Goal: Task Accomplishment & Management: Manage account settings

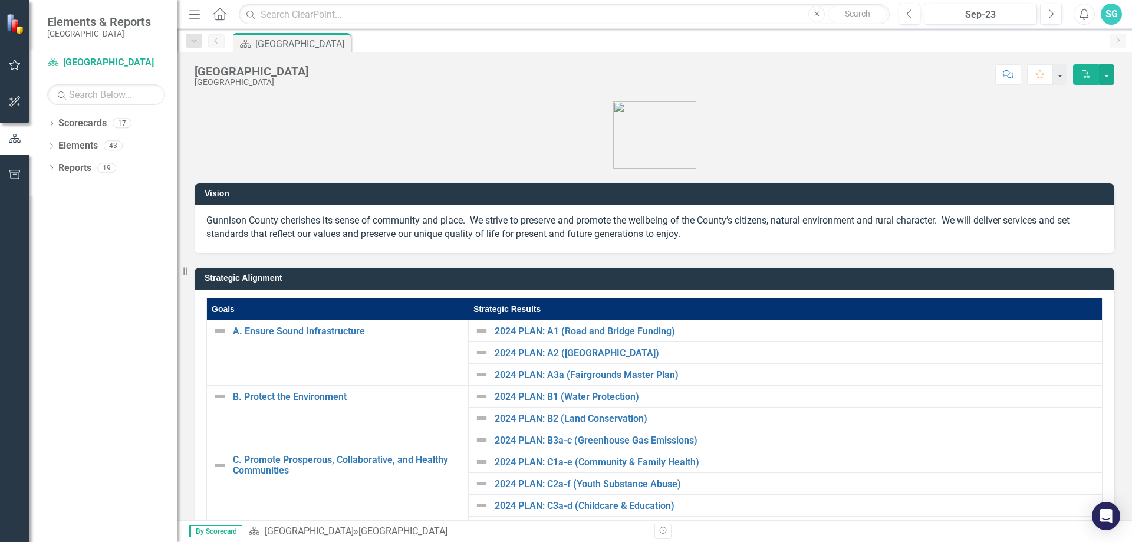
click at [504, 147] on p at bounding box center [655, 134] width 920 height 70
click at [53, 126] on icon "Dropdown" at bounding box center [51, 124] width 8 height 6
click at [59, 148] on icon "Dropdown" at bounding box center [57, 144] width 9 height 7
click at [70, 169] on icon "Dropdown" at bounding box center [69, 167] width 9 height 7
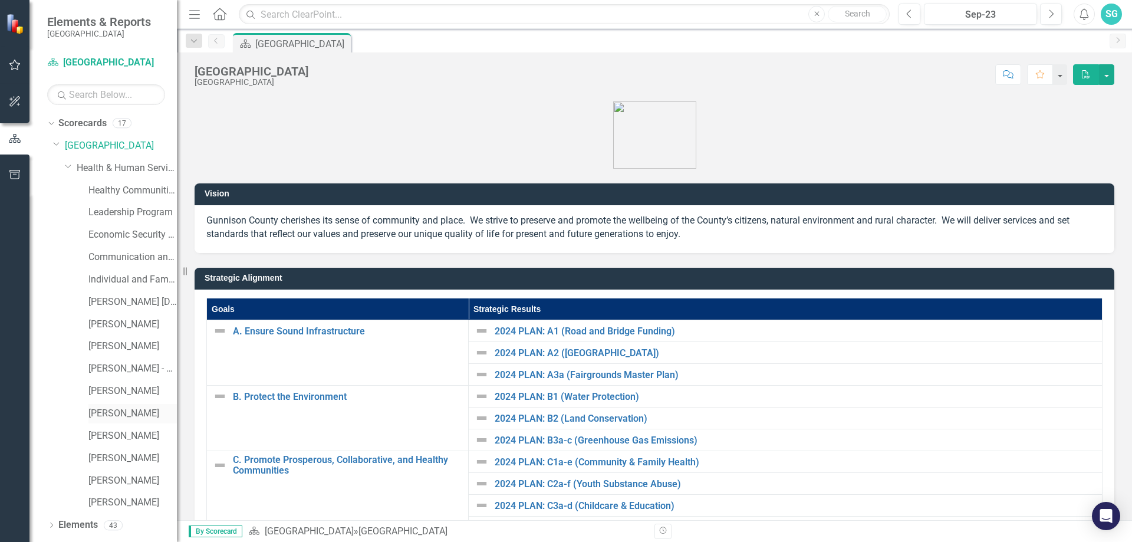
click at [106, 407] on link "[PERSON_NAME]" at bounding box center [132, 414] width 88 height 14
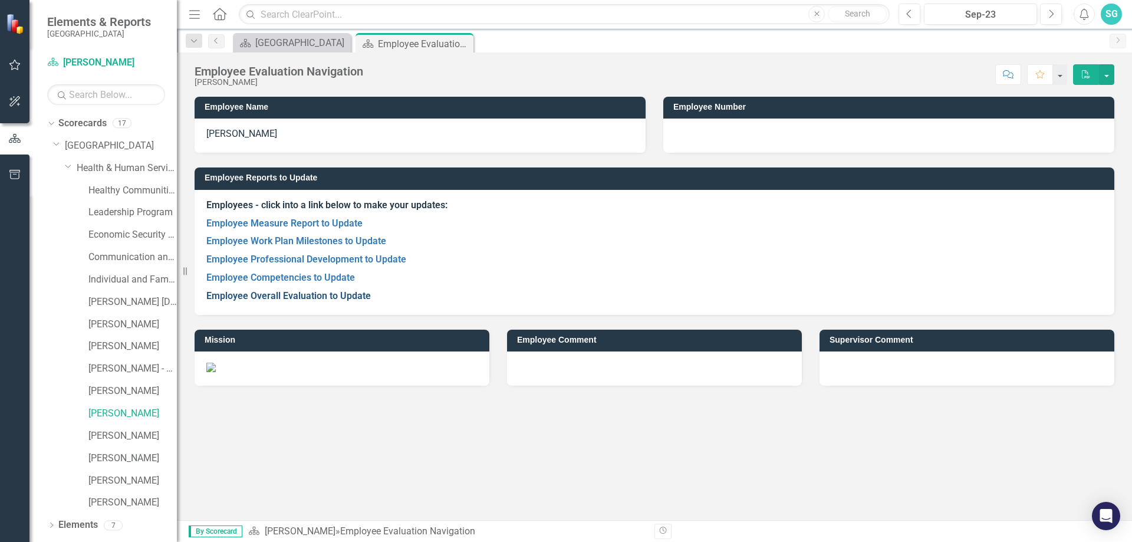
click at [236, 294] on link "Employee Overall Evaluation to Update" at bounding box center [288, 295] width 164 height 11
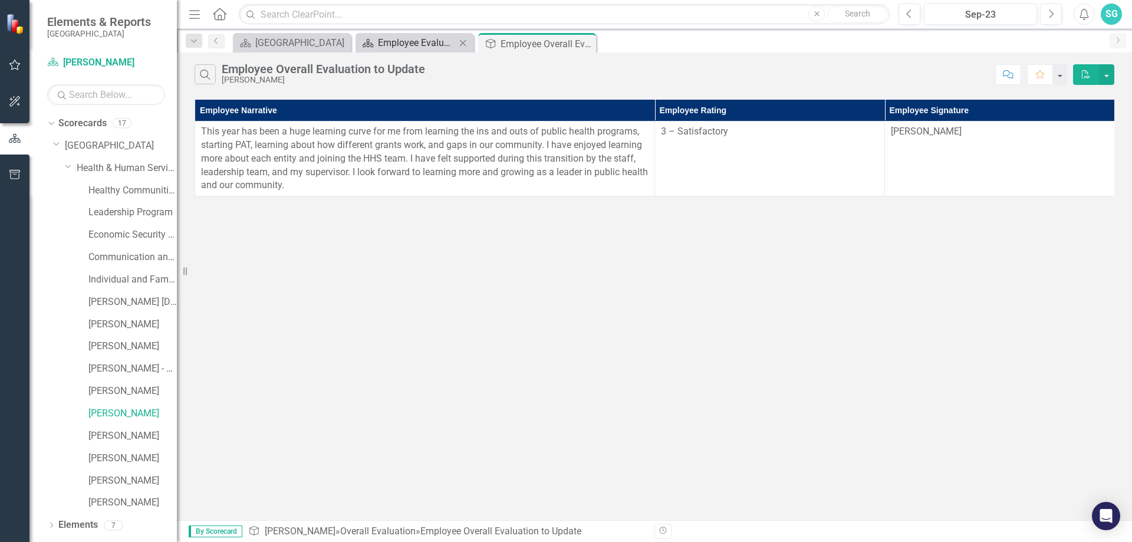
click at [428, 45] on div "Employee Evaluation Navigation" at bounding box center [417, 42] width 78 height 15
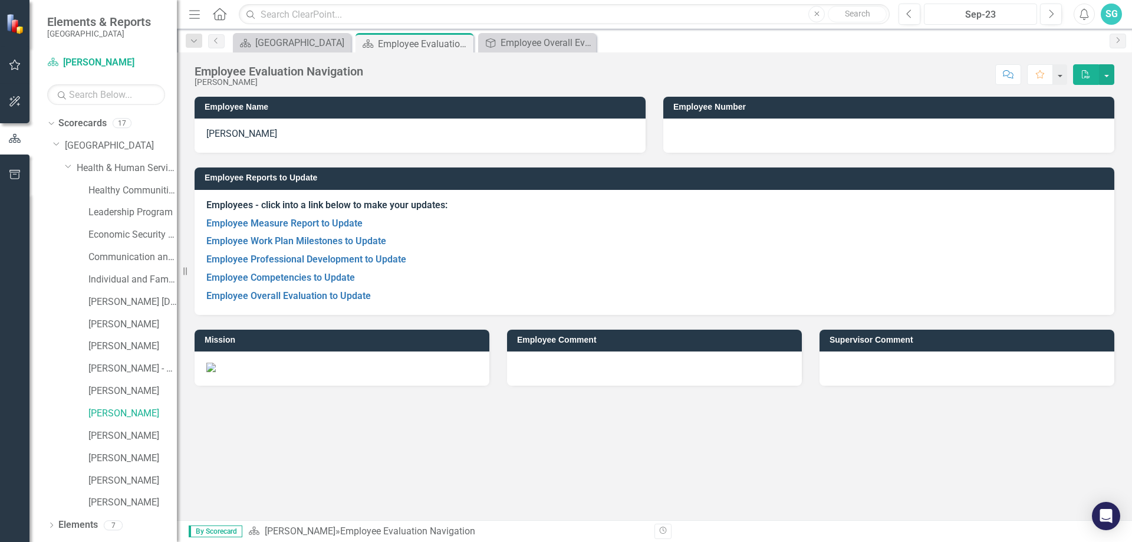
click at [1007, 14] on div "Sep-23" at bounding box center [980, 15] width 105 height 14
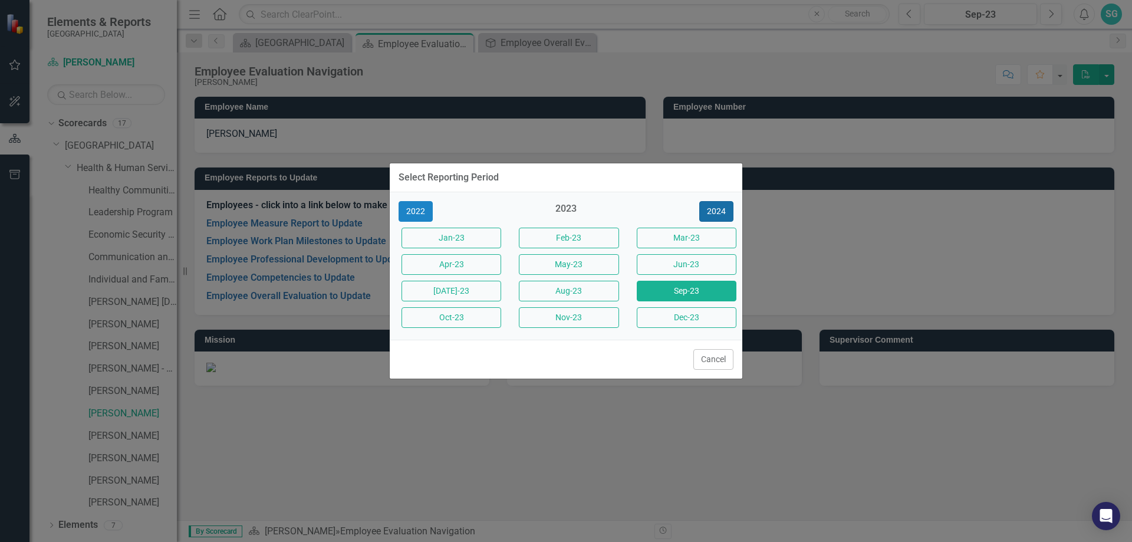
click at [708, 215] on button "2024" at bounding box center [716, 211] width 34 height 21
click at [585, 298] on button "Aug-24" at bounding box center [569, 291] width 100 height 21
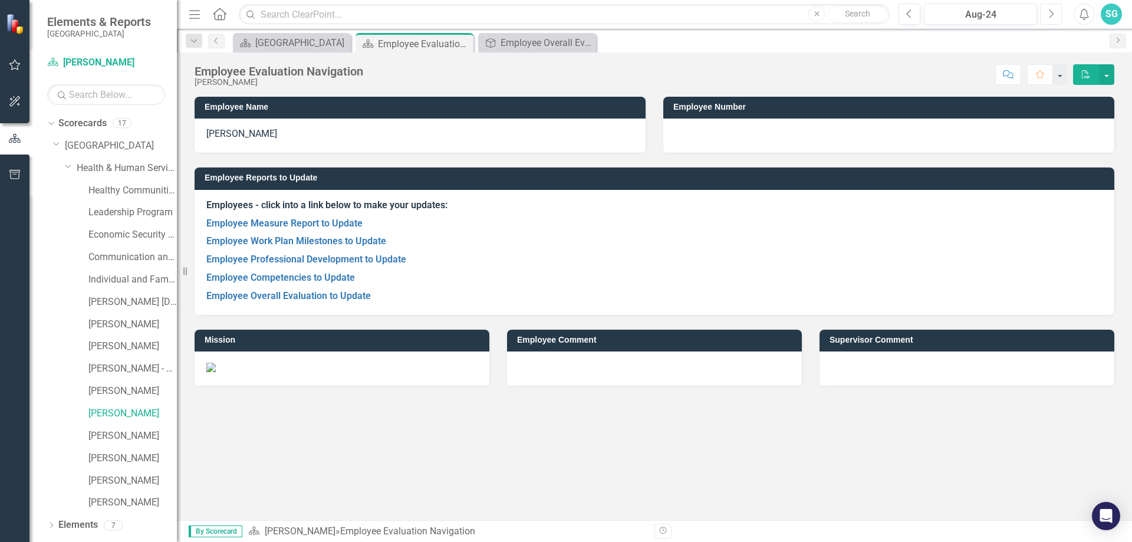
click at [1053, 12] on icon "Next" at bounding box center [1050, 14] width 6 height 11
click at [255, 299] on link "Employee Overall Evaluation to Update" at bounding box center [288, 295] width 164 height 11
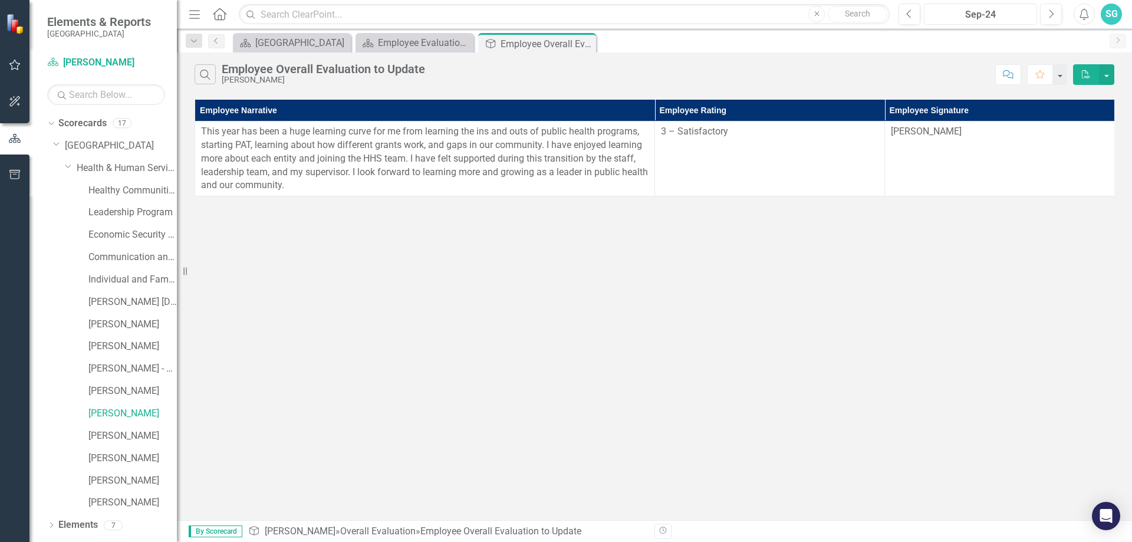
click at [1033, 17] on button "Sep-24" at bounding box center [980, 14] width 113 height 21
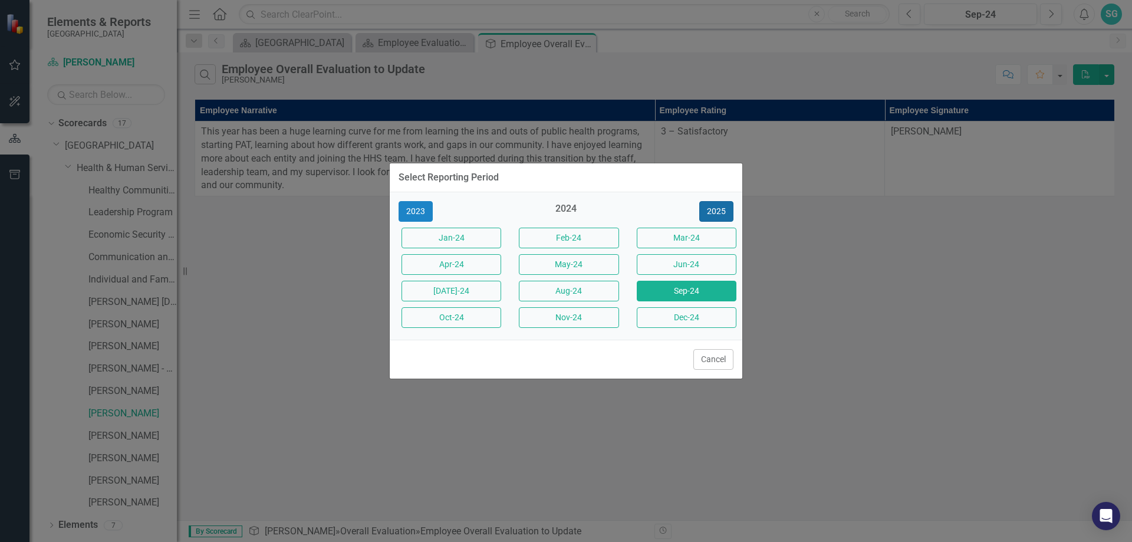
click at [705, 220] on button "2025" at bounding box center [716, 211] width 34 height 21
click at [694, 282] on button "Sep-25" at bounding box center [687, 291] width 100 height 21
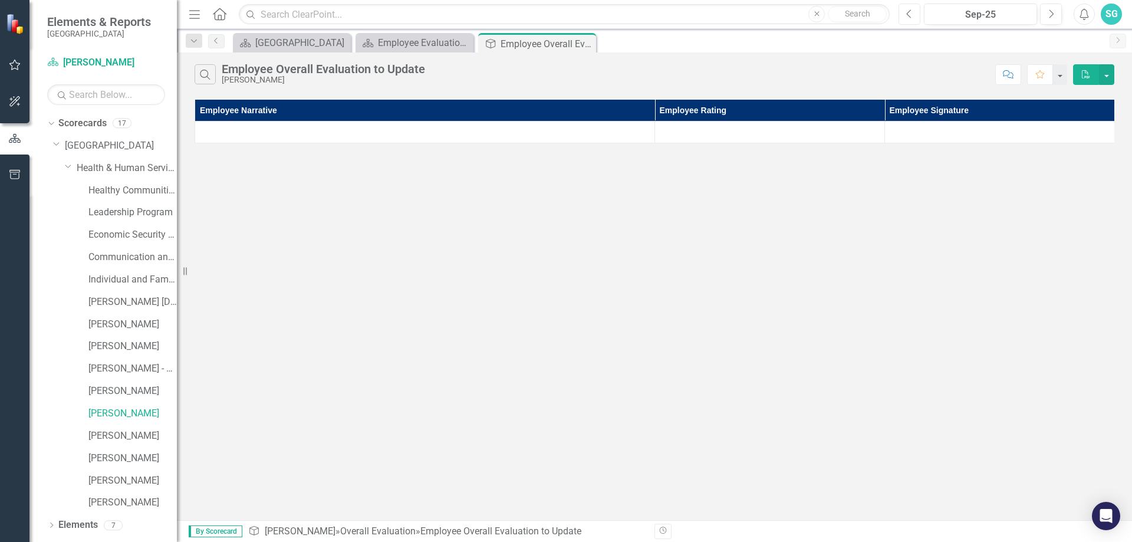
click at [917, 17] on button "Previous" at bounding box center [909, 14] width 22 height 21
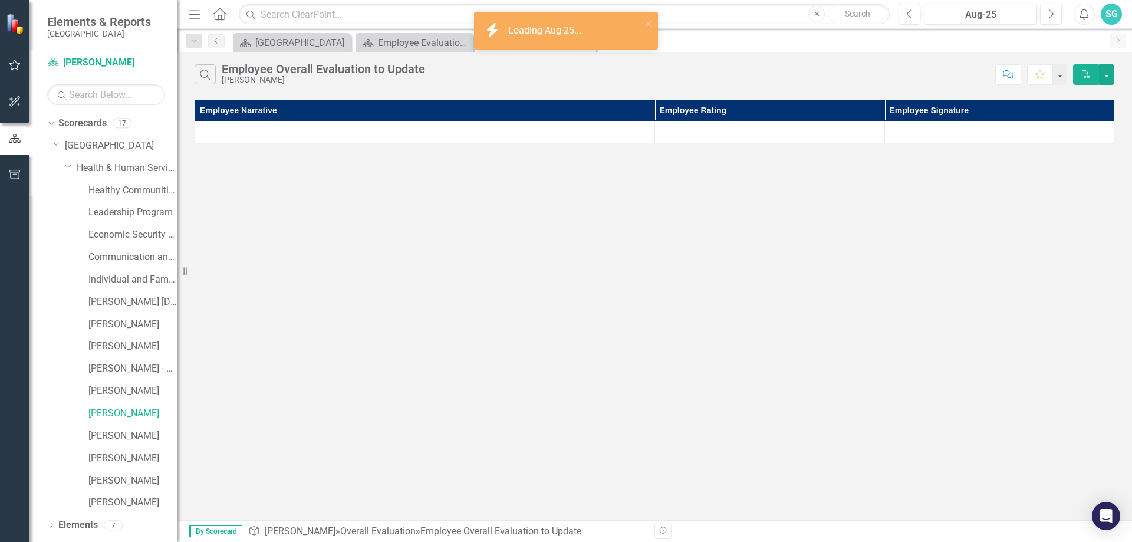
click at [414, 28] on div "Menu Home Search Close Search Previous Aug-25 Next Alerts SG User Edit Profile …" at bounding box center [654, 14] width 955 height 29
click at [406, 41] on div "Employee Evaluation Navigation" at bounding box center [417, 42] width 78 height 15
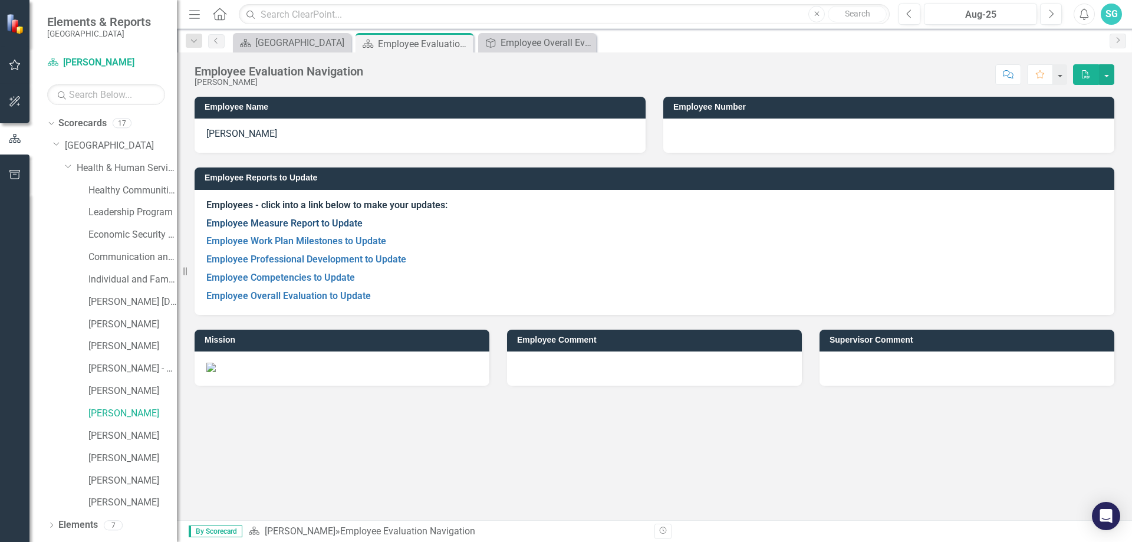
click at [235, 225] on link "Employee Measure Report to Update" at bounding box center [284, 223] width 156 height 11
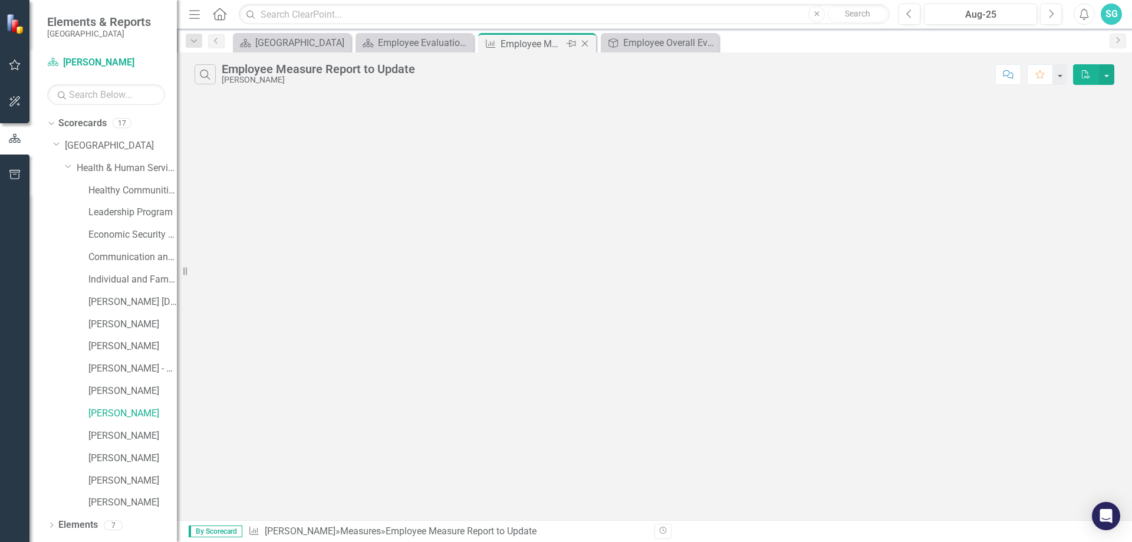
click at [566, 49] on icon "Pin" at bounding box center [570, 44] width 9 height 12
click at [651, 28] on div "Menu Home Search Close Search Previous Aug-25 Next Alerts SG User Edit Profile …" at bounding box center [654, 14] width 955 height 29
click at [644, 36] on div "Employee Overall Evaluation to Update" at bounding box center [662, 42] width 78 height 15
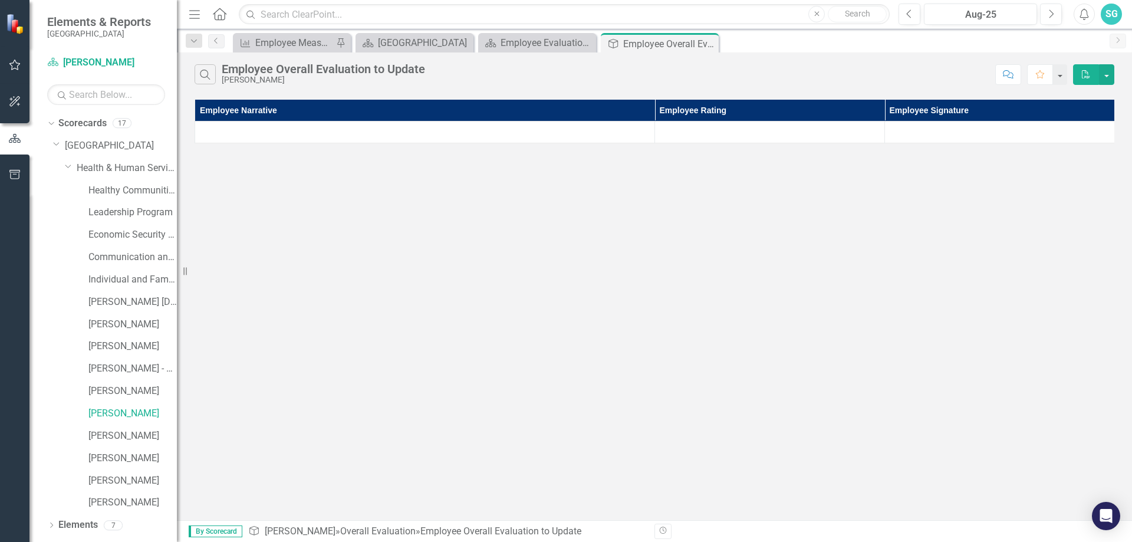
click at [448, 54] on div "Search Employee Overall Evaluation to Update [PERSON_NAME] Comment Favorite PDF" at bounding box center [654, 71] width 955 height 38
click at [450, 45] on div "[GEOGRAPHIC_DATA]" at bounding box center [417, 42] width 78 height 15
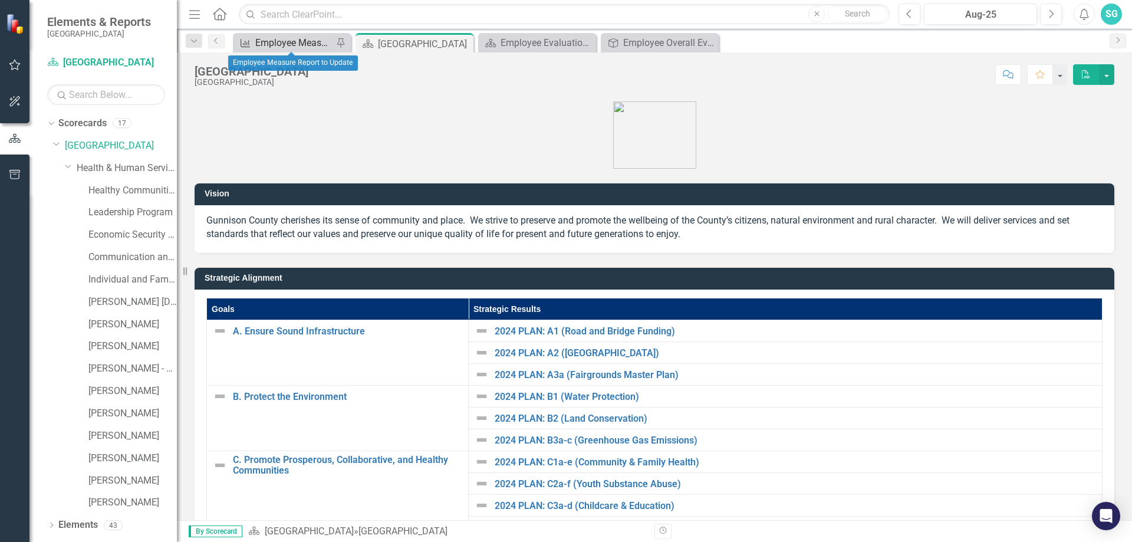
click at [322, 38] on div "Employee Measure Report to Update" at bounding box center [294, 42] width 78 height 15
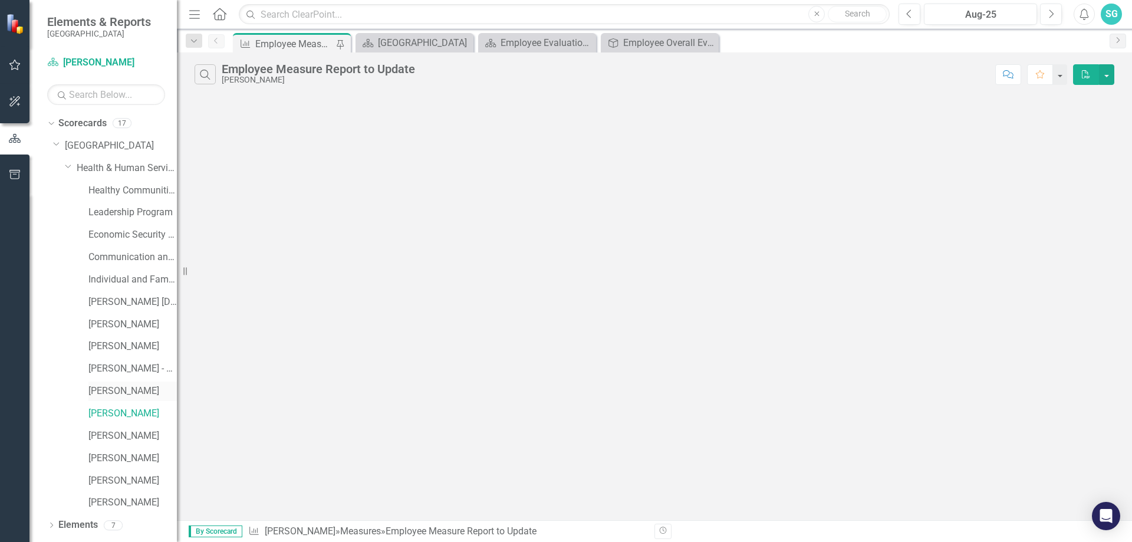
scroll to position [18, 0]
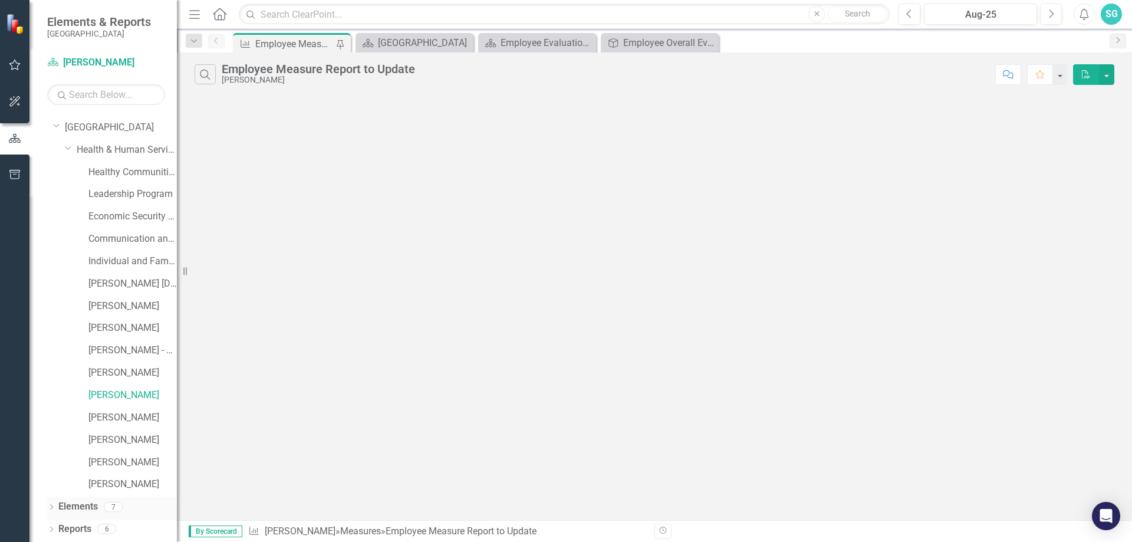
click at [85, 510] on link "Elements" at bounding box center [77, 507] width 39 height 14
click at [48, 508] on icon "Dropdown" at bounding box center [51, 508] width 8 height 6
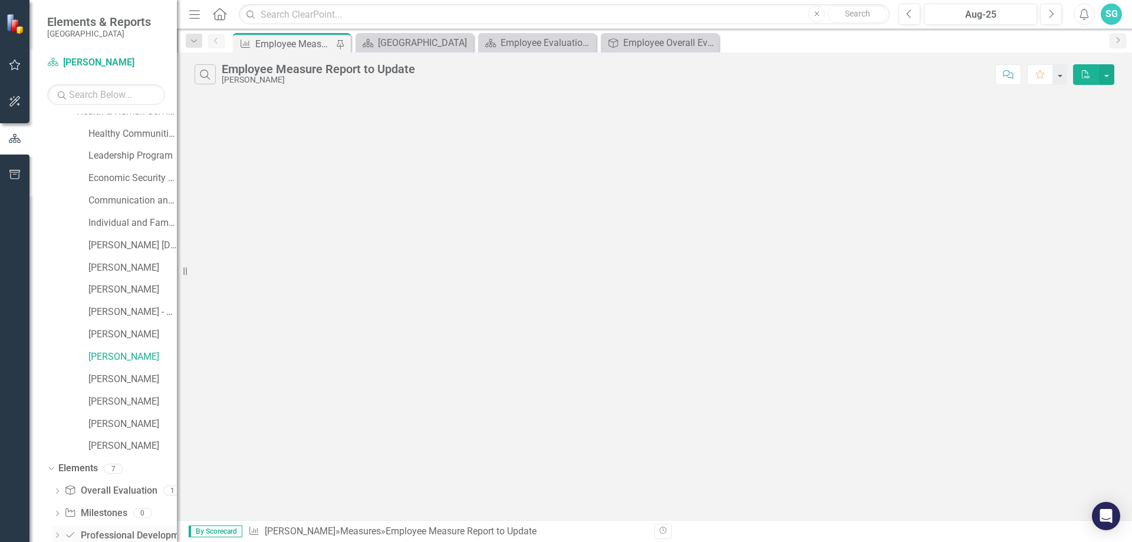
scroll to position [130, 0]
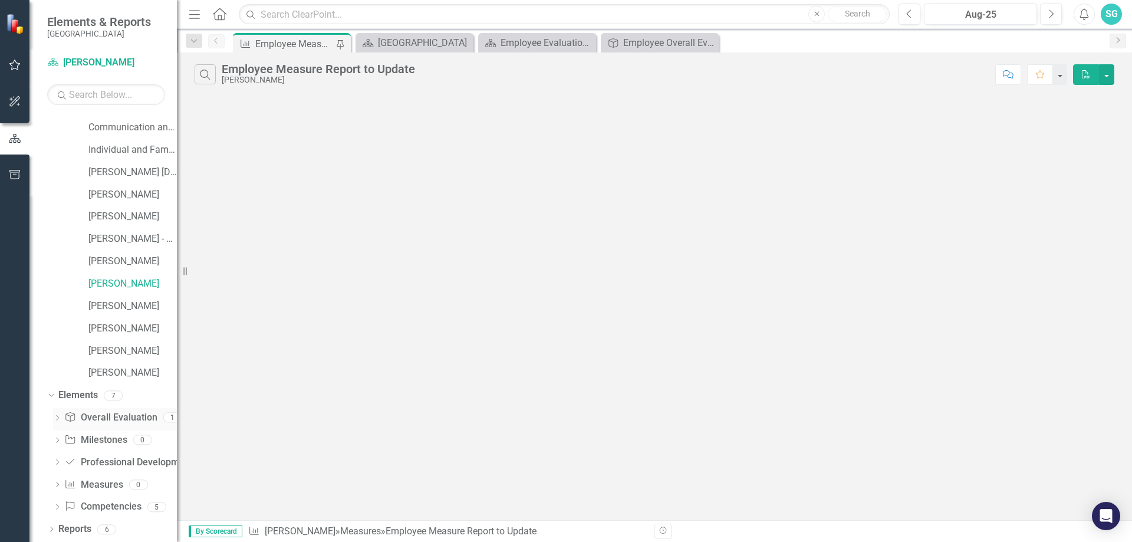
click at [75, 417] on icon at bounding box center [69, 416] width 9 height 9
click at [58, 423] on div "Dropdown" at bounding box center [57, 419] width 8 height 10
click at [102, 439] on div "Overall Evaluation" at bounding box center [120, 436] width 75 height 11
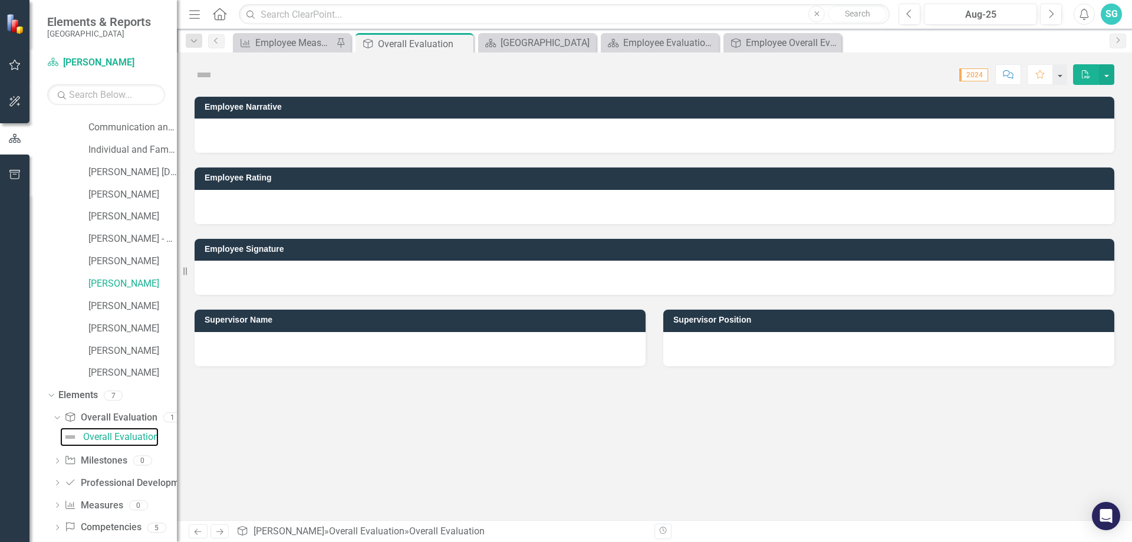
scroll to position [34, 0]
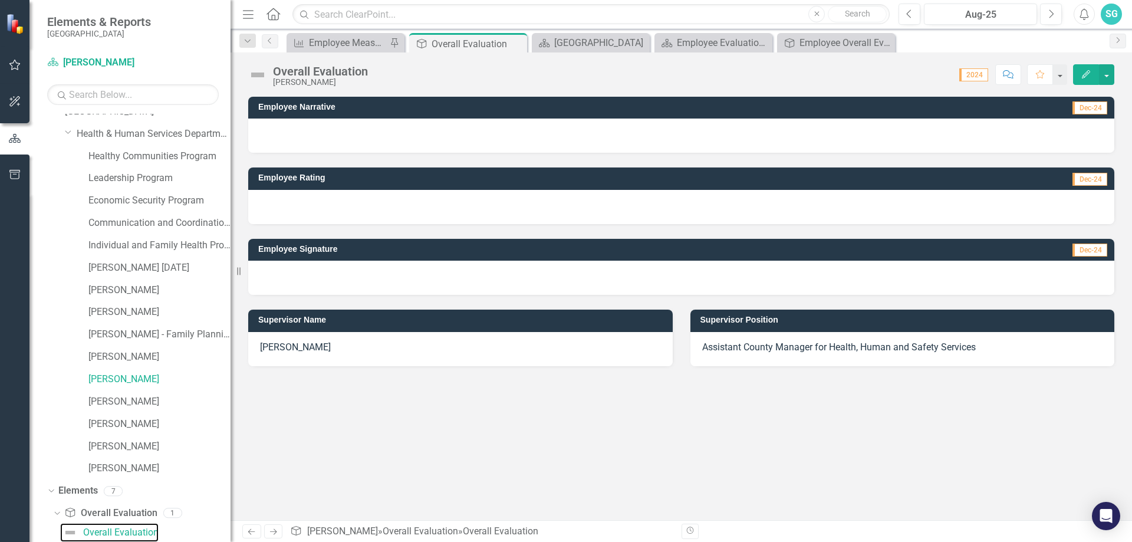
drag, startPoint x: 179, startPoint y: 282, endPoint x: 230, endPoint y: 282, distance: 51.9
click at [230, 282] on div "Resize" at bounding box center [234, 271] width 9 height 542
click at [354, 460] on div "Employee Narrative Dec-24 Employee Rating Dec-24 Employee Signature Dec-24 Supe…" at bounding box center [680, 308] width 901 height 423
click at [566, 40] on div "[GEOGRAPHIC_DATA]" at bounding box center [593, 42] width 78 height 15
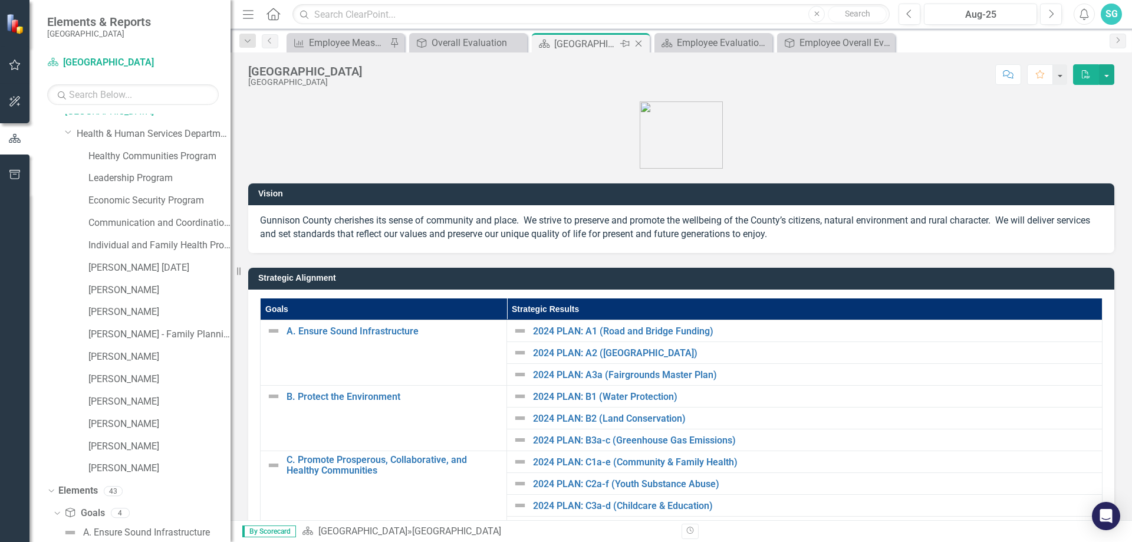
click at [639, 42] on icon "Close" at bounding box center [638, 43] width 12 height 9
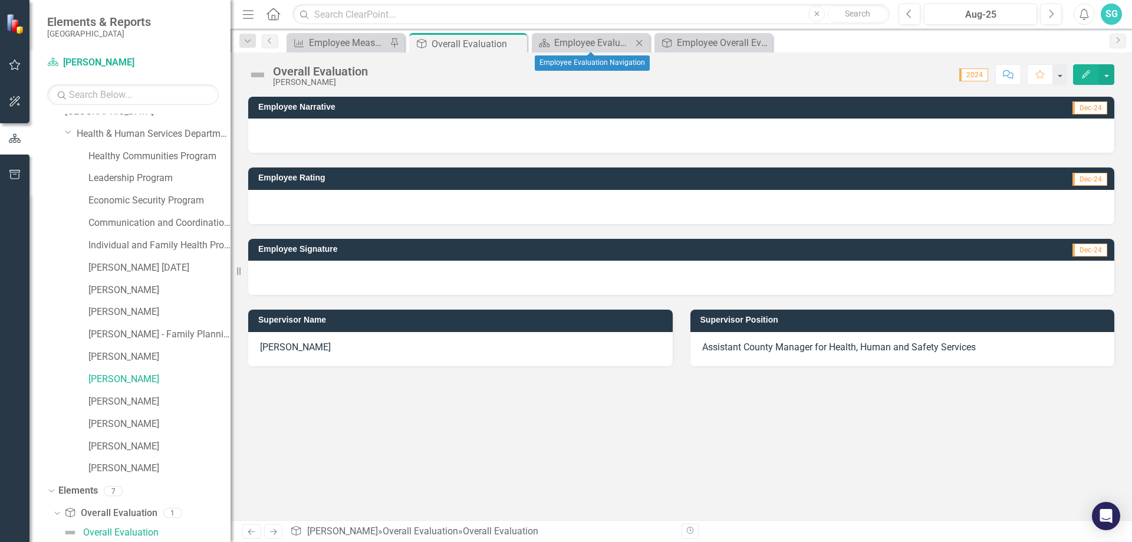
click at [639, 42] on icon at bounding box center [639, 42] width 6 height 6
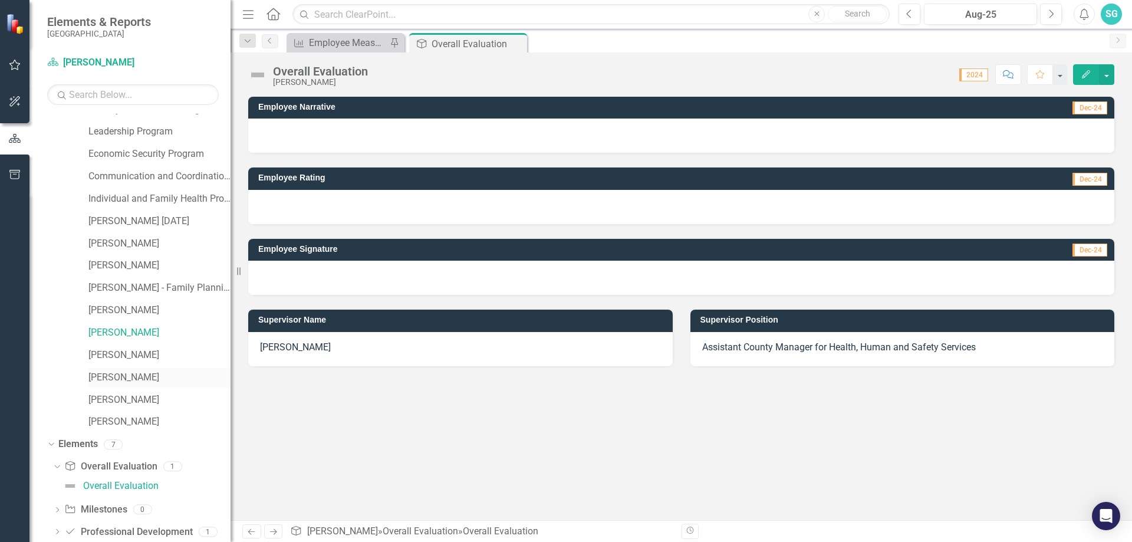
scroll to position [150, 0]
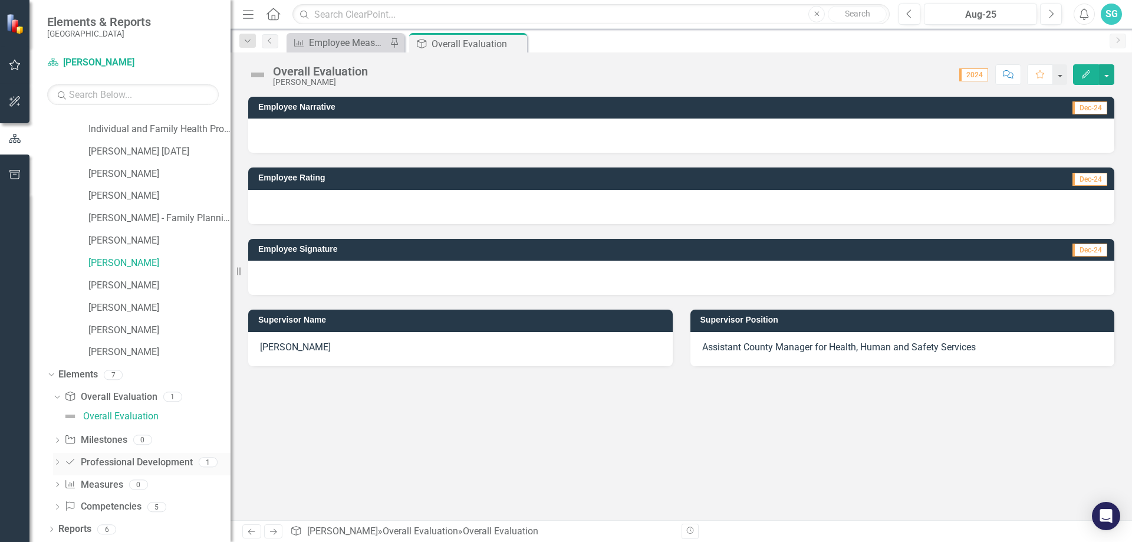
click at [117, 463] on link "Professional Development Professional Development" at bounding box center [128, 463] width 128 height 14
click at [209, 461] on div "1" at bounding box center [208, 462] width 19 height 10
click at [99, 468] on link "Professional Development Professional Development" at bounding box center [128, 463] width 128 height 14
click at [86, 442] on link "Milestone Milestones" at bounding box center [95, 440] width 62 height 14
click at [55, 461] on icon "Dropdown" at bounding box center [57, 463] width 8 height 6
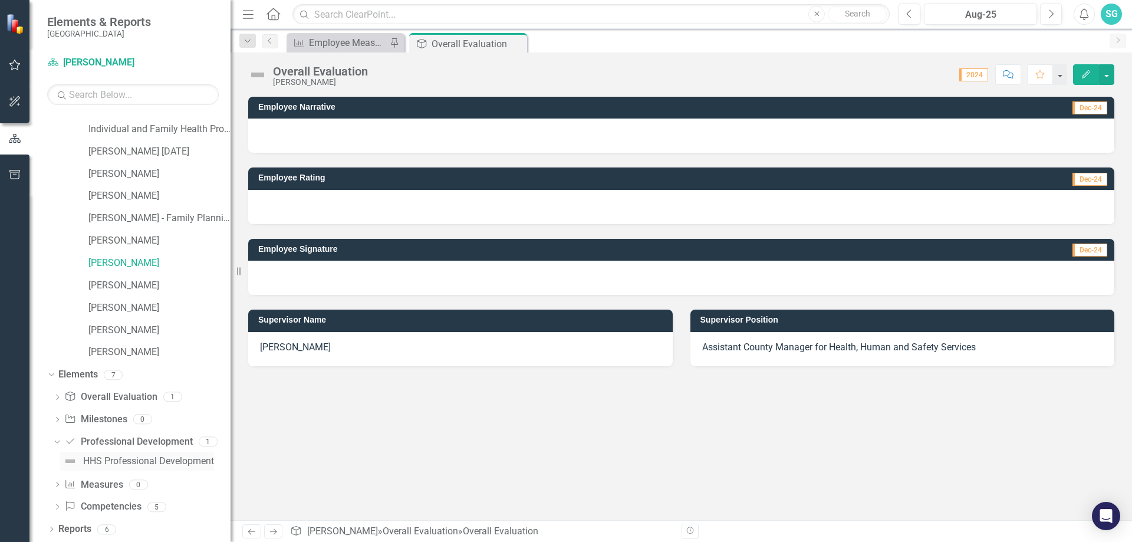
click at [90, 457] on div "HHS Professional Development" at bounding box center [148, 461] width 131 height 11
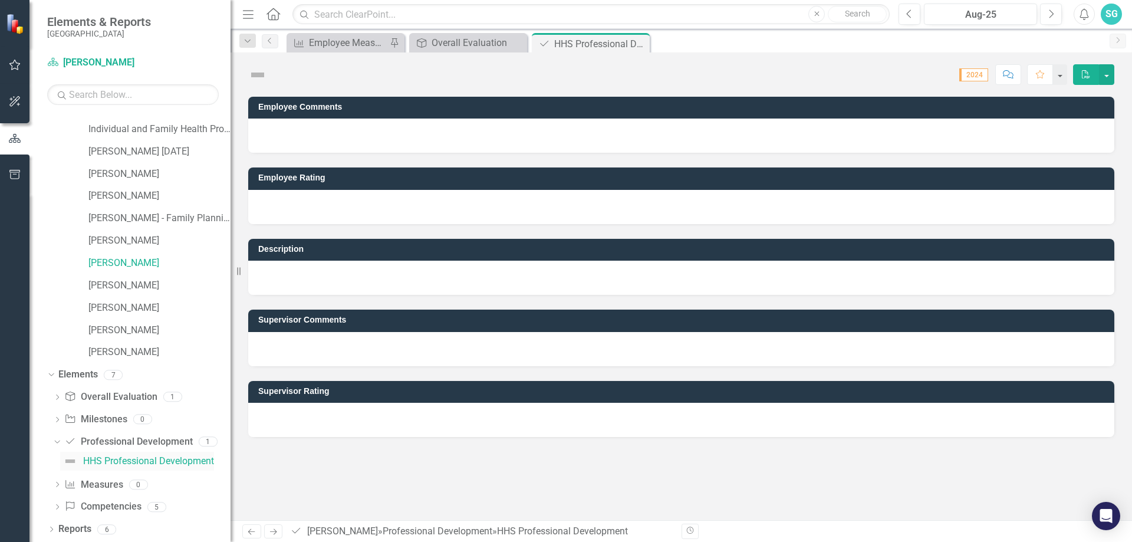
scroll to position [79, 0]
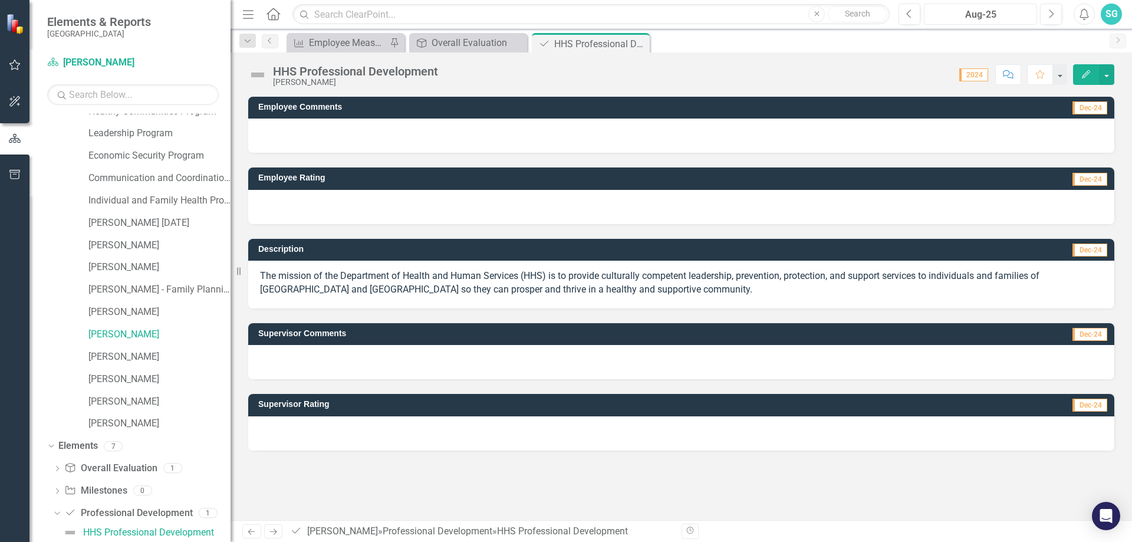
click at [998, 22] on button "Aug-25" at bounding box center [980, 14] width 113 height 21
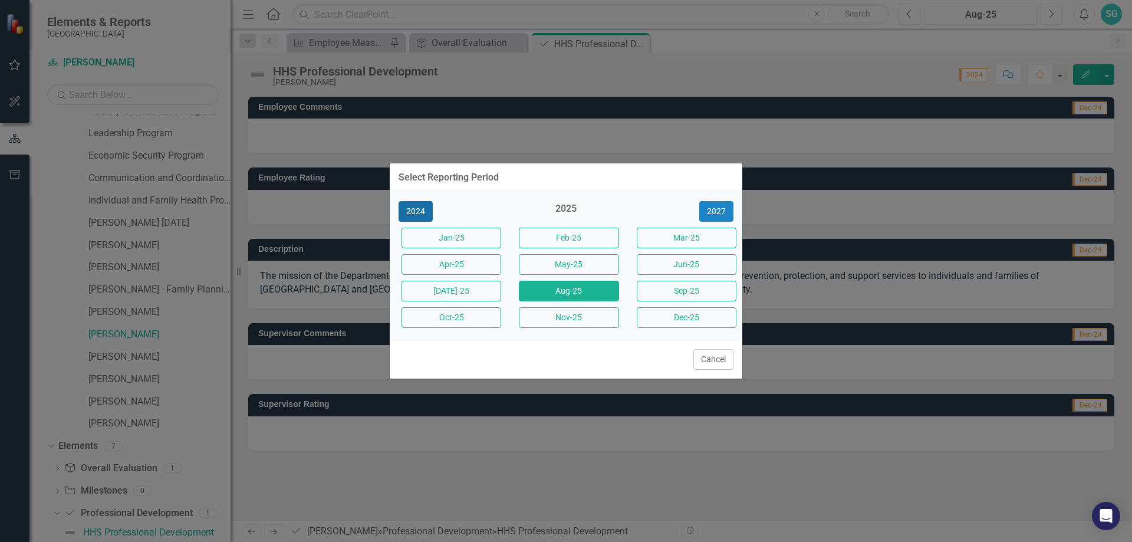
click at [422, 209] on button "2024" at bounding box center [415, 211] width 34 height 21
click at [561, 286] on button "Aug-24" at bounding box center [569, 291] width 100 height 21
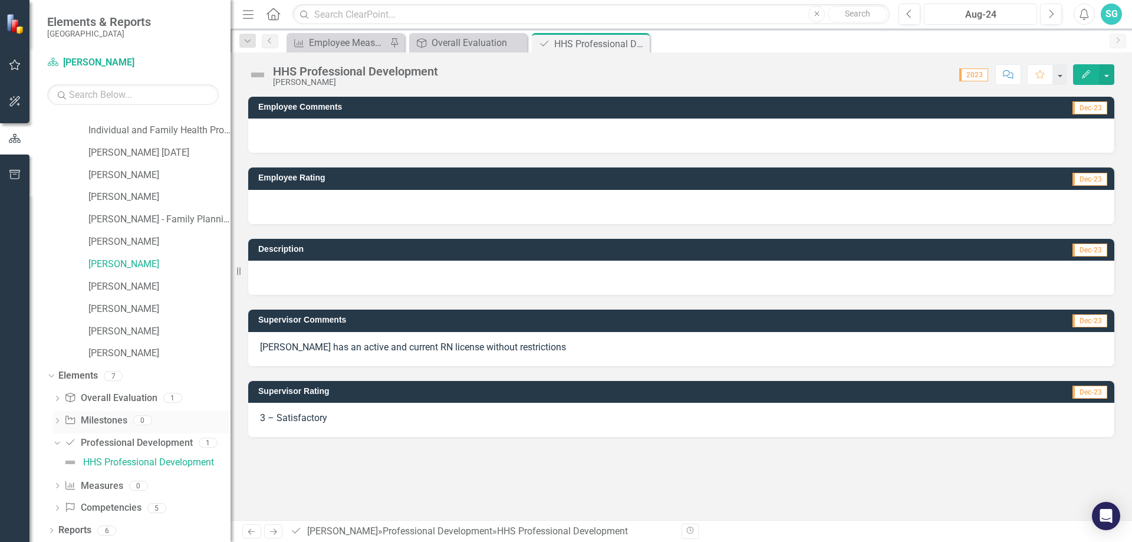
scroll to position [150, 0]
click at [60, 503] on div "Dropdown" at bounding box center [57, 508] width 8 height 10
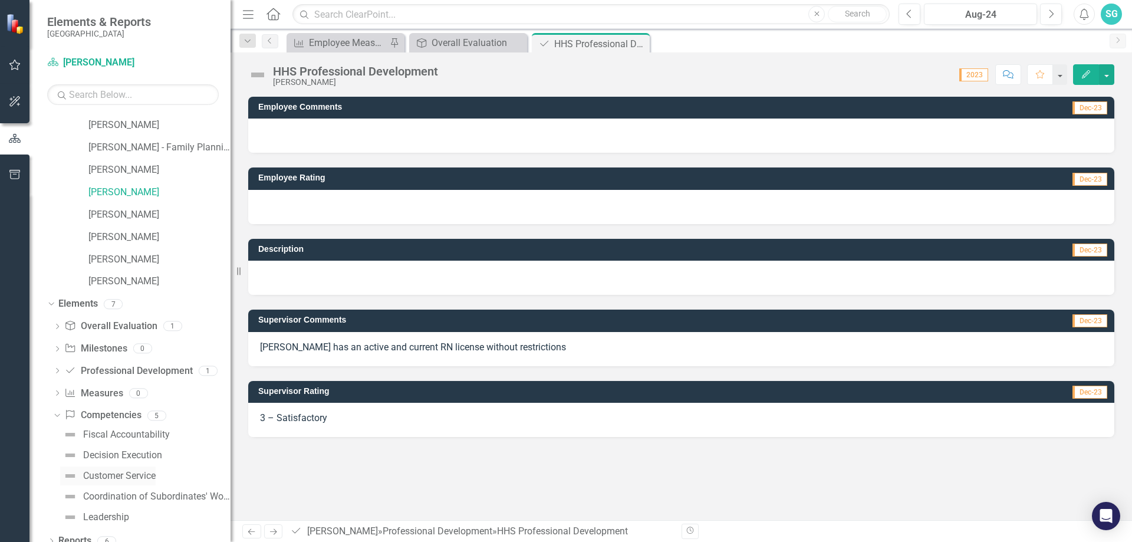
scroll to position [233, 0]
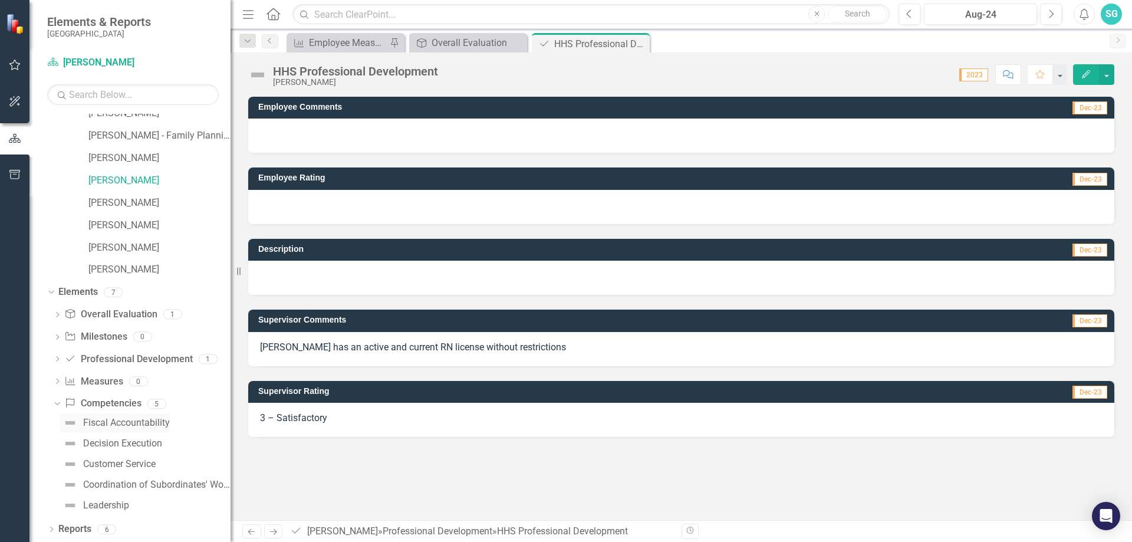
click at [112, 422] on div "Fiscal Accountability" at bounding box center [126, 422] width 87 height 11
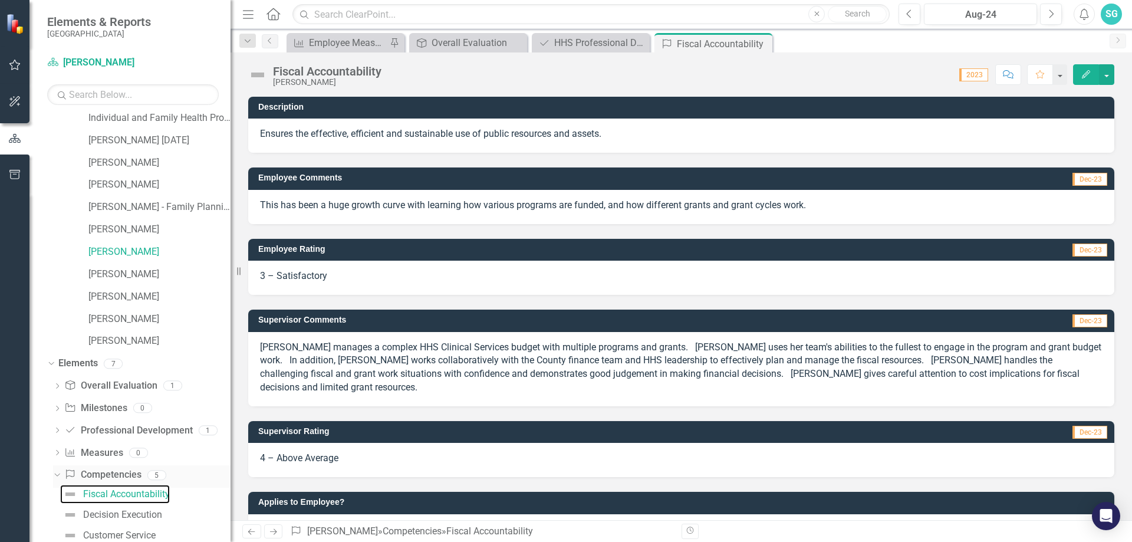
scroll to position [233, 0]
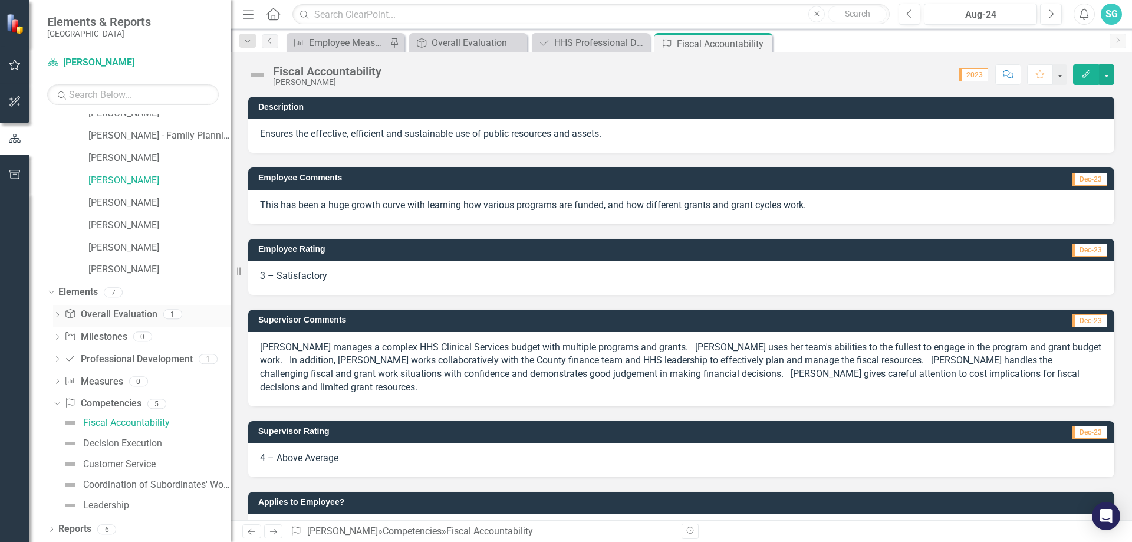
click at [104, 313] on link "Overall Evaluation Overall Evaluation" at bounding box center [110, 315] width 93 height 14
click at [56, 314] on icon "Dropdown" at bounding box center [57, 315] width 8 height 6
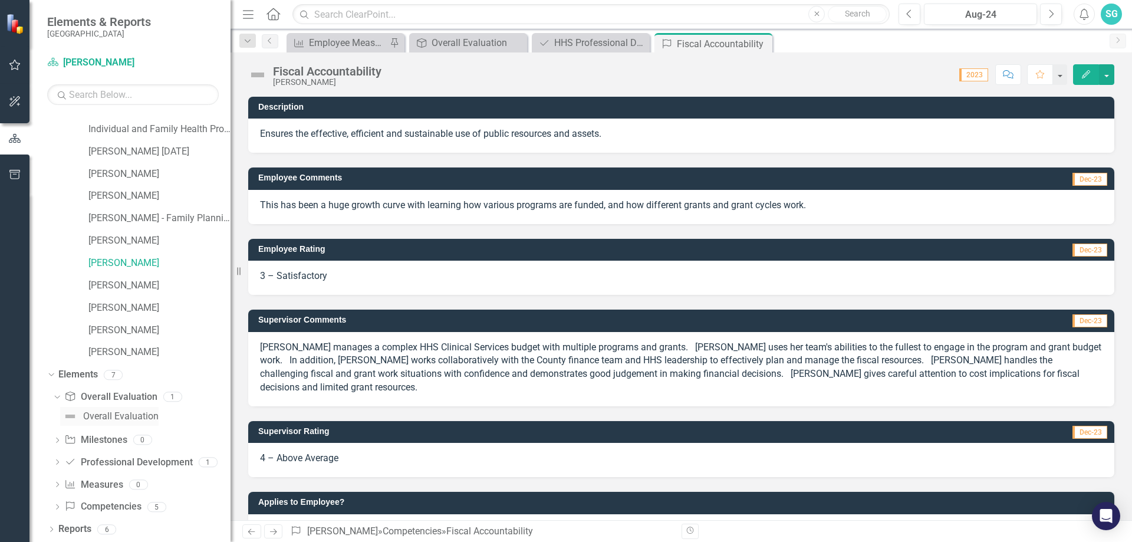
click at [108, 413] on div "Overall Evaluation" at bounding box center [120, 416] width 75 height 11
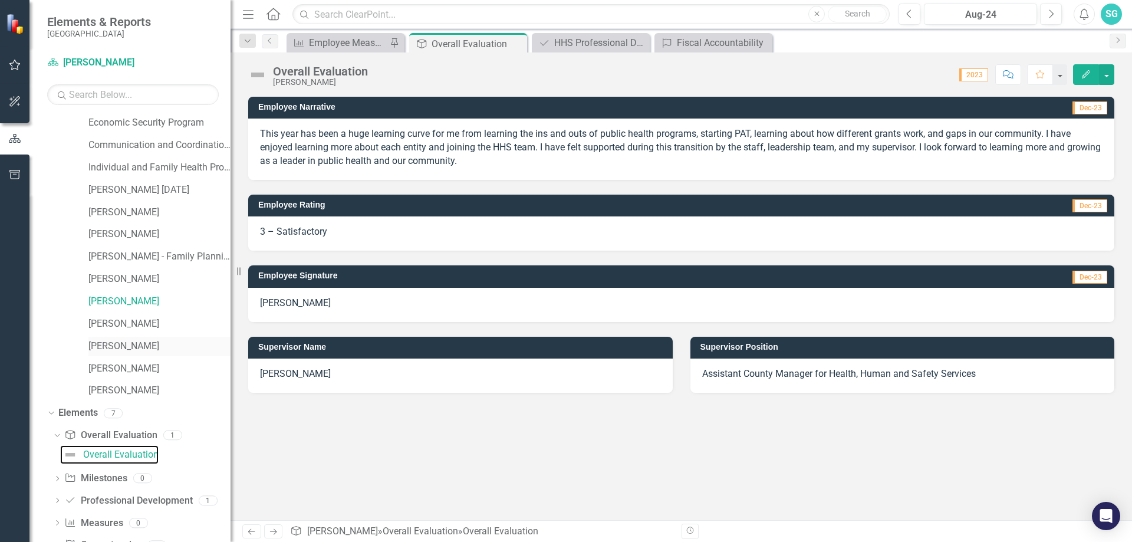
scroll to position [150, 0]
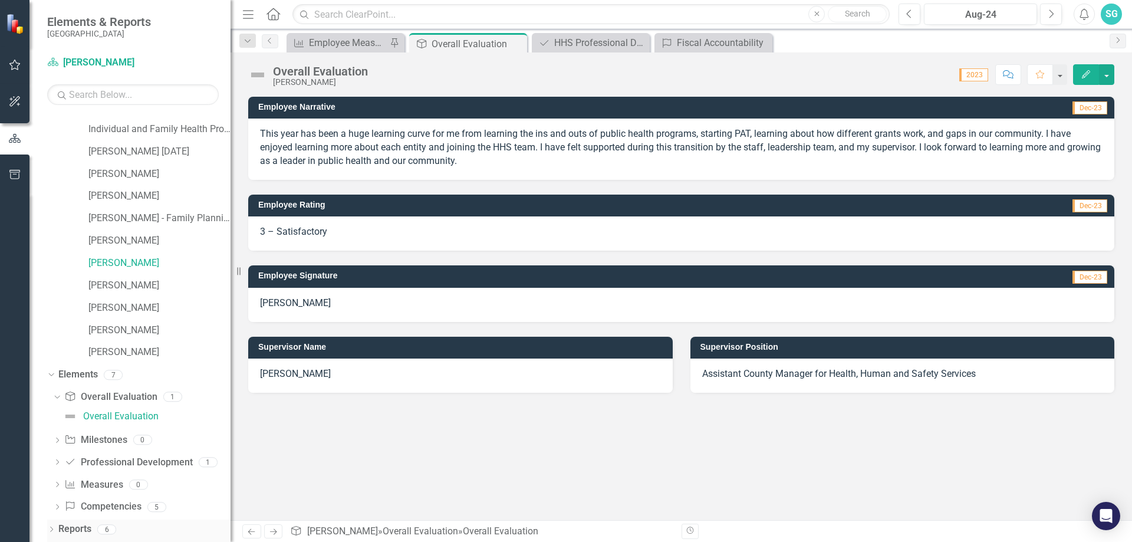
click at [50, 530] on icon "Dropdown" at bounding box center [51, 530] width 8 height 6
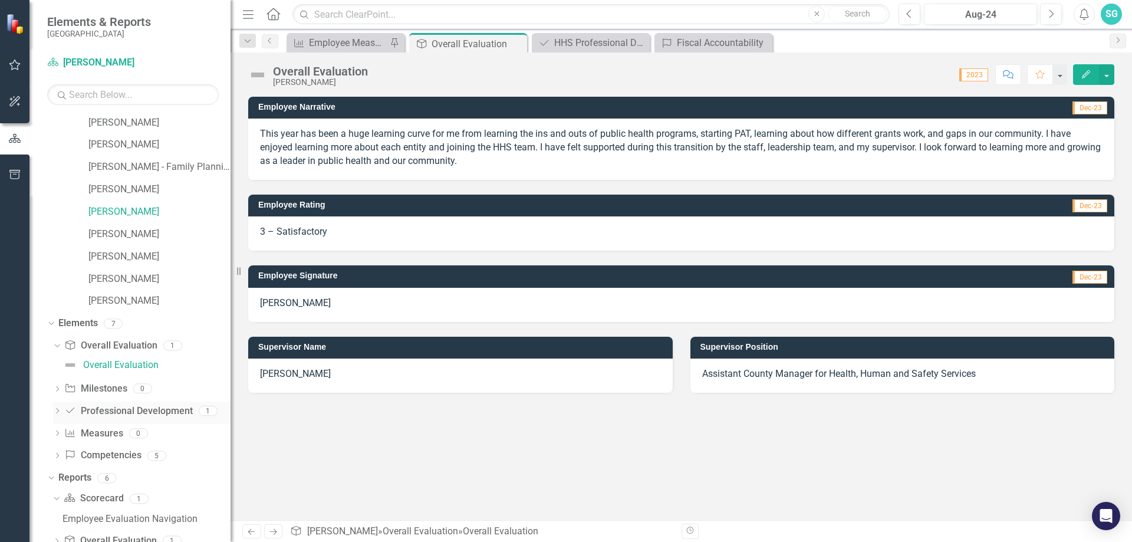
scroll to position [340, 0]
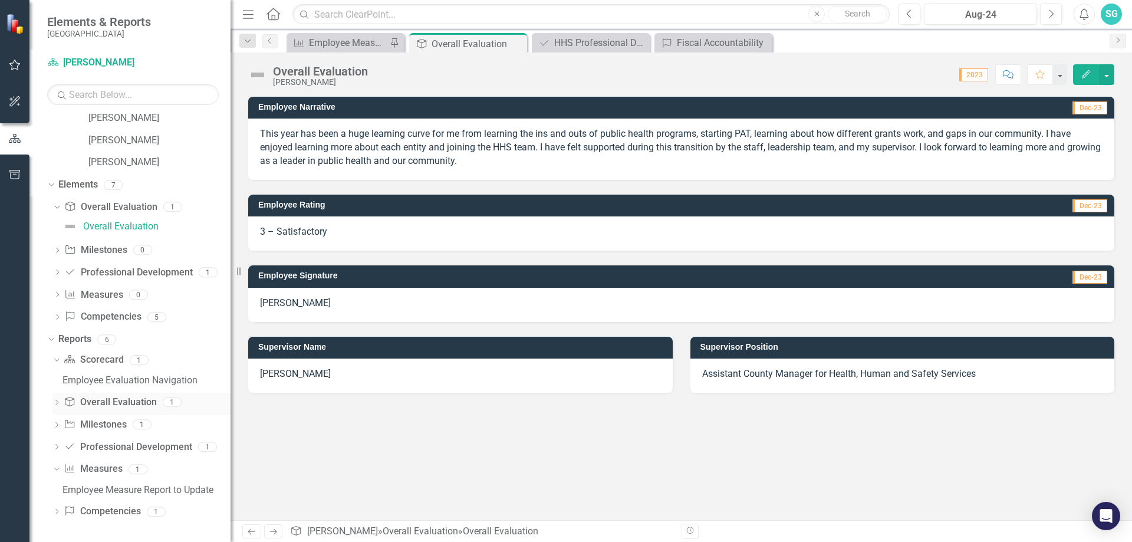
click at [108, 404] on link "Overall Evaluation Overall Evaluation" at bounding box center [110, 403] width 93 height 14
click at [61, 404] on icon "Dropdown" at bounding box center [56, 403] width 8 height 6
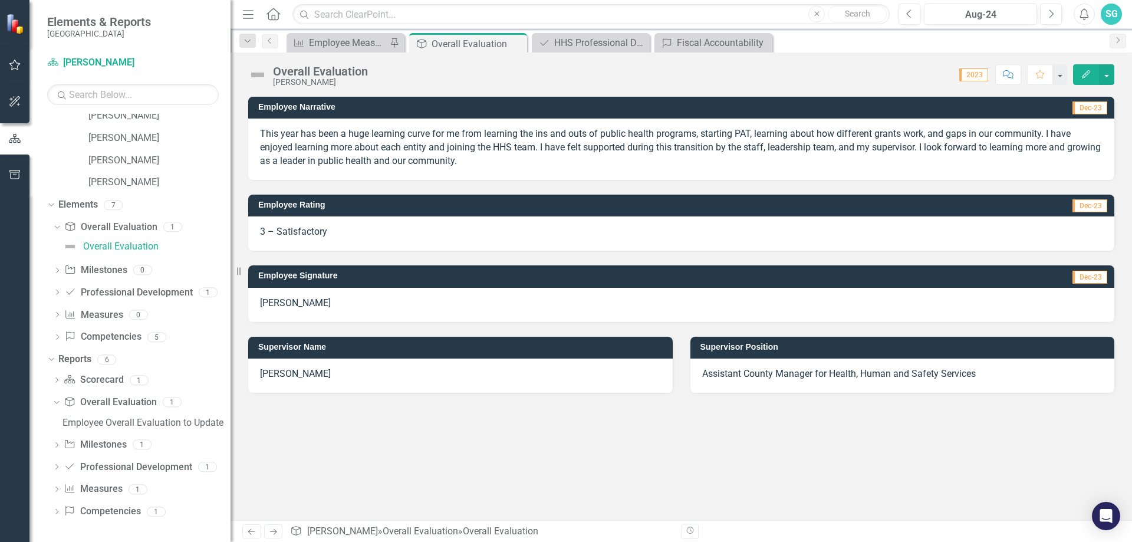
scroll to position [320, 0]
click at [65, 418] on div "Employee Overall Evaluation to Update" at bounding box center [146, 422] width 168 height 11
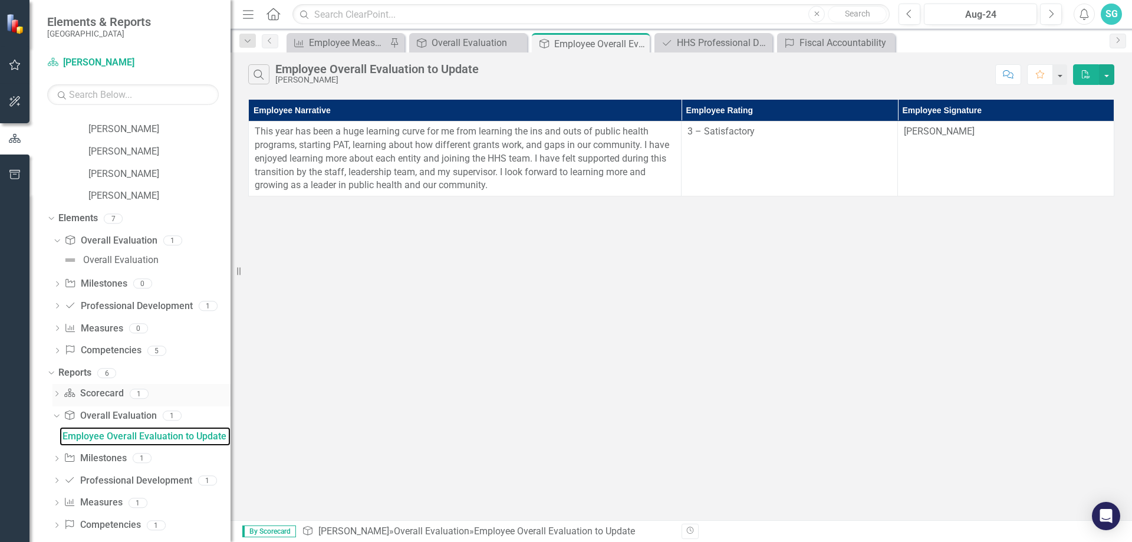
scroll to position [320, 0]
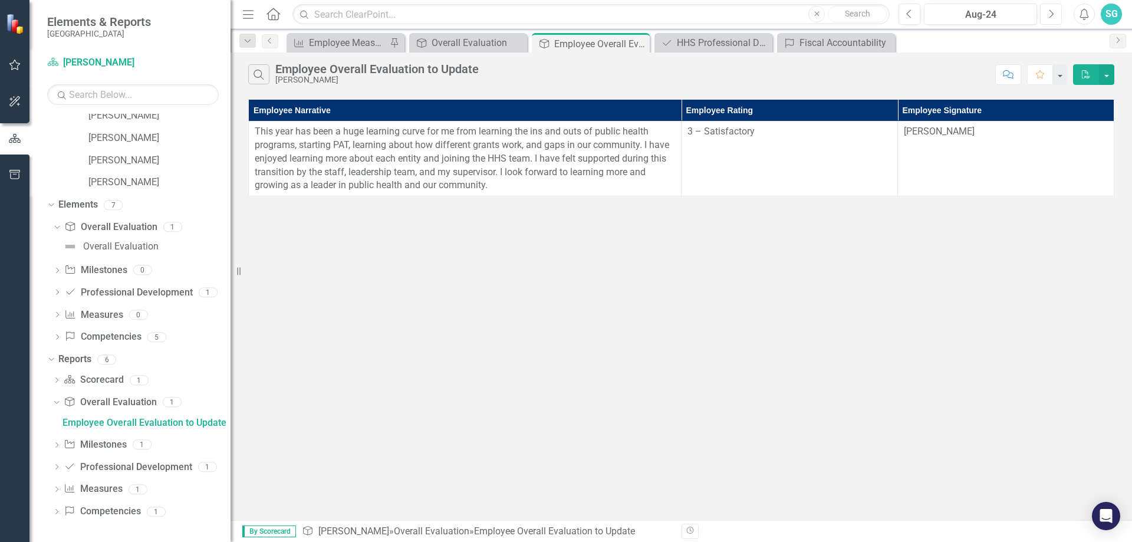
click at [1049, 12] on icon "Next" at bounding box center [1050, 14] width 6 height 11
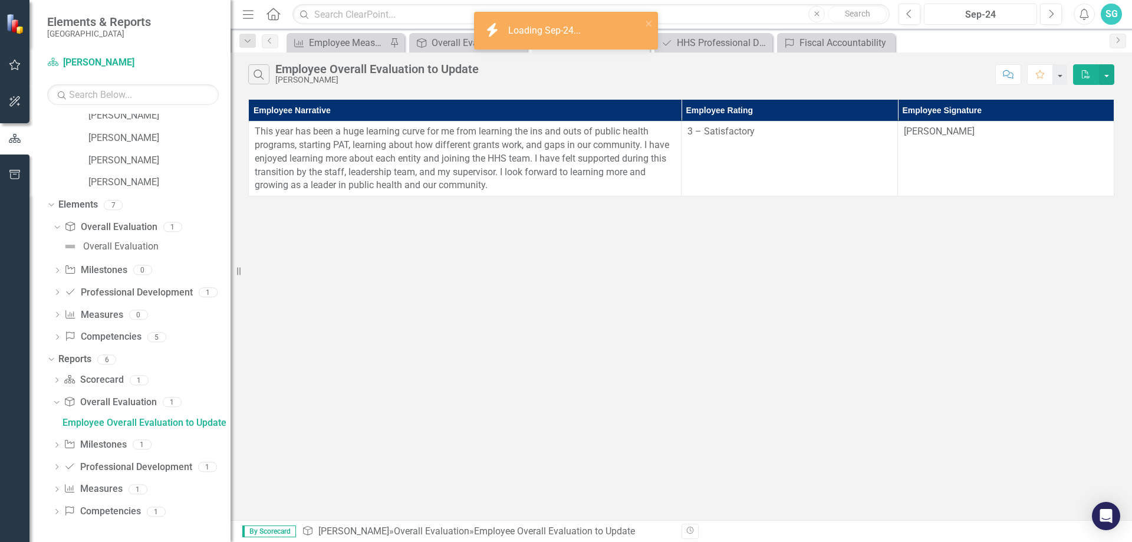
click at [984, 15] on div "Sep-24" at bounding box center [980, 15] width 105 height 14
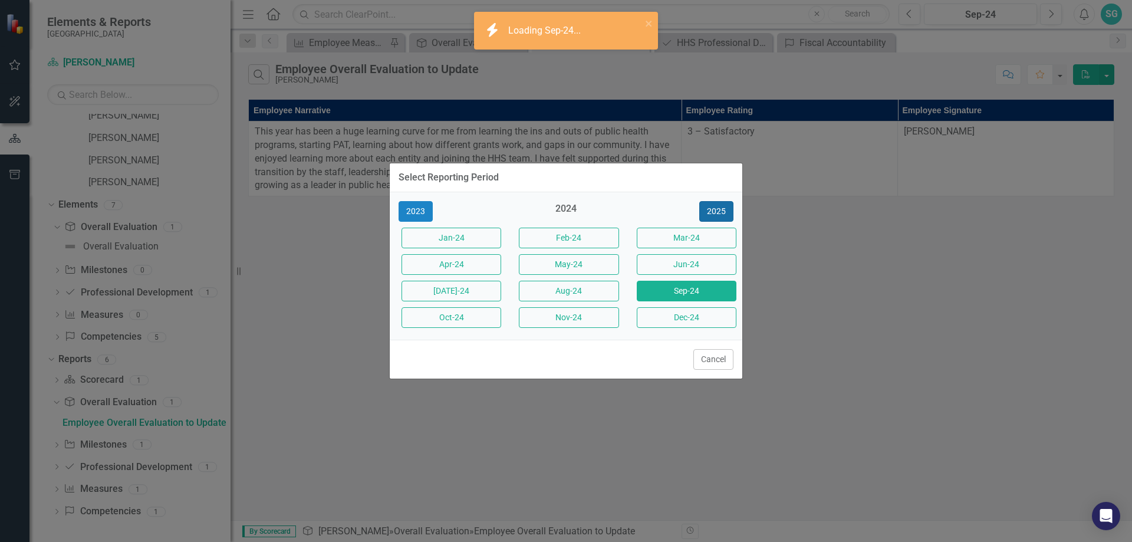
click at [711, 210] on button "2025" at bounding box center [716, 211] width 34 height 21
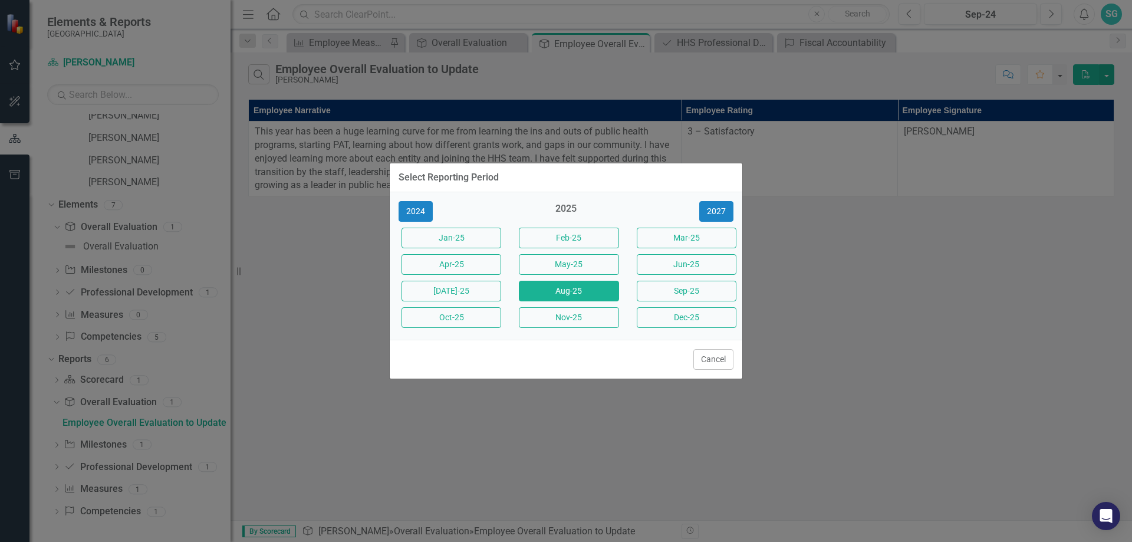
click at [582, 289] on button "Aug-25" at bounding box center [569, 291] width 100 height 21
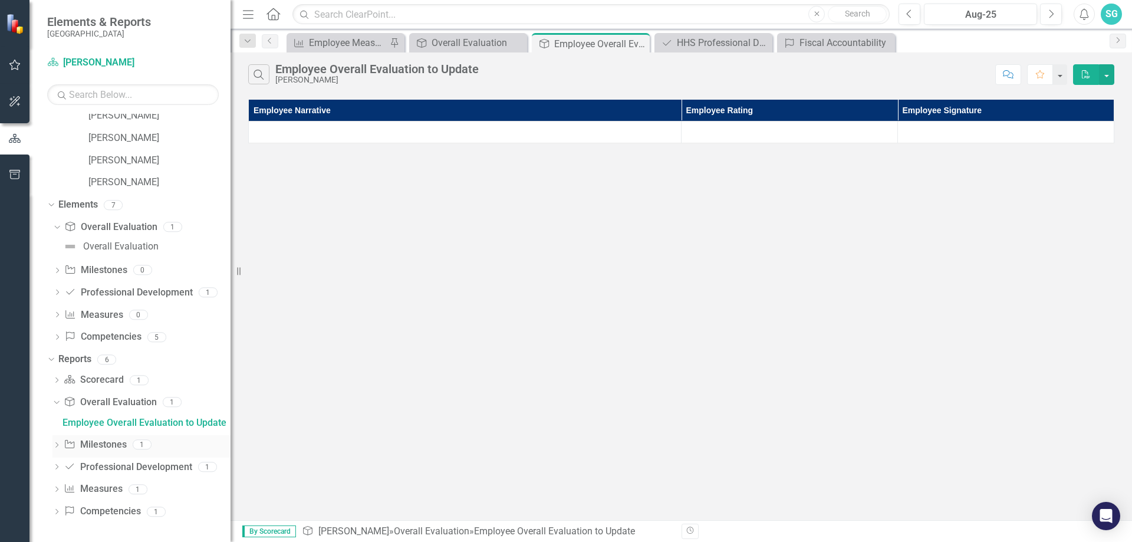
click at [57, 444] on icon "Dropdown" at bounding box center [56, 446] width 8 height 6
click at [84, 446] on div "Employee Work Plan Milestones to Update" at bounding box center [146, 445] width 168 height 11
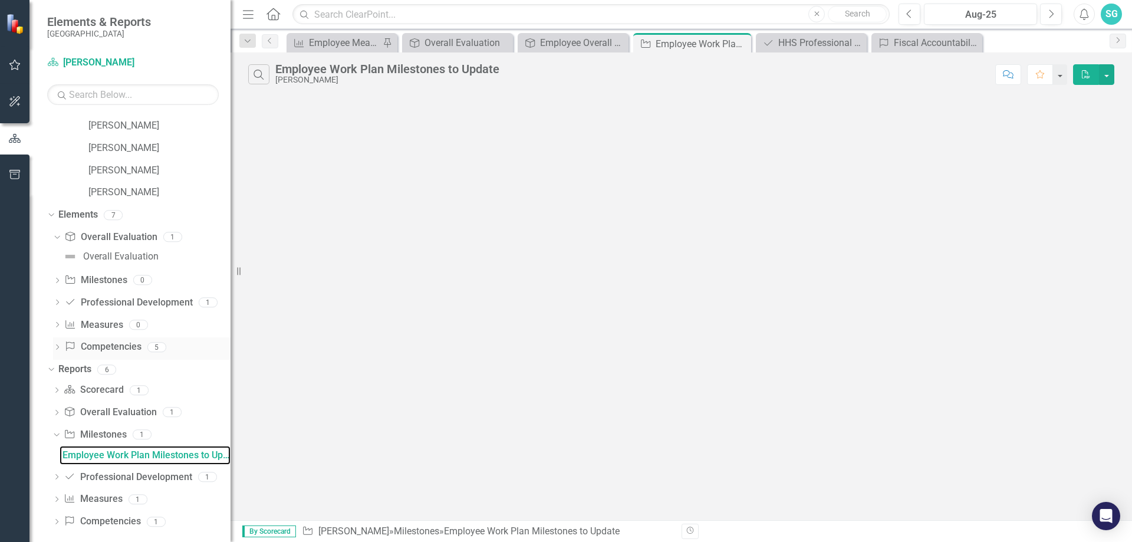
scroll to position [320, 0]
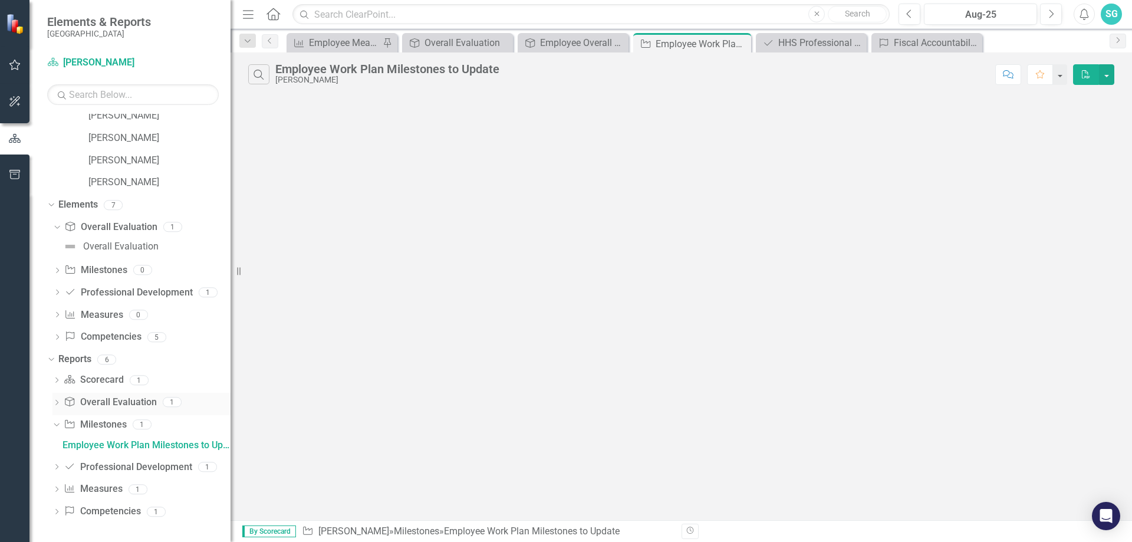
click at [58, 404] on icon "Dropdown" at bounding box center [56, 403] width 8 height 6
click at [55, 487] on icon "Dropdown" at bounding box center [56, 490] width 8 height 6
click at [81, 486] on div "Employee Measure Report to Update" at bounding box center [146, 490] width 168 height 11
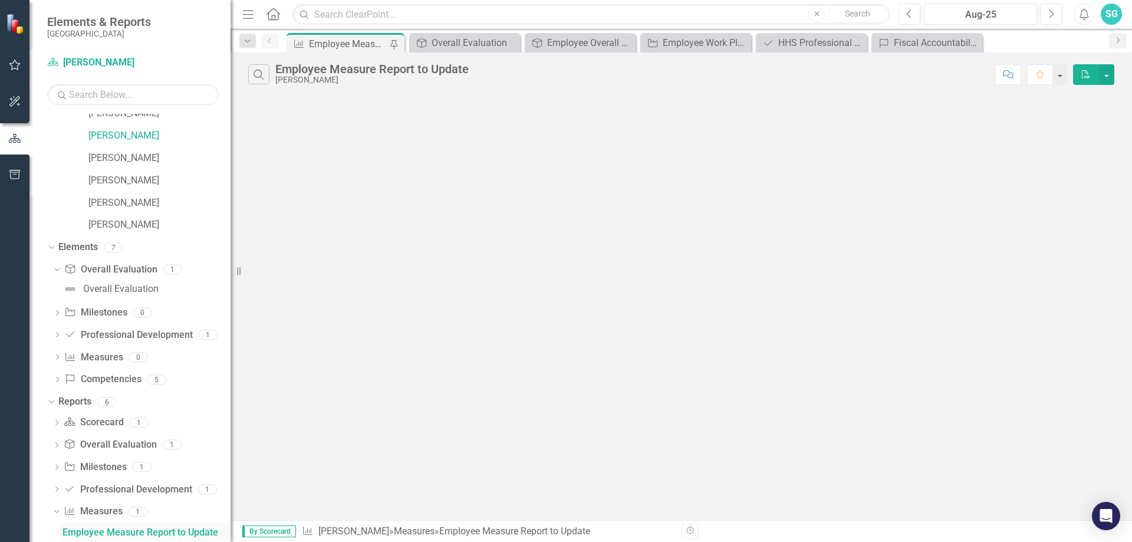
scroll to position [277, 0]
click at [137, 332] on link "Professional Development Professional Development" at bounding box center [128, 336] width 128 height 14
click at [55, 332] on div "Dropdown" at bounding box center [57, 337] width 8 height 10
click at [104, 334] on div "HHS Professional Development" at bounding box center [148, 334] width 131 height 11
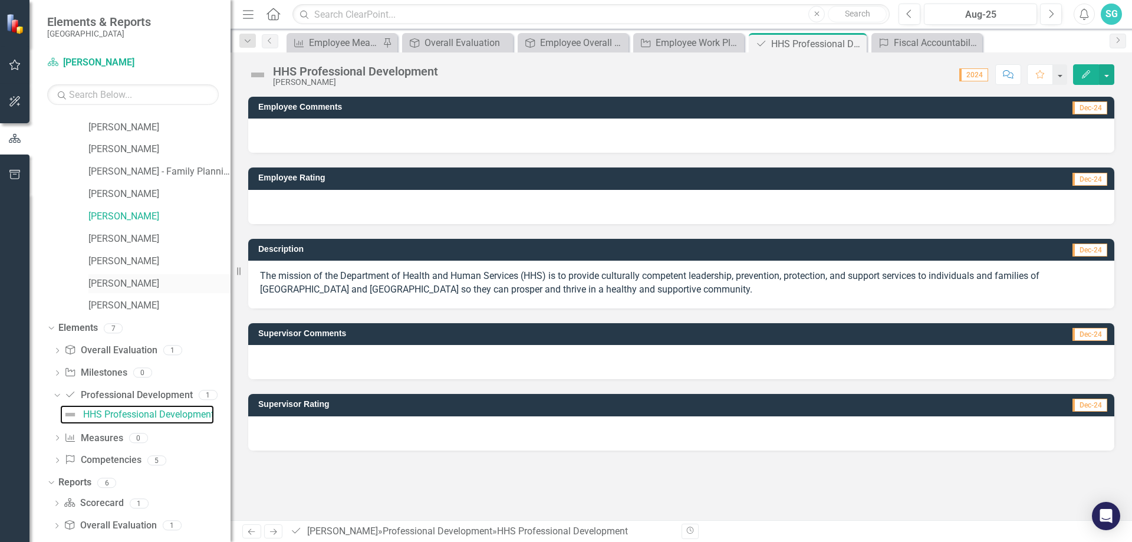
scroll to position [138, 0]
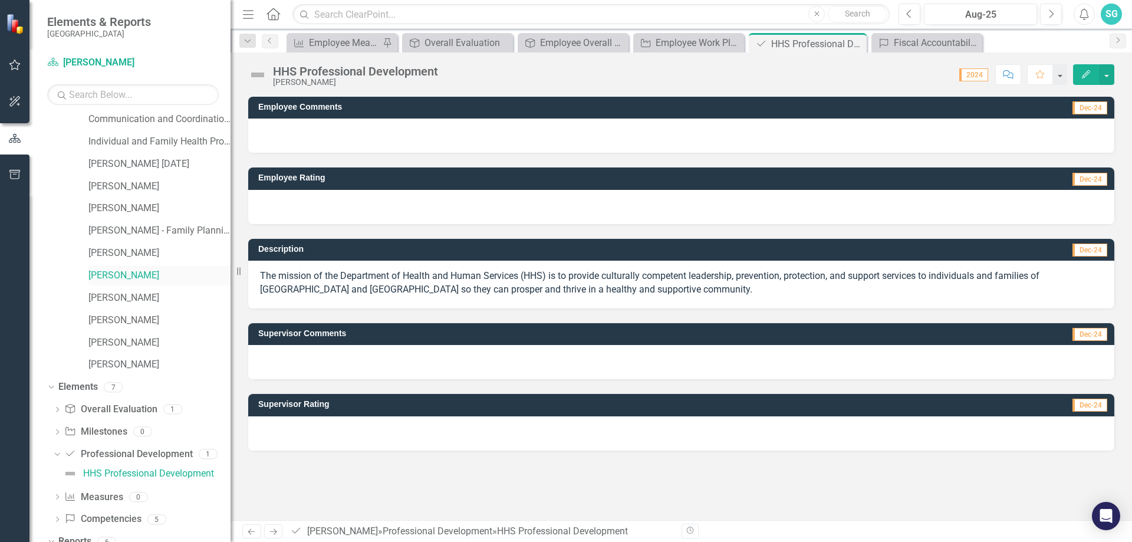
click at [101, 269] on link "[PERSON_NAME]" at bounding box center [159, 276] width 142 height 14
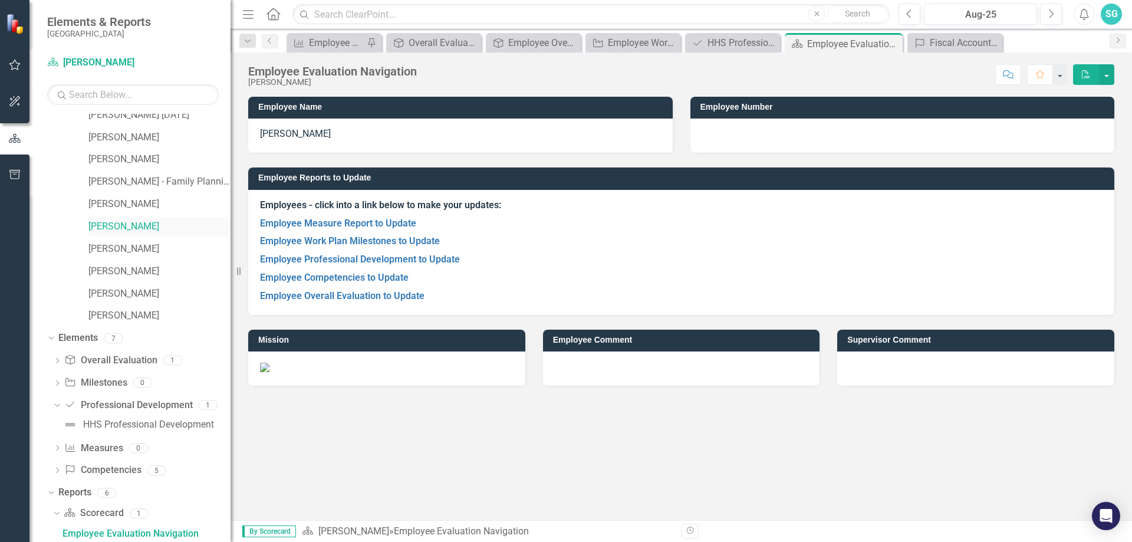
scroll to position [188, 0]
click at [358, 278] on link "Employee Competencies to Update" at bounding box center [334, 277] width 149 height 11
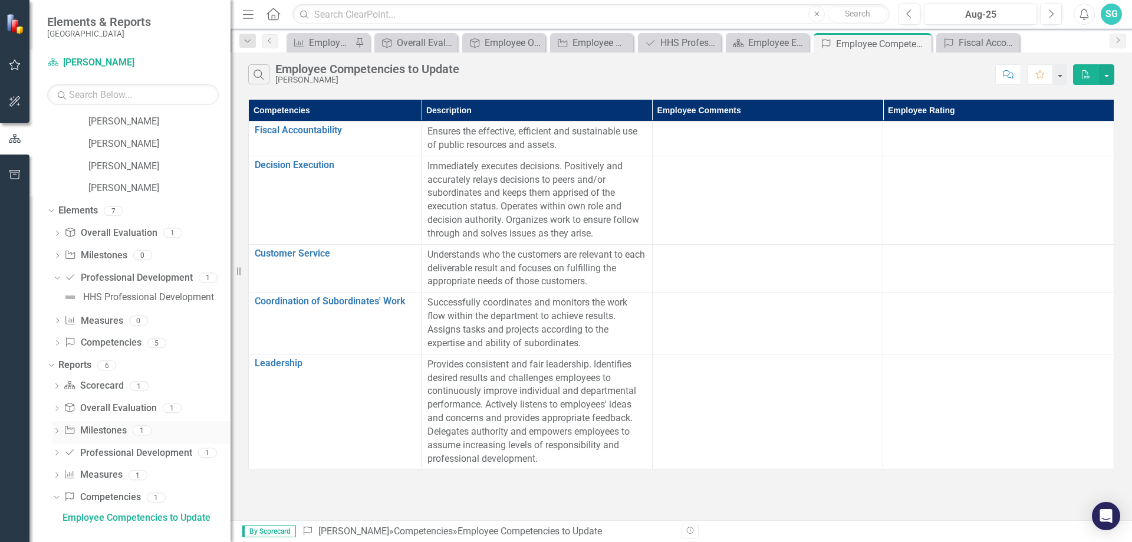
scroll to position [320, 0]
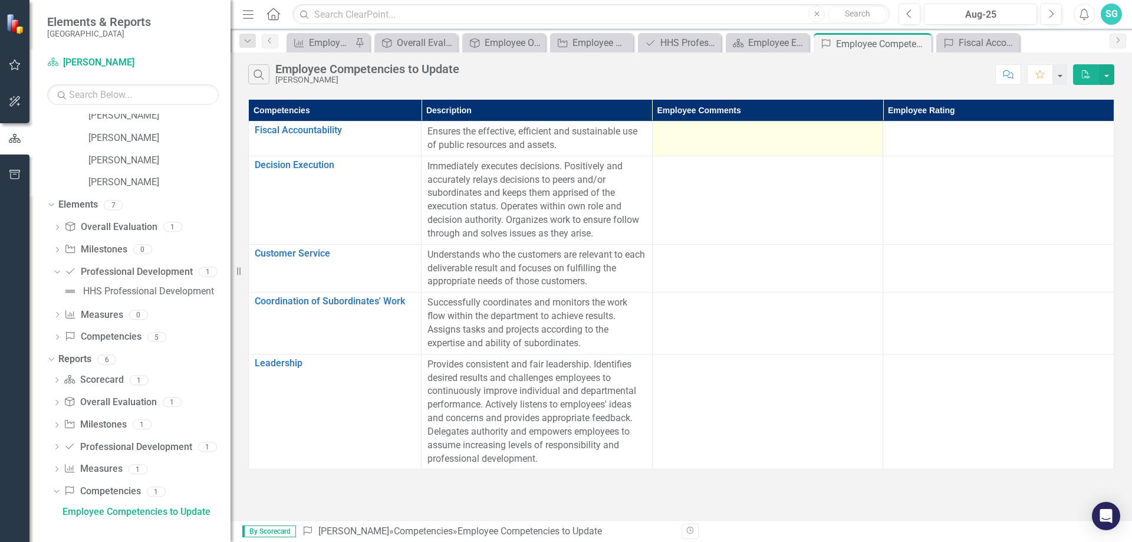
drag, startPoint x: 691, startPoint y: 120, endPoint x: 697, endPoint y: 123, distance: 6.4
click at [696, 123] on table "Competencies Description Employee Comments Employee Rating Fiscal Accountabilit…" at bounding box center [681, 285] width 866 height 370
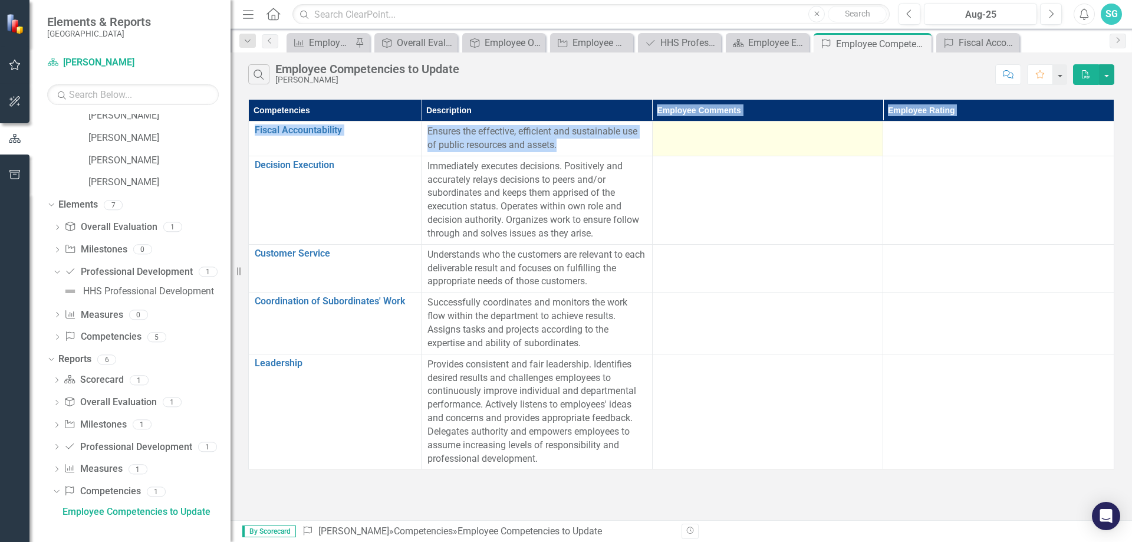
click at [698, 131] on div at bounding box center [767, 132] width 219 height 14
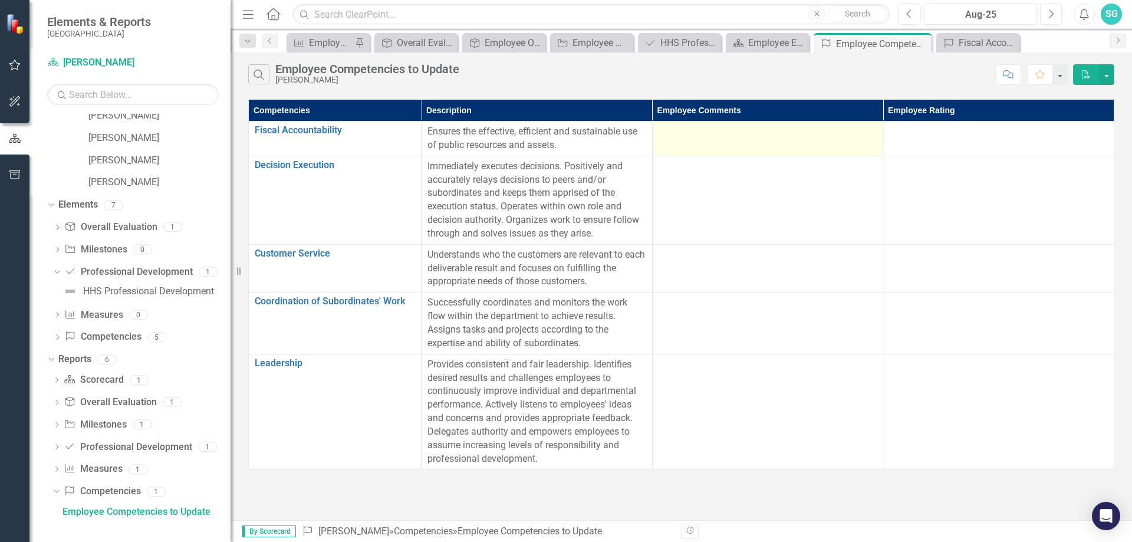
click at [710, 140] on td at bounding box center [767, 138] width 231 height 35
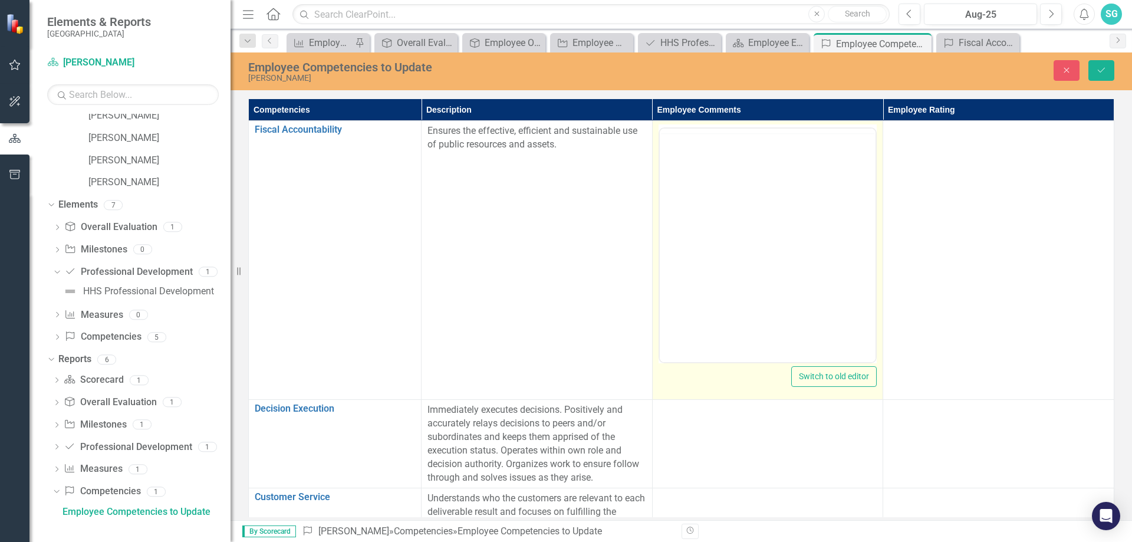
click at [706, 146] on div at bounding box center [767, 243] width 219 height 239
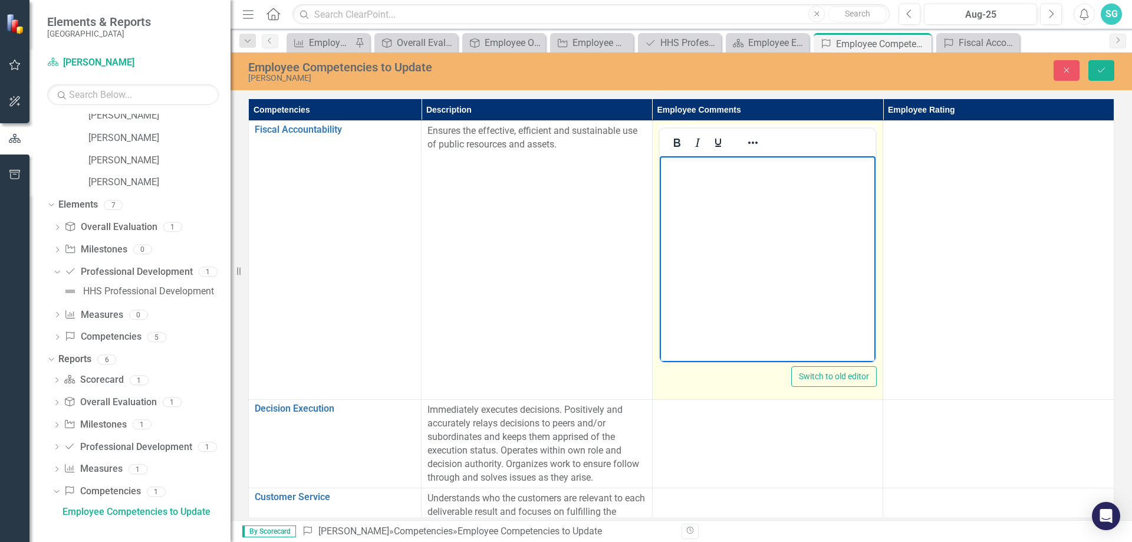
click at [746, 246] on body "Rich Text Area. Press ALT-0 for help." at bounding box center [767, 244] width 216 height 177
click at [732, 208] on body "together." at bounding box center [767, 244] width 216 height 177
click at [726, 190] on p "I am still figuring out how to navigate the complexities of the different grant…" at bounding box center [767, 187] width 210 height 57
drag, startPoint x: 697, startPoint y: 233, endPoint x: 874, endPoint y: 167, distance: 188.8
click at [700, 230] on body "I am still figuring out how to navigate the complexities of the different grant…" at bounding box center [767, 244] width 216 height 177
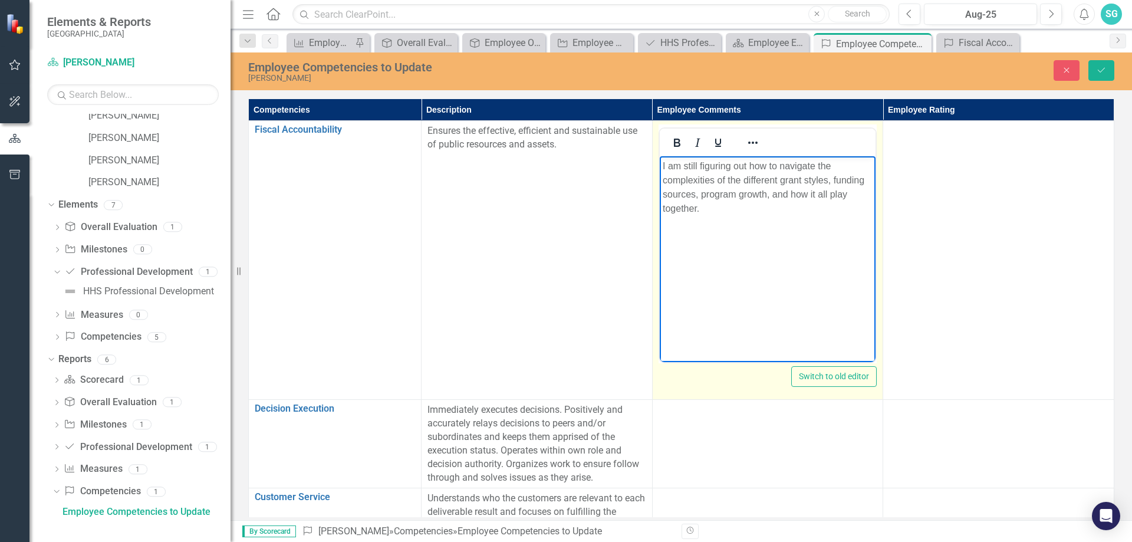
click at [780, 237] on body "I am still figuring out how to navigate the complexities of the different grant…" at bounding box center [767, 244] width 216 height 177
click at [691, 216] on body "I am still figuring out how to navigate the complexities of the different grant…" at bounding box center [767, 244] width 216 height 177
click at [840, 240] on body "I am still figuring out how to navigate the complexities of the different grant…" at bounding box center [767, 244] width 216 height 177
drag, startPoint x: 704, startPoint y: 212, endPoint x: 676, endPoint y: 213, distance: 28.3
click at [676, 213] on p "I am still figuring out how to navigate the complexities of the different grant…" at bounding box center [767, 187] width 210 height 57
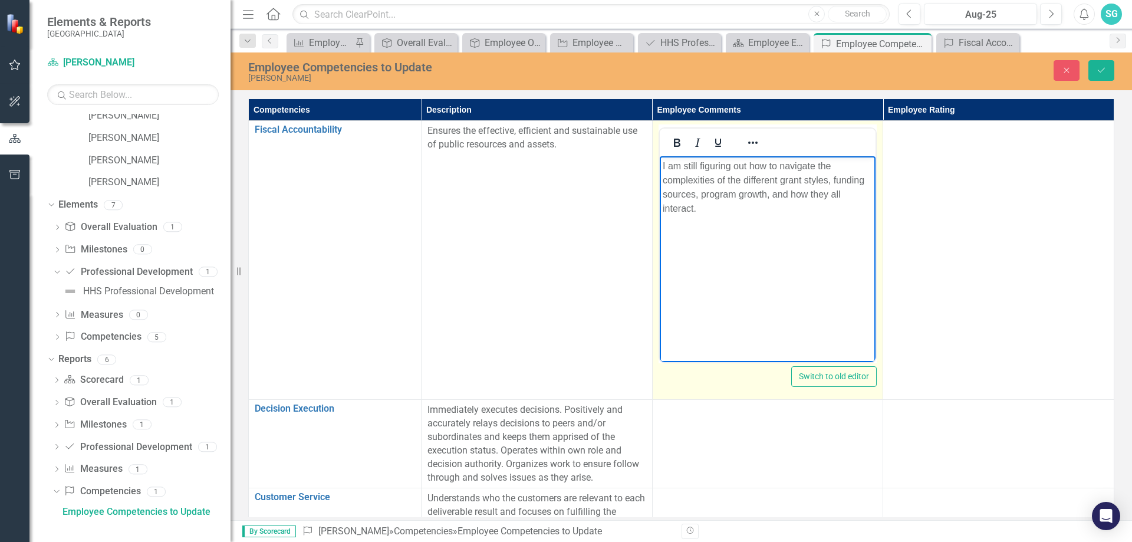
click at [769, 246] on body "I am still figuring out how to navigate the complexities of the different grant…" at bounding box center [767, 244] width 216 height 177
click at [757, 265] on body "I am still figuring out how to navigate the complexities of the different grant…" at bounding box center [767, 244] width 216 height 177
click at [674, 264] on body "I am still figuring out how to navigate the complexities of the different grant…" at bounding box center [767, 244] width 216 height 177
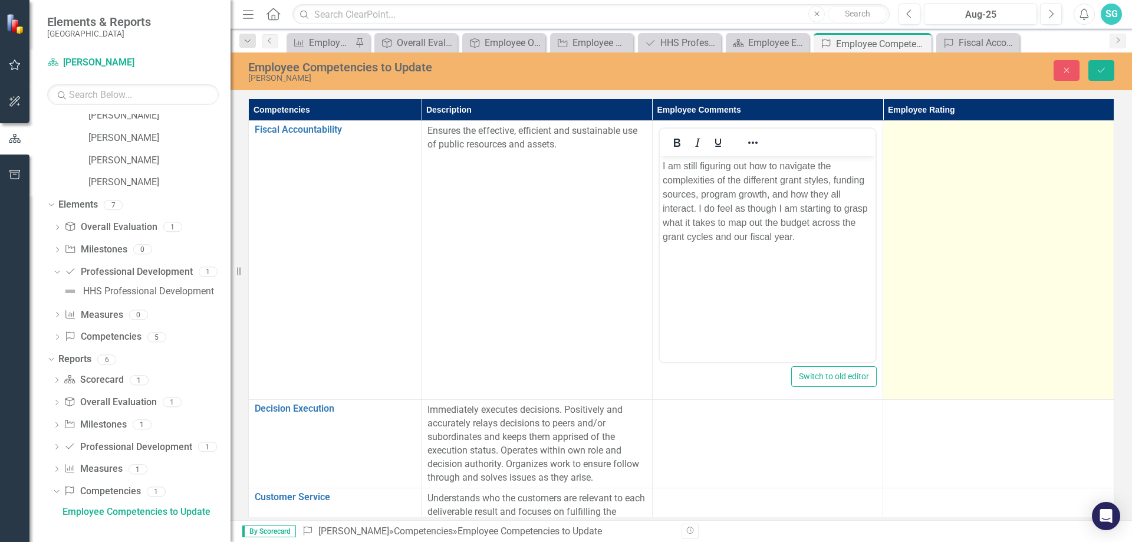
drag, startPoint x: 920, startPoint y: 182, endPoint x: 928, endPoint y: 177, distance: 9.8
click at [923, 179] on td at bounding box center [998, 260] width 231 height 279
click at [924, 180] on td at bounding box center [998, 260] width 231 height 279
click at [935, 134] on div "Not Defined" at bounding box center [991, 135] width 189 height 14
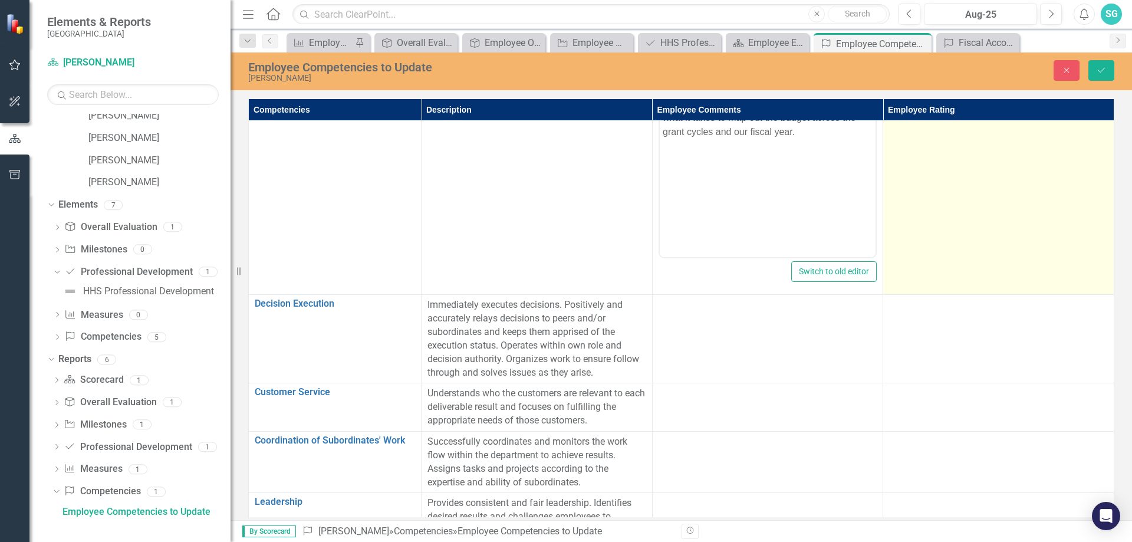
scroll to position [118, 0]
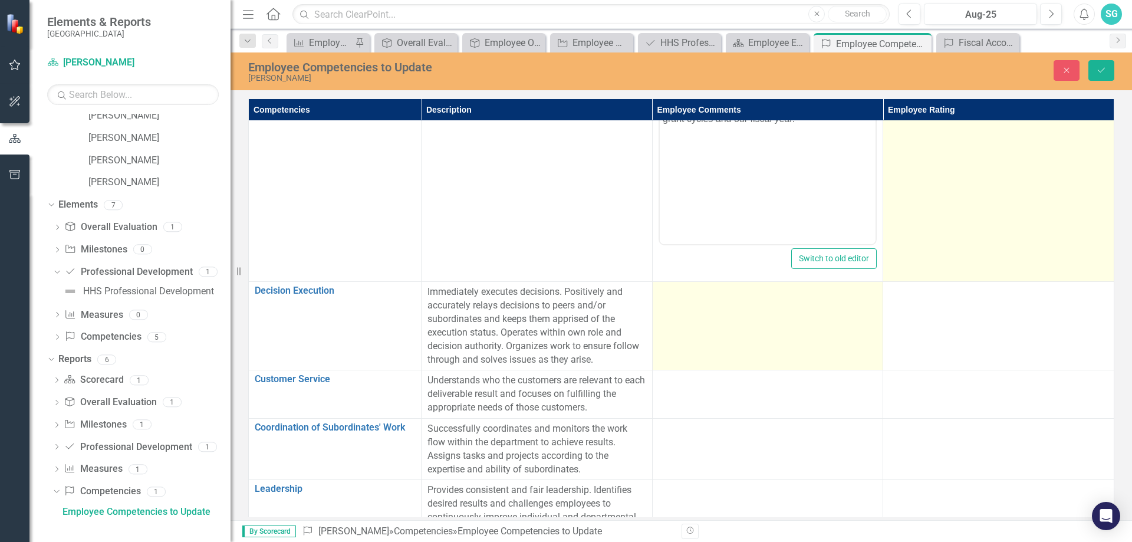
click at [694, 317] on td at bounding box center [767, 326] width 231 height 88
click at [697, 314] on td at bounding box center [767, 326] width 231 height 88
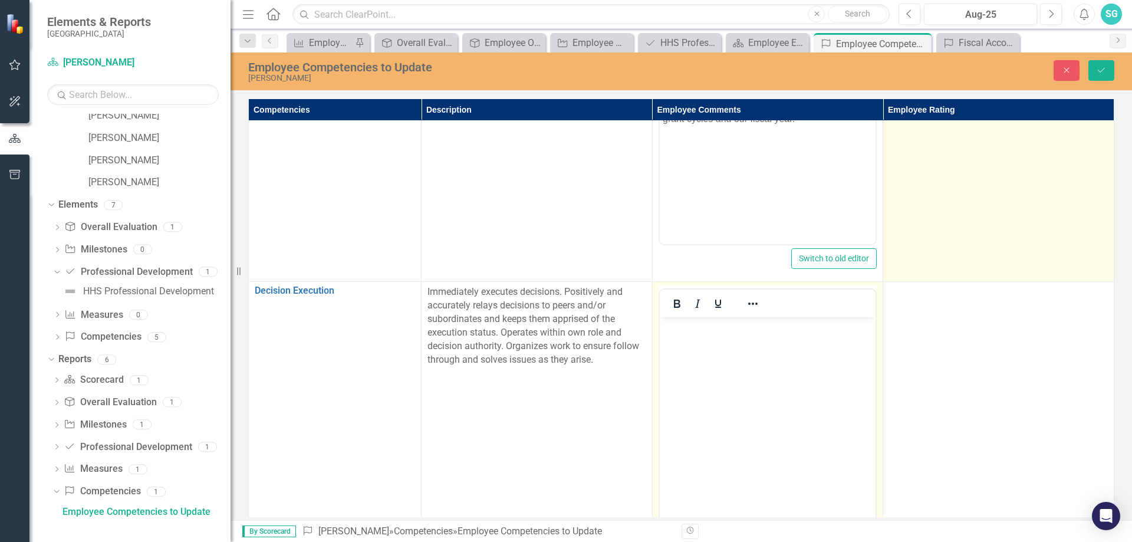
scroll to position [0, 0]
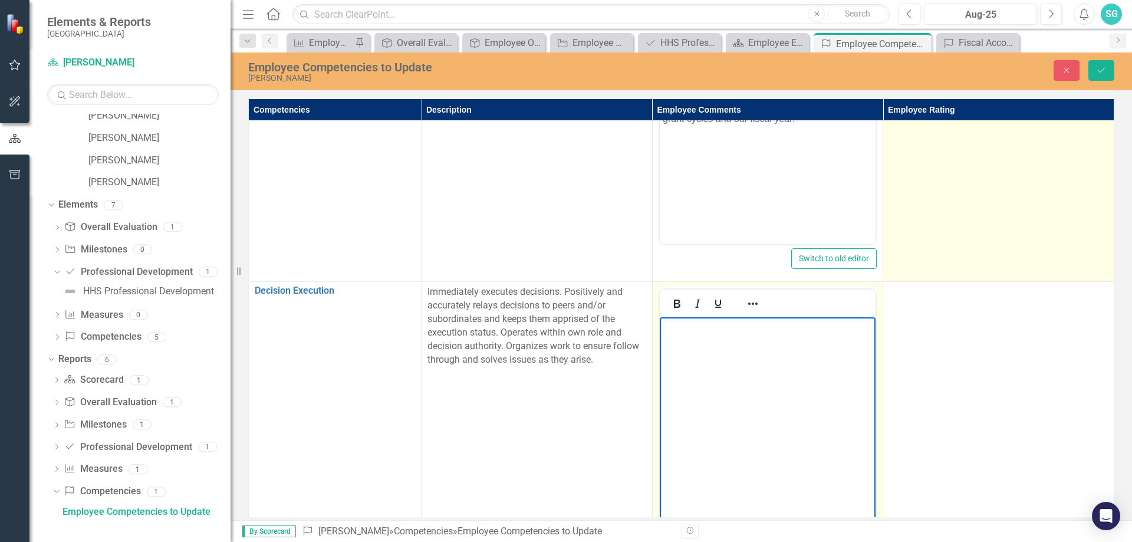
click at [691, 346] on body "Rich Text Area. Press ALT-0 for help." at bounding box center [767, 405] width 216 height 177
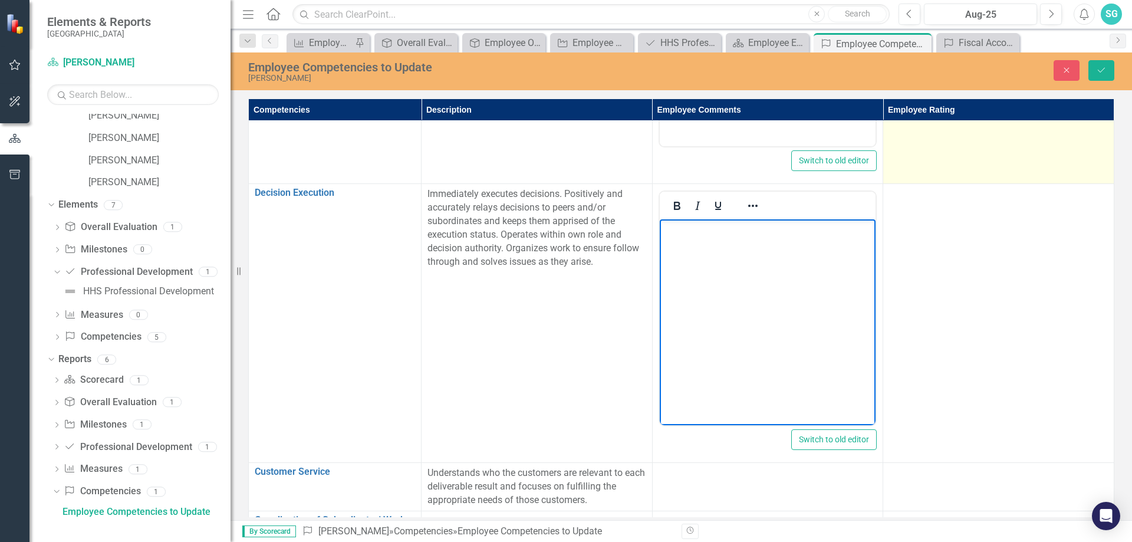
scroll to position [236, 0]
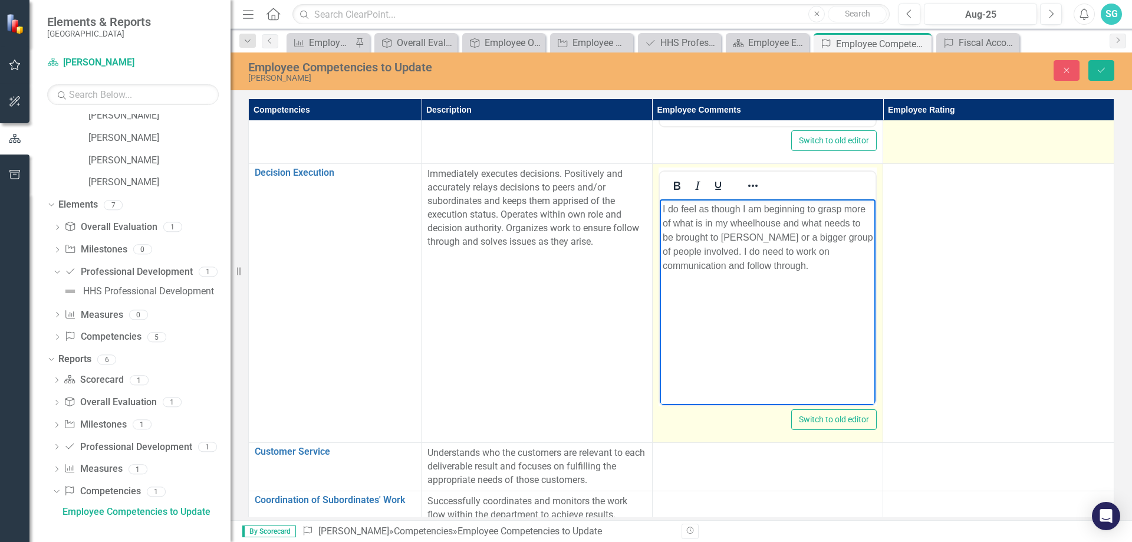
click at [753, 251] on p "I do feel as though I am beginning to grasp more of what is in my wheelhouse an…" at bounding box center [767, 237] width 210 height 71
click at [725, 262] on p "I do feel as though I am beginning to grasp more of what is in my wheelhouse an…" at bounding box center [767, 237] width 210 height 71
click at [842, 250] on p "I do feel as though I am beginning to grasp more of what is in my wheelhouse an…" at bounding box center [767, 237] width 210 height 71
click at [856, 265] on p "I do feel as though I am beginning to grasp more of what is in my wheelhouse an…" at bounding box center [767, 237] width 210 height 71
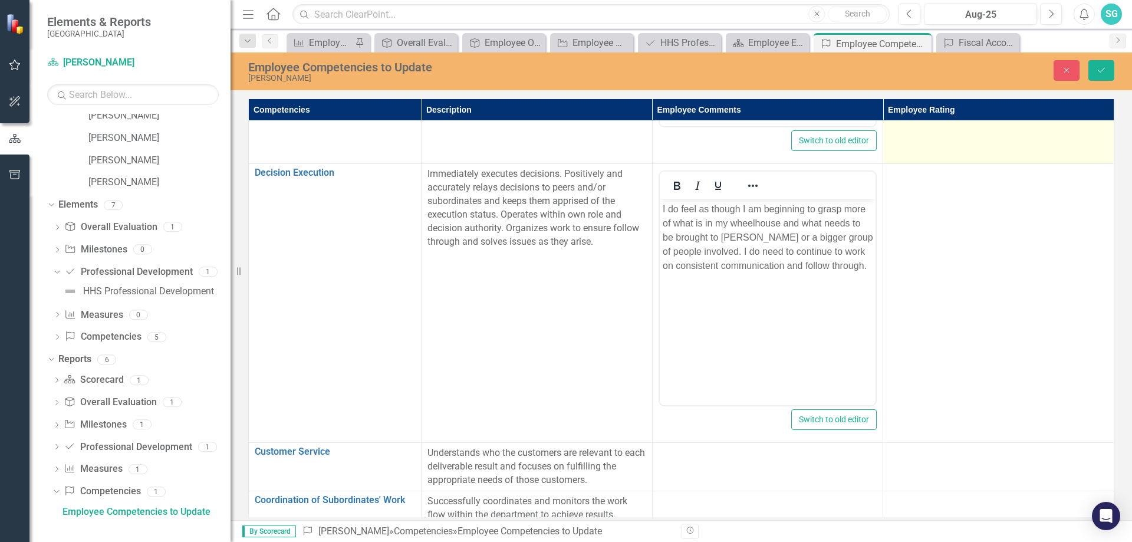
click at [622, 391] on td "Immediately executes decisions. Positively and accurately relays decisions to p…" at bounding box center [536, 303] width 231 height 279
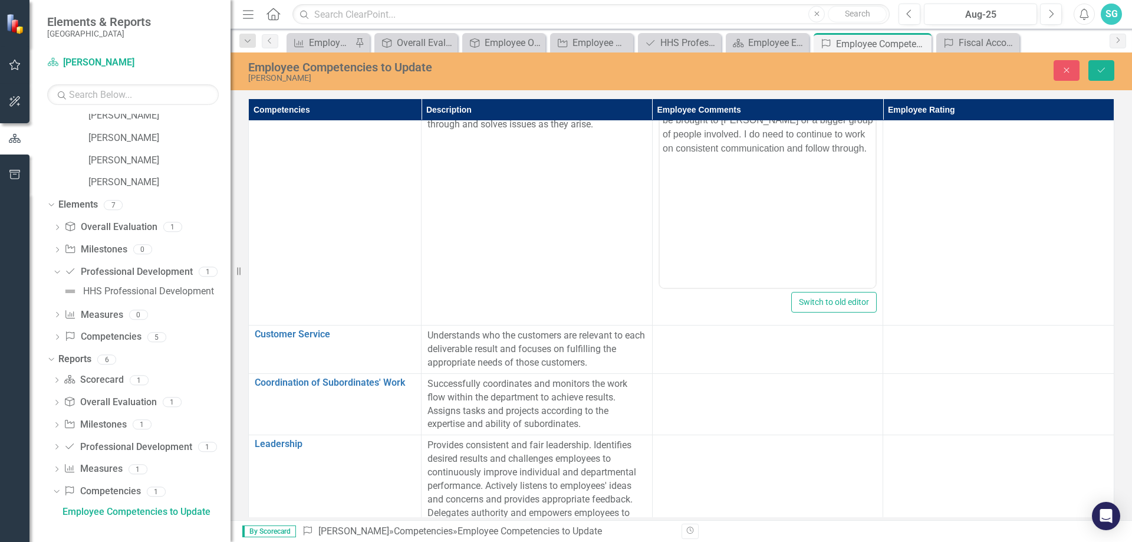
scroll to position [354, 0]
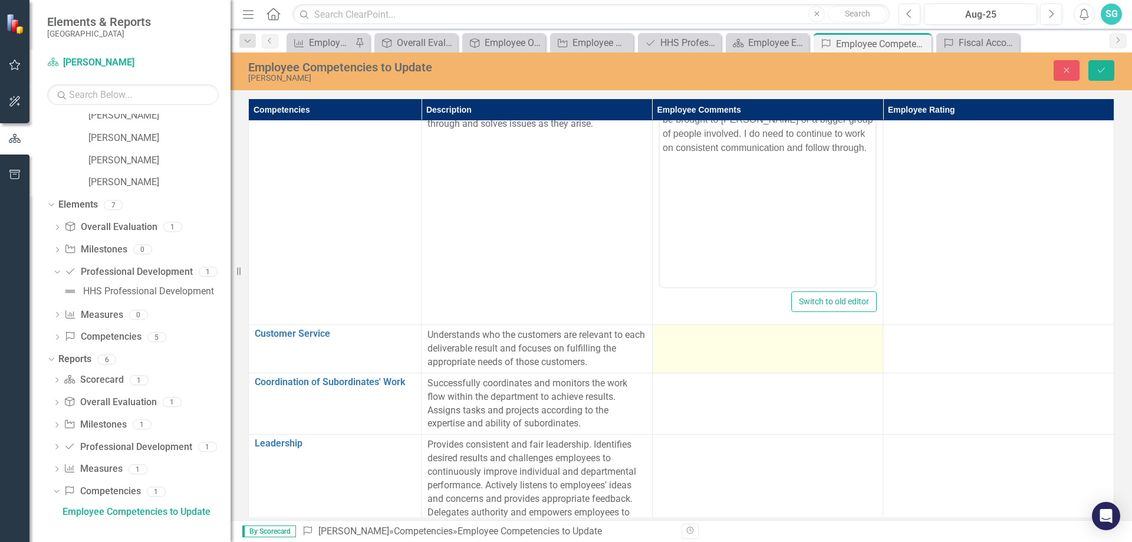
click at [677, 347] on td at bounding box center [767, 349] width 231 height 48
click at [677, 346] on td at bounding box center [767, 349] width 231 height 48
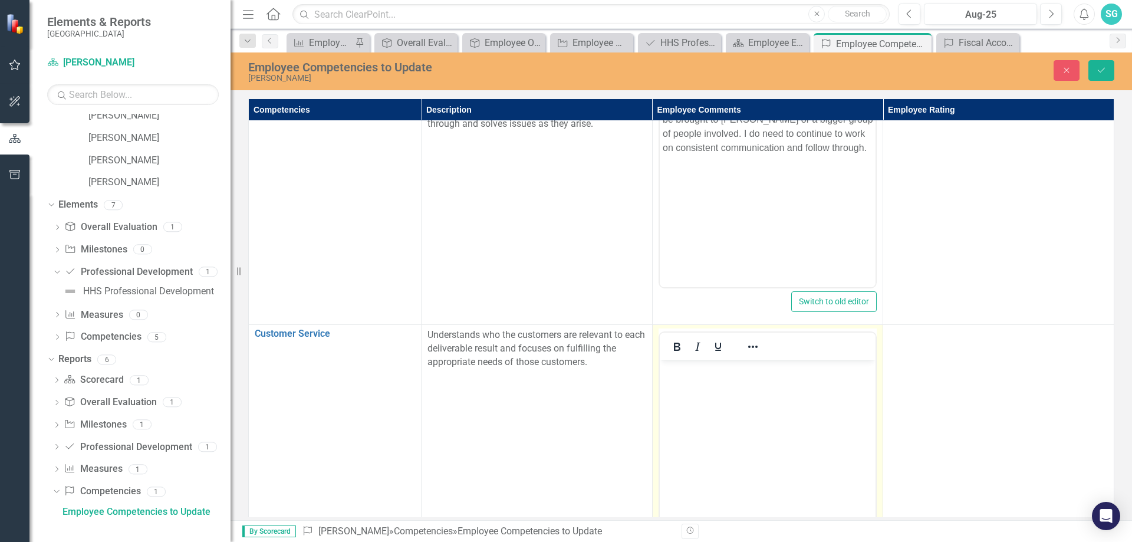
scroll to position [0, 0]
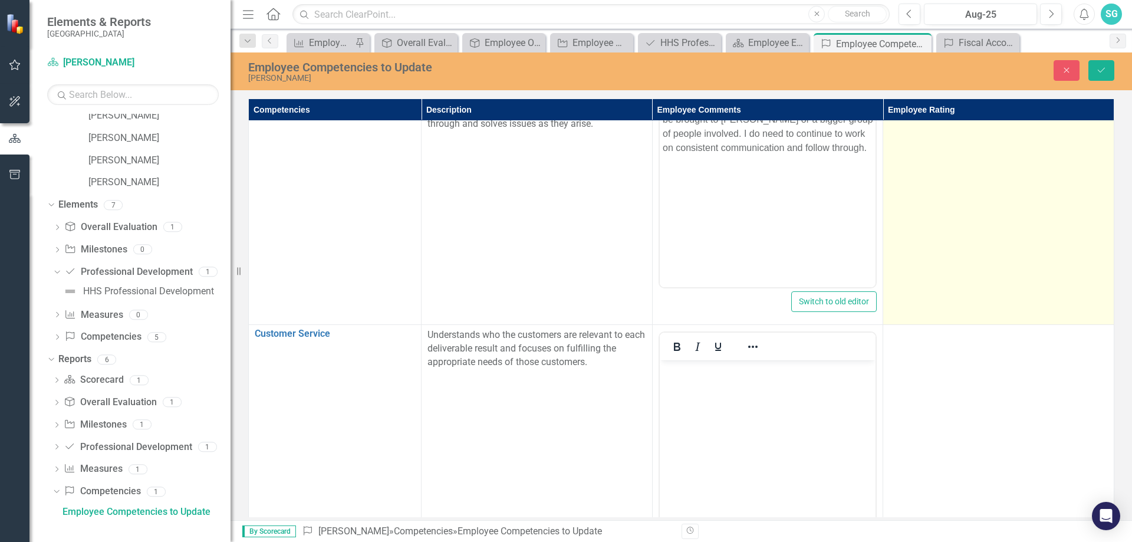
click at [981, 171] on td at bounding box center [998, 185] width 231 height 279
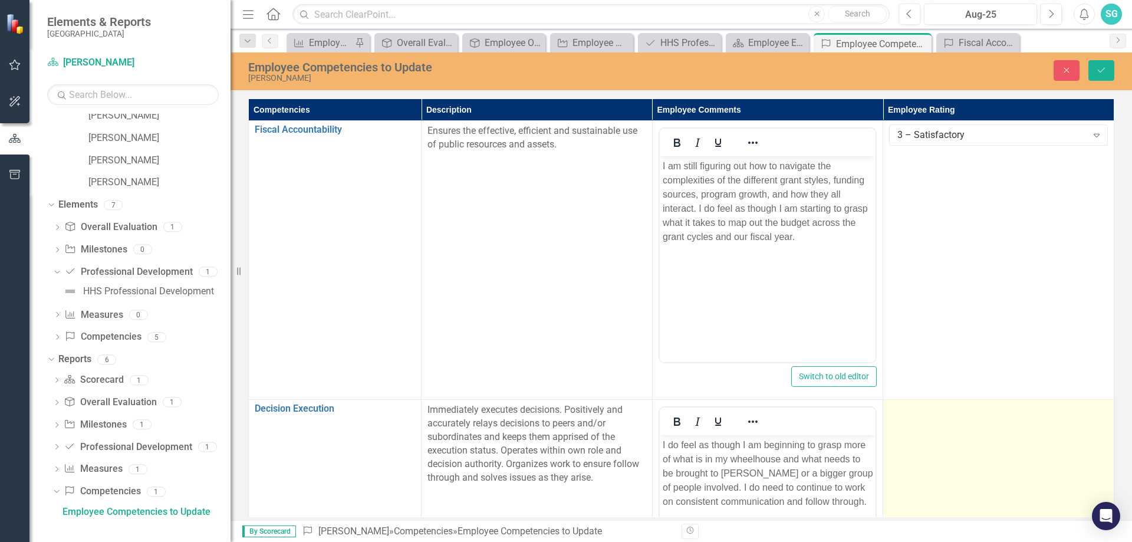
click at [953, 406] on div at bounding box center [998, 410] width 219 height 14
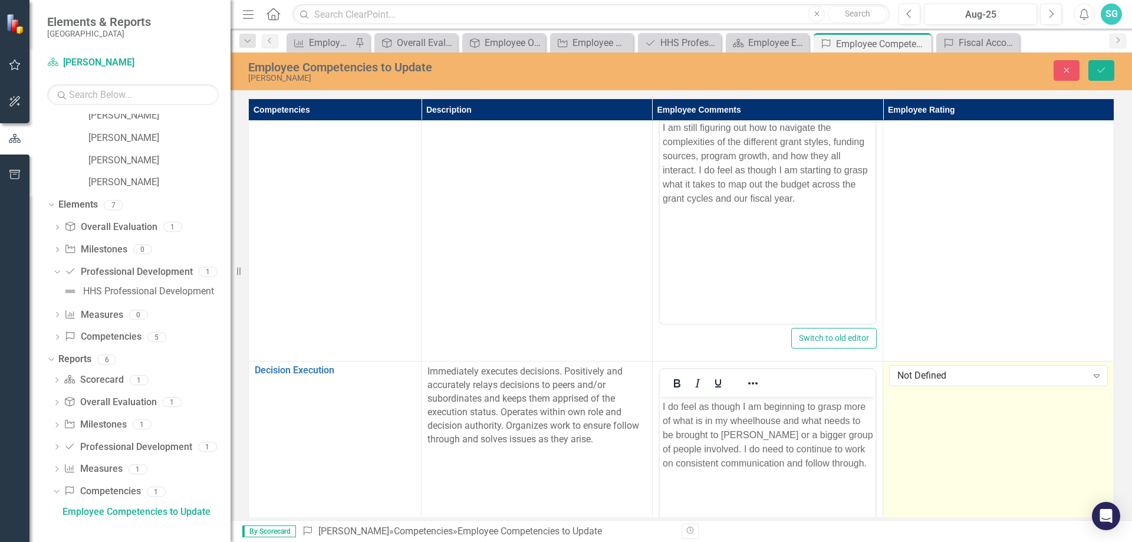
scroll to position [59, 0]
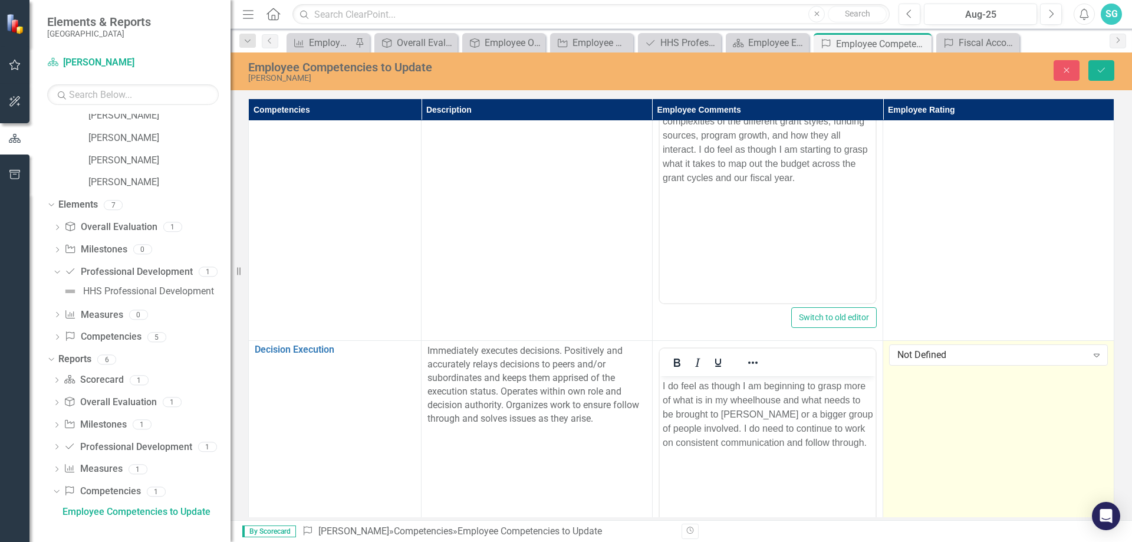
click at [957, 343] on td "Not Defined Expand" at bounding box center [998, 480] width 231 height 279
click at [951, 354] on div "Not Defined" at bounding box center [991, 355] width 189 height 14
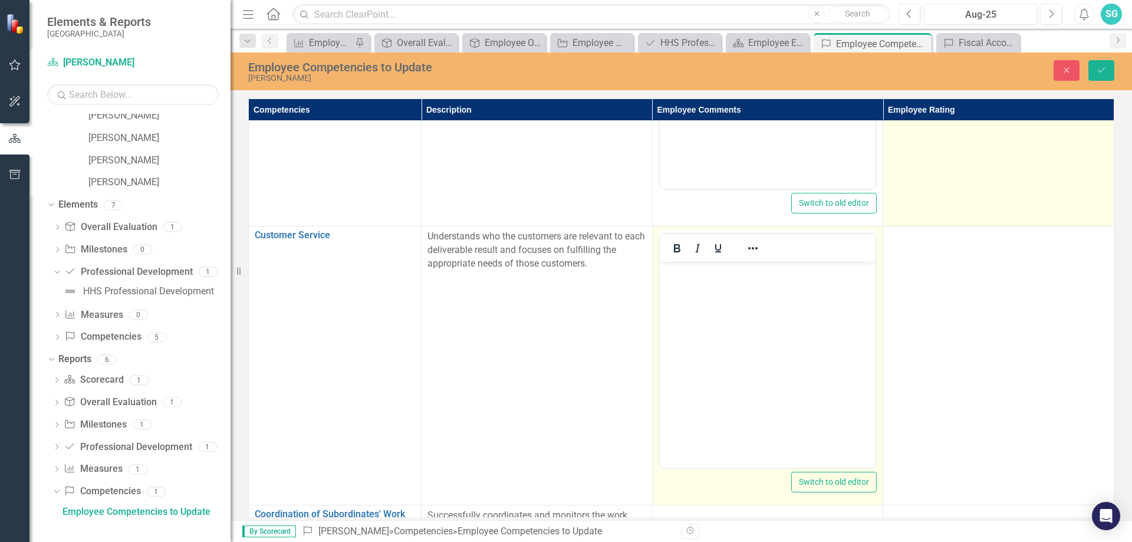
scroll to position [472, 0]
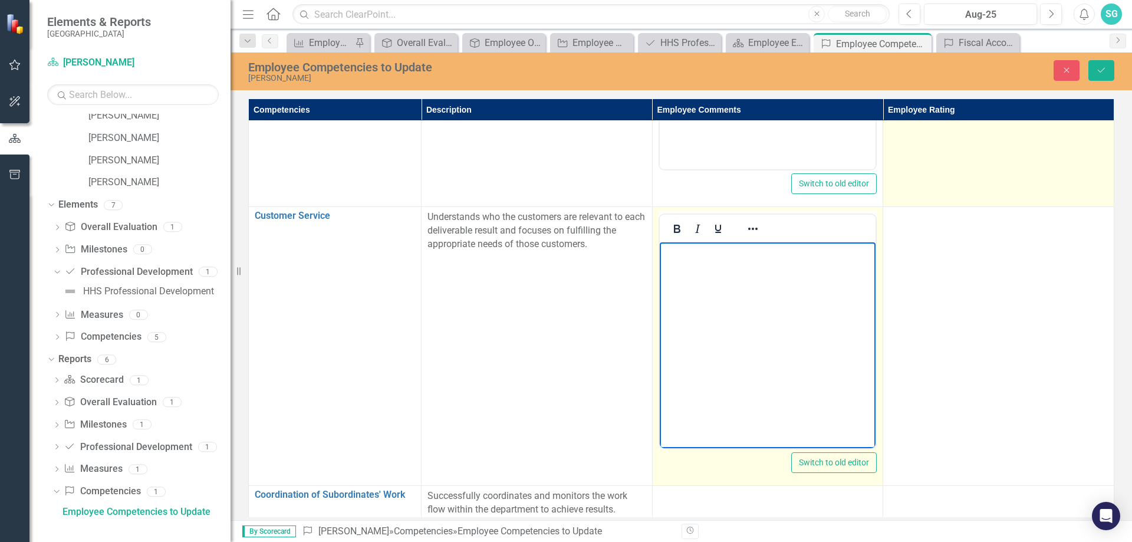
click at [737, 355] on body "Rich Text Area. Press ALT-0 for help." at bounding box center [767, 330] width 216 height 177
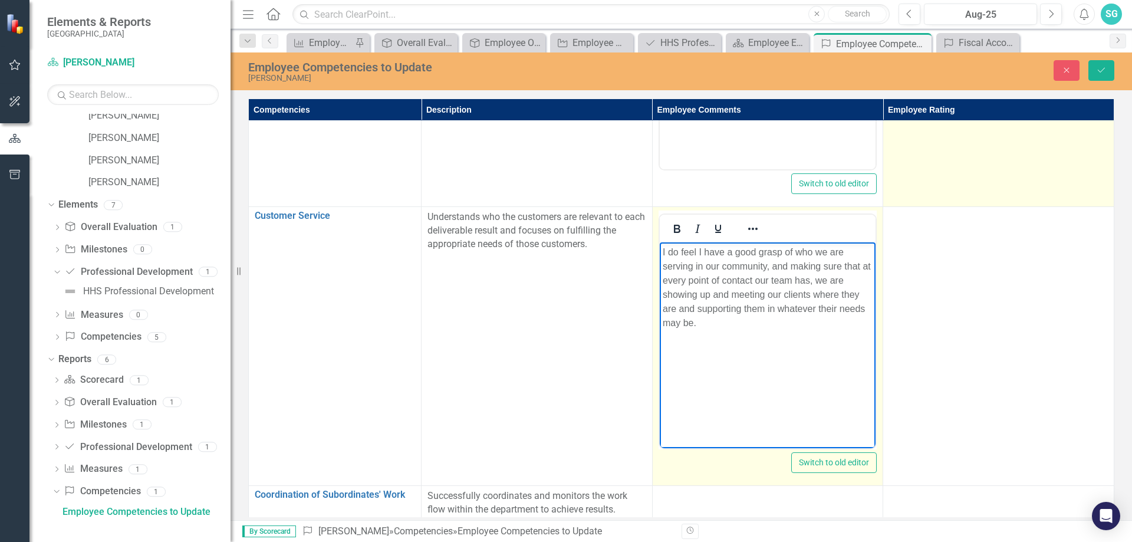
click at [723, 325] on p "I do feel I have a good grasp of who we are serving in our community, and makin…" at bounding box center [767, 287] width 210 height 85
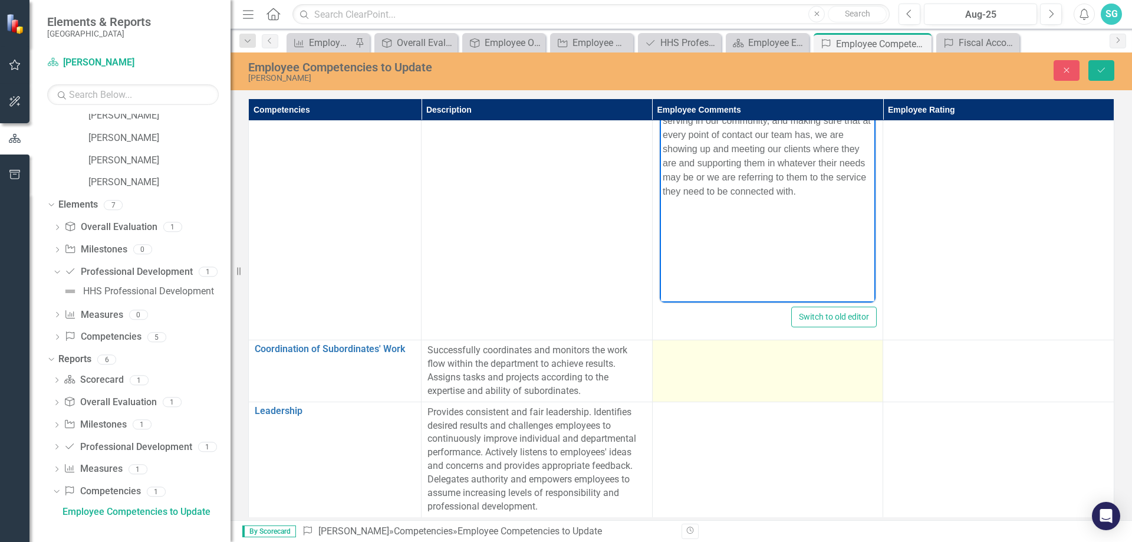
click at [711, 376] on td at bounding box center [767, 370] width 231 height 61
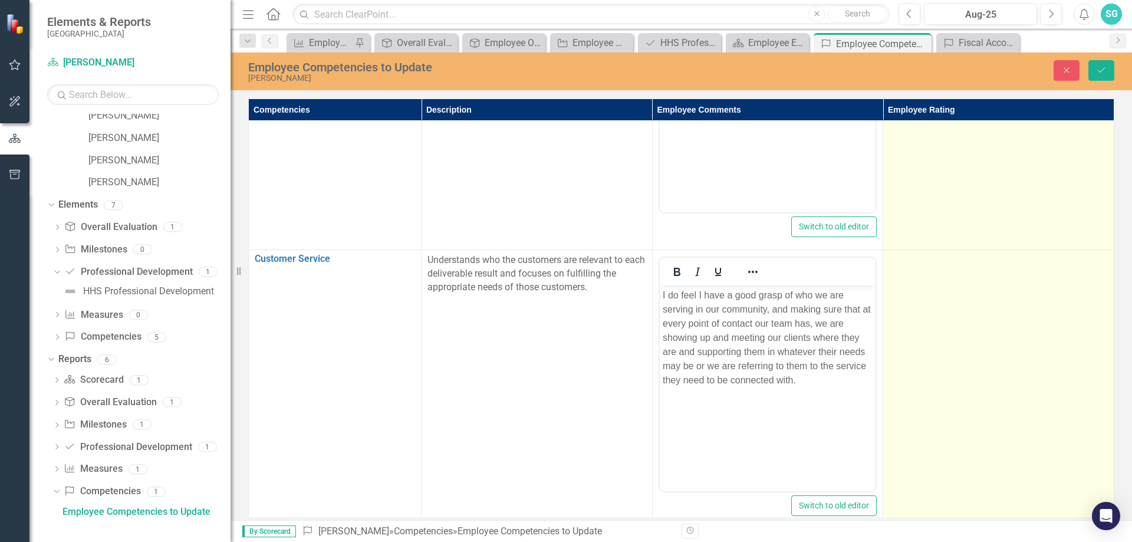
scroll to position [390, 0]
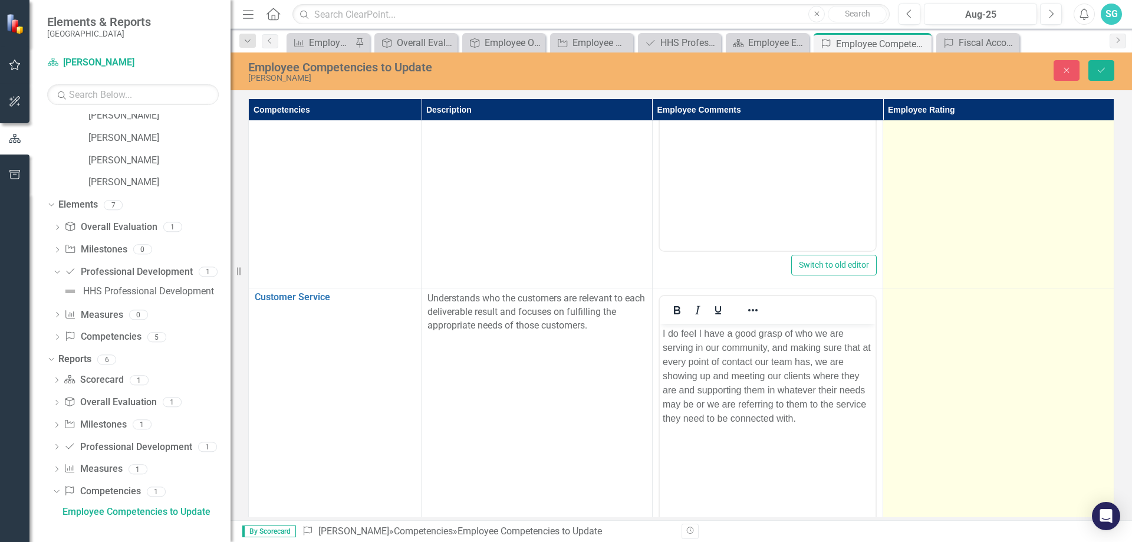
click at [990, 299] on div at bounding box center [998, 299] width 219 height 14
click at [990, 299] on div "Not Defined" at bounding box center [991, 303] width 189 height 14
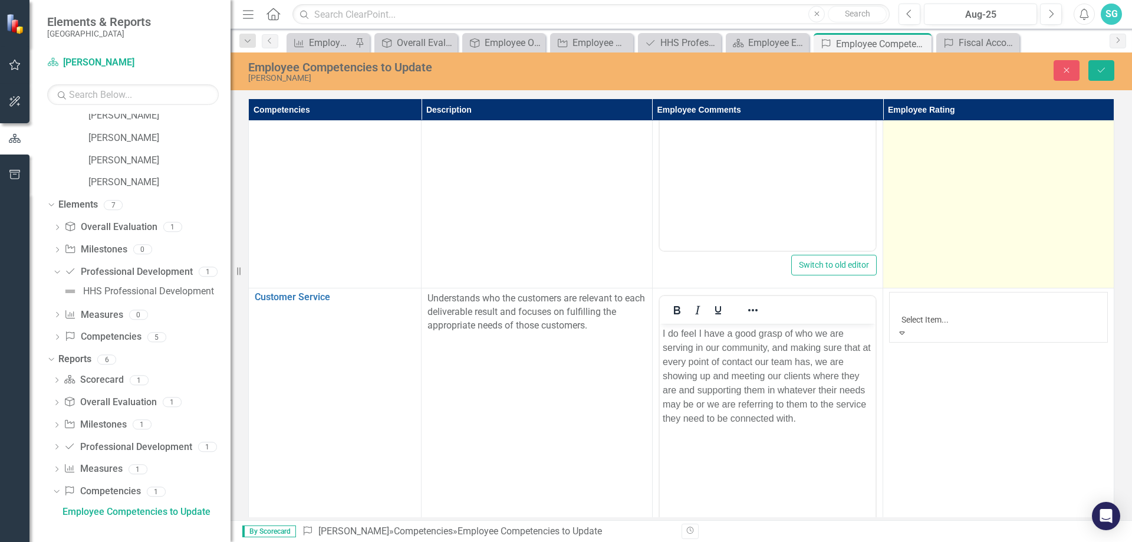
click at [563, 378] on td "Understands who the customers are relevant to each deliverable result and focus…" at bounding box center [536, 427] width 231 height 279
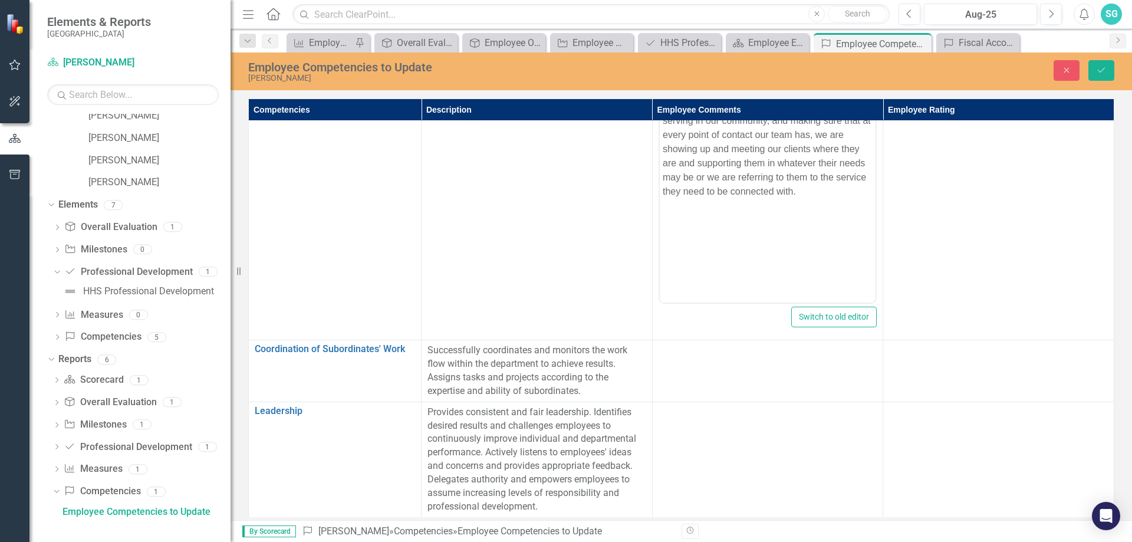
scroll to position [626, 0]
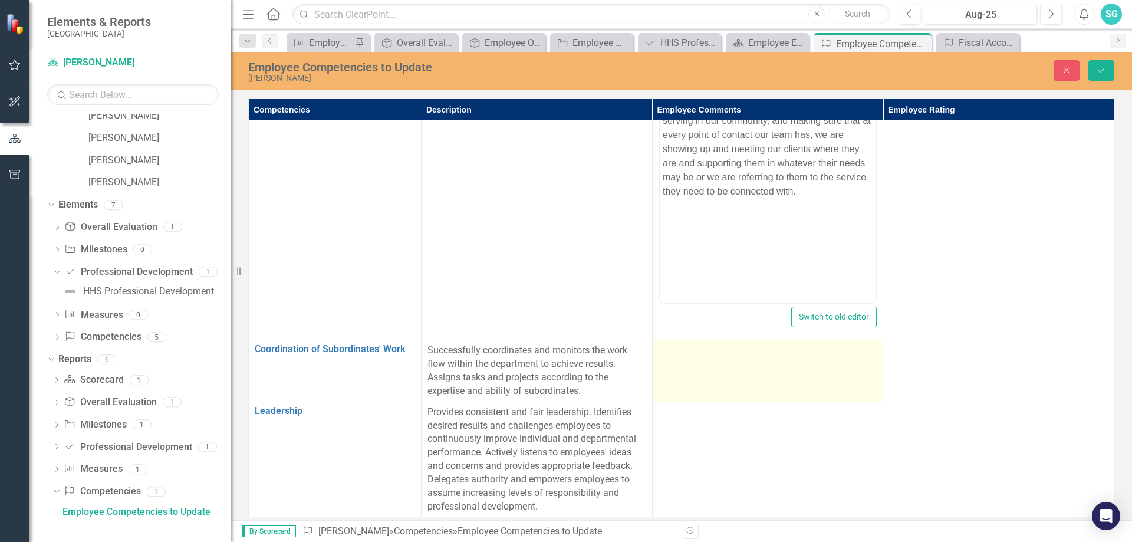
click at [664, 355] on td at bounding box center [767, 370] width 231 height 61
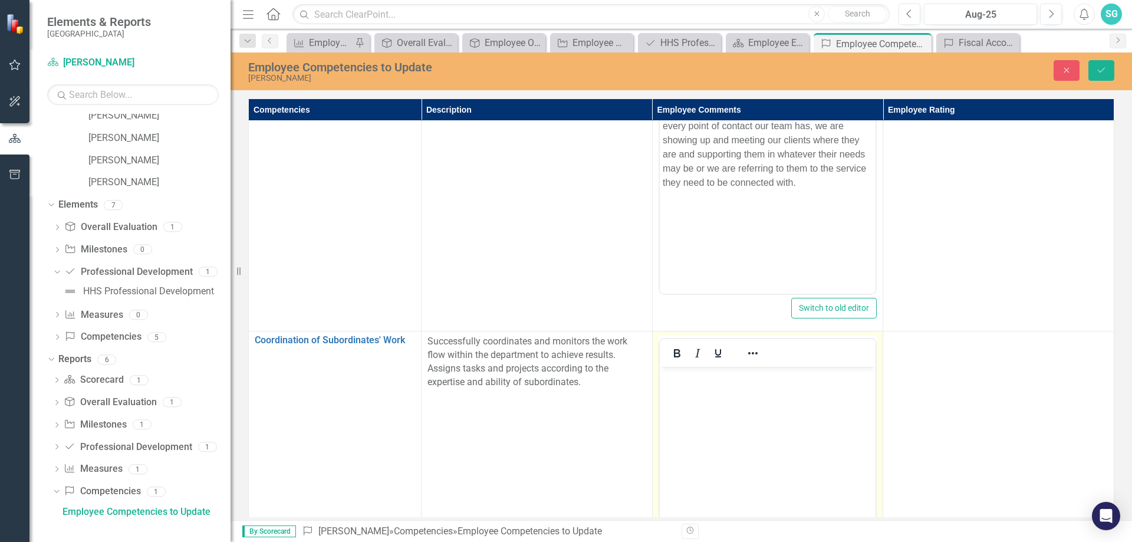
scroll to position [0, 0]
click at [698, 404] on body "Rich Text Area. Press ALT-0 for help." at bounding box center [767, 455] width 216 height 177
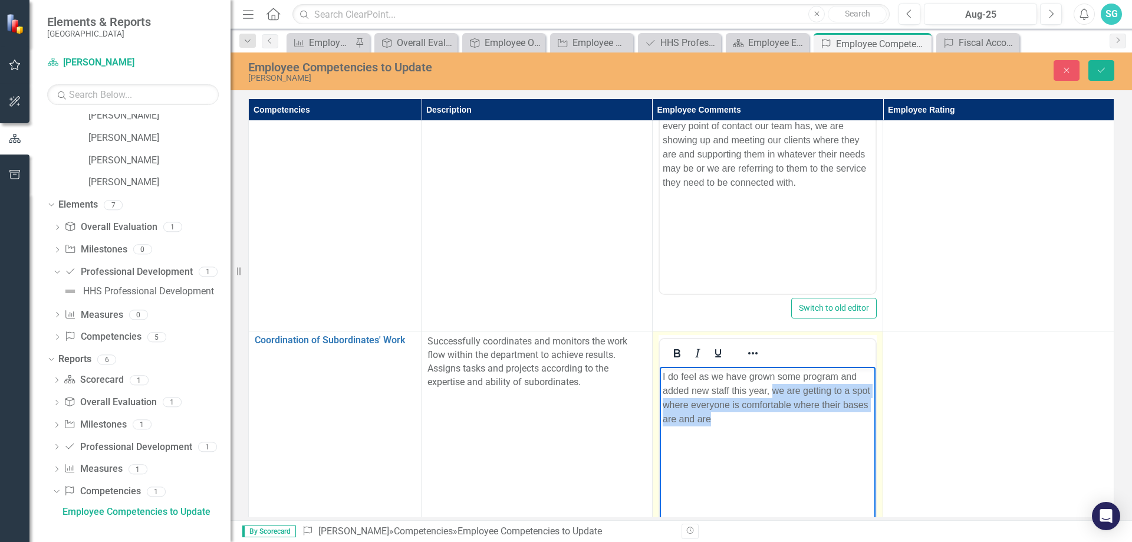
drag, startPoint x: 707, startPoint y: 424, endPoint x: 773, endPoint y: 391, distance: 73.0
click at [773, 391] on p "I do feel as we have grown some program and added new staff this year, we are g…" at bounding box center [767, 398] width 210 height 57
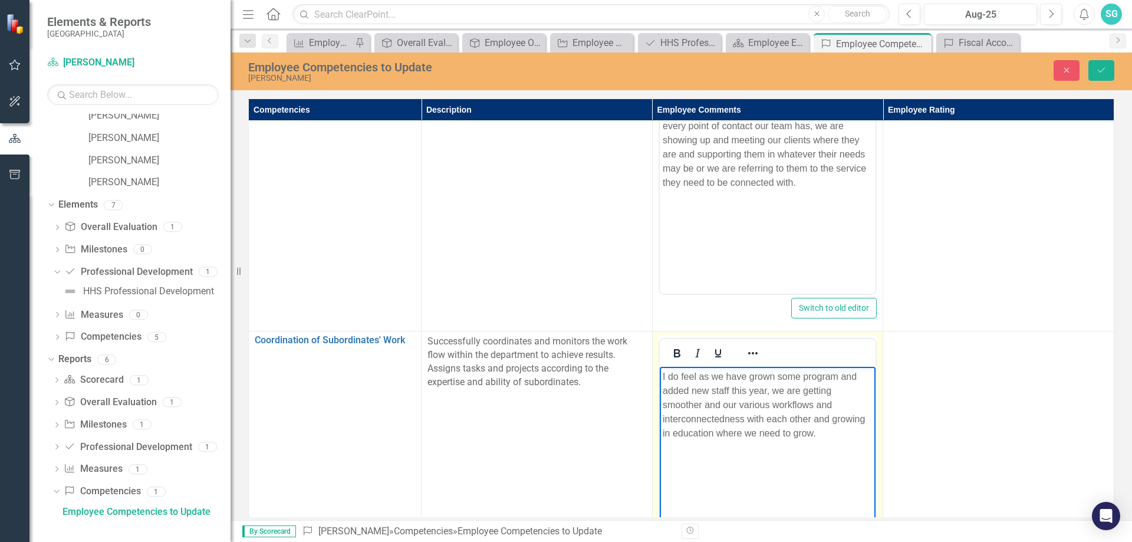
drag, startPoint x: 832, startPoint y: 437, endPoint x: 704, endPoint y: 404, distance: 132.1
click at [704, 404] on p "I do feel as we have grown some program and added new staff this year, we are g…" at bounding box center [767, 405] width 210 height 71
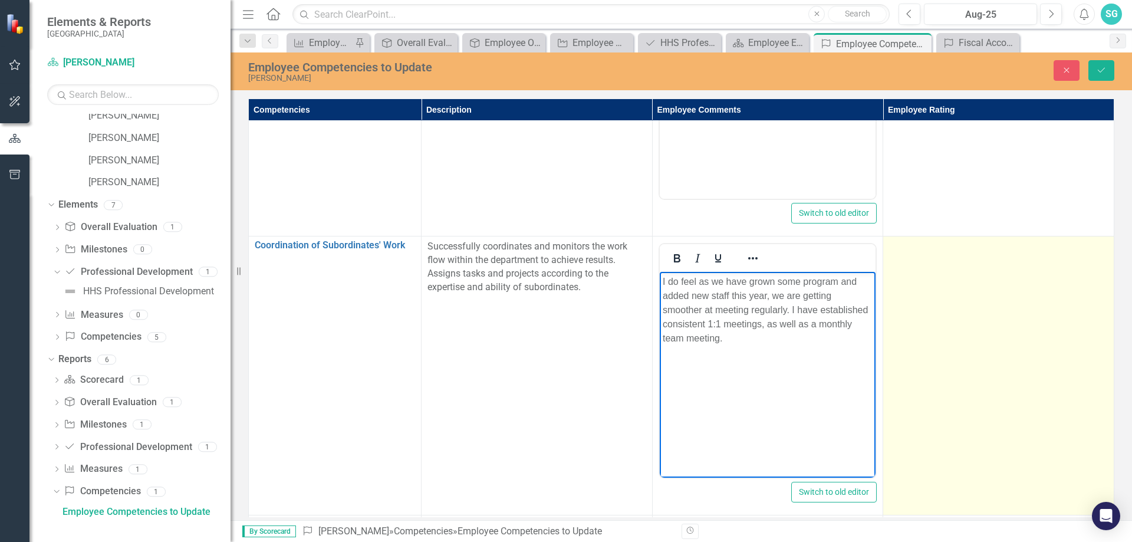
scroll to position [803, 0]
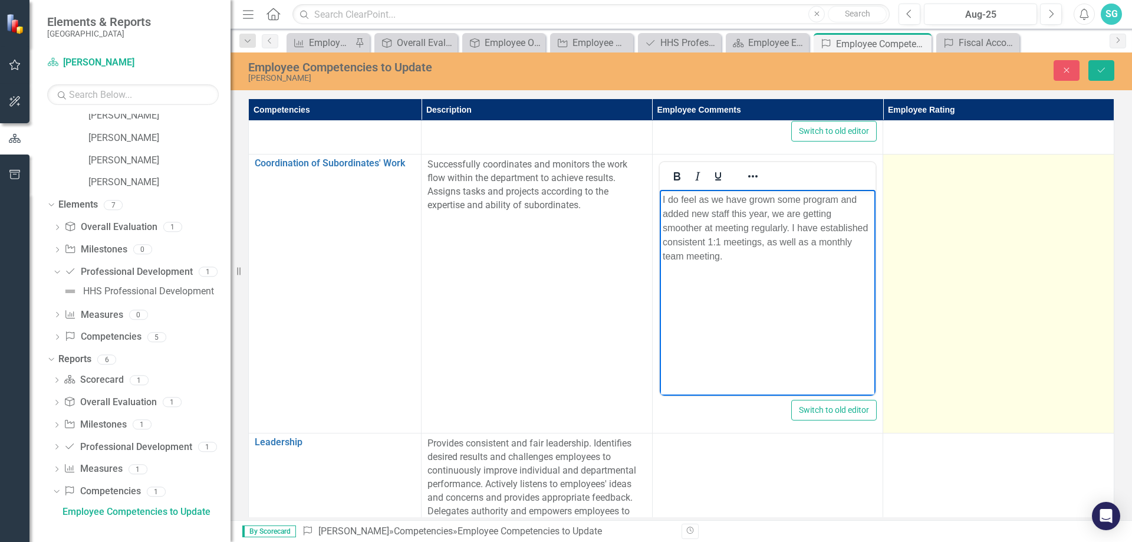
click at [943, 318] on td at bounding box center [998, 293] width 231 height 279
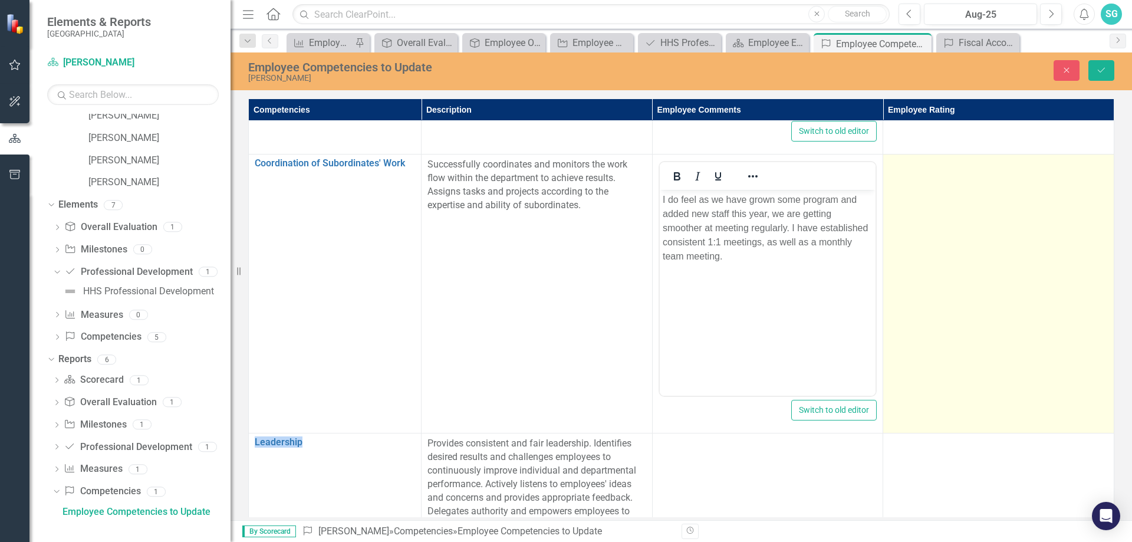
click at [943, 318] on td at bounding box center [998, 293] width 231 height 279
click at [991, 167] on div "Not Defined" at bounding box center [991, 169] width 189 height 14
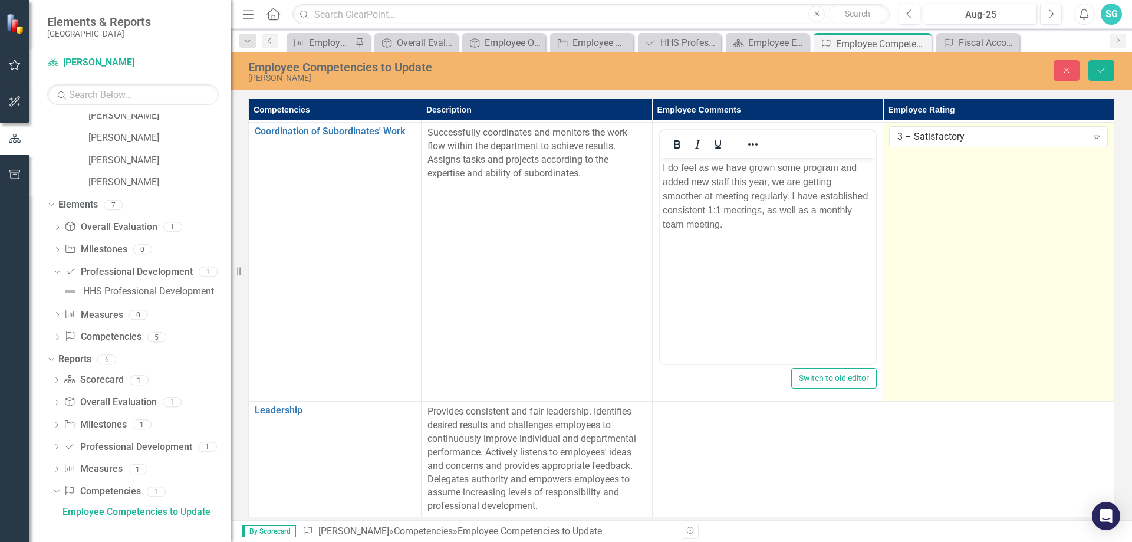
scroll to position [843, 0]
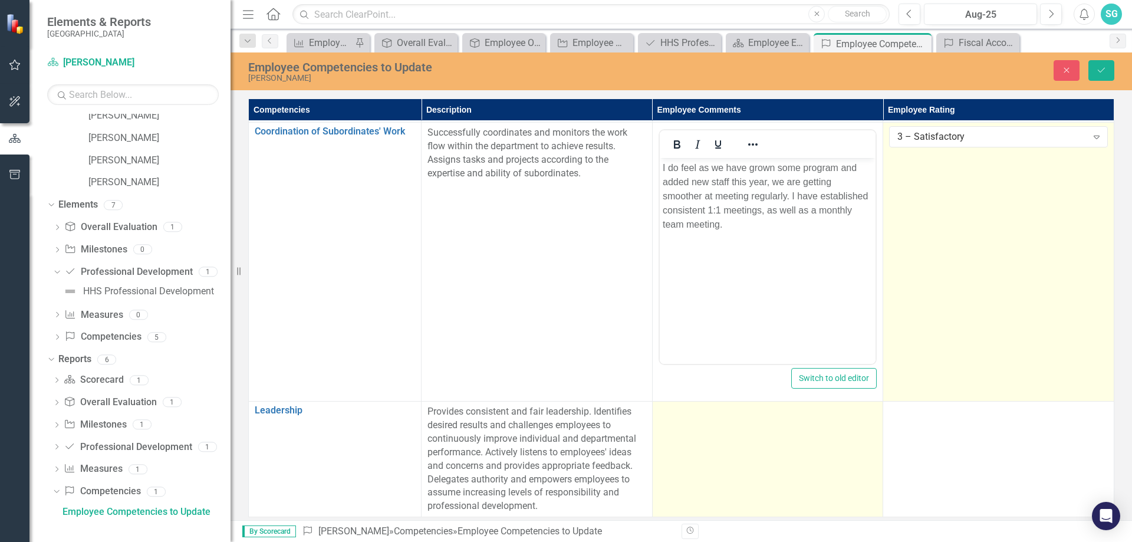
click at [703, 439] on td at bounding box center [767, 459] width 231 height 116
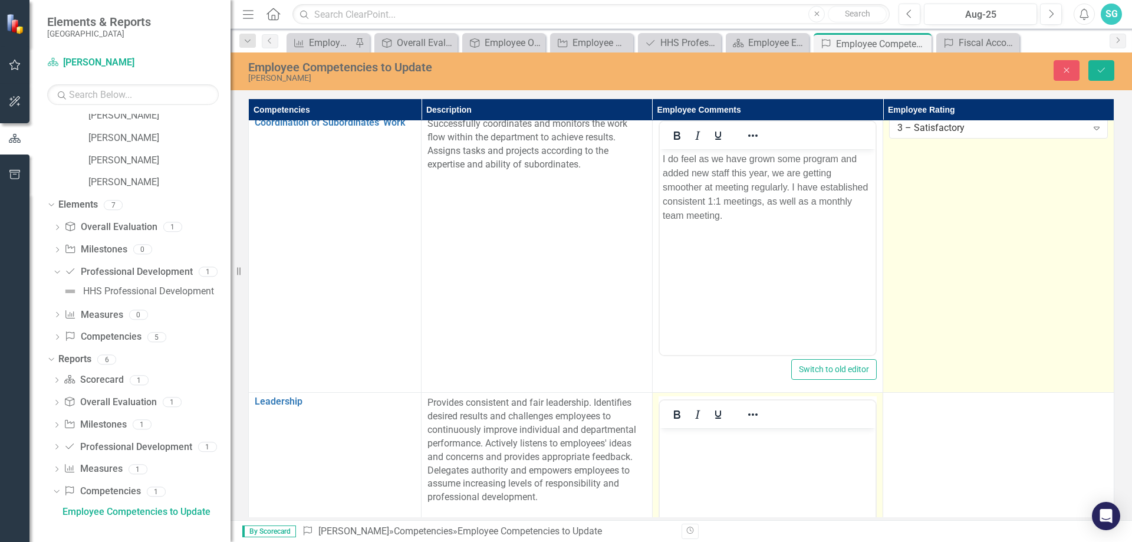
scroll to position [0, 0]
click at [703, 496] on body "Rich Text Area. Press ALT-0 for help." at bounding box center [767, 516] width 216 height 177
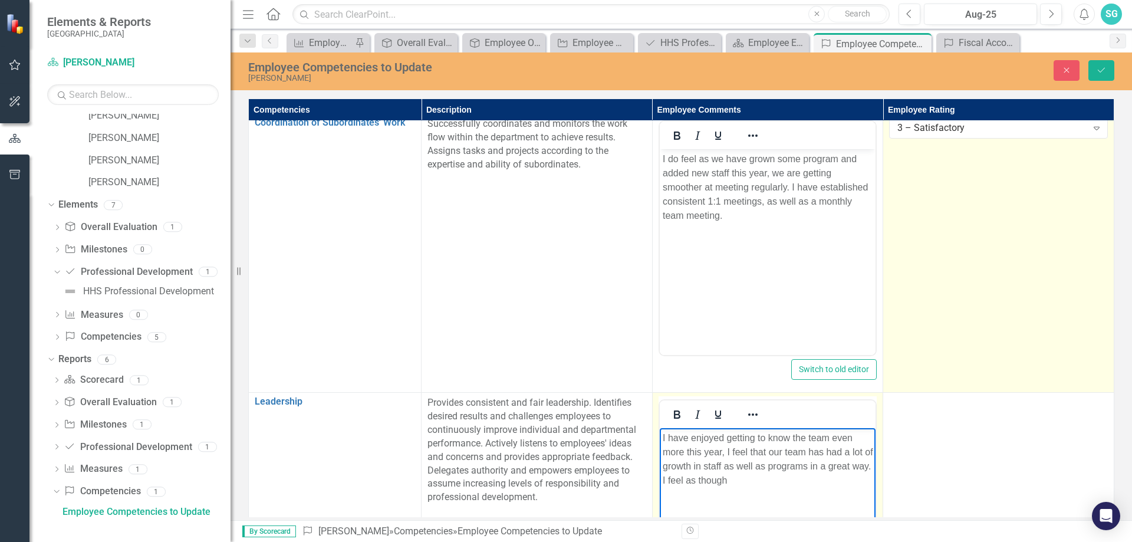
click at [730, 500] on body "I have enjoyed getting to know the team even more this year, I feel that our te…" at bounding box center [767, 516] width 216 height 177
click at [723, 451] on p "I have enjoyed getting to know the team even more this year, I feel that our te…" at bounding box center [767, 459] width 210 height 57
click at [777, 457] on p "I have enjoyed getting to know the team even more this year. I feel that our te…" at bounding box center [767, 459] width 210 height 57
click at [729, 467] on p "I have enjoyed getting to know the team even more this year. I feel that our te…" at bounding box center [767, 459] width 210 height 57
click at [790, 500] on p "I have enjoyed getting to know the team even more this year. I feel that our te…" at bounding box center [767, 466] width 210 height 71
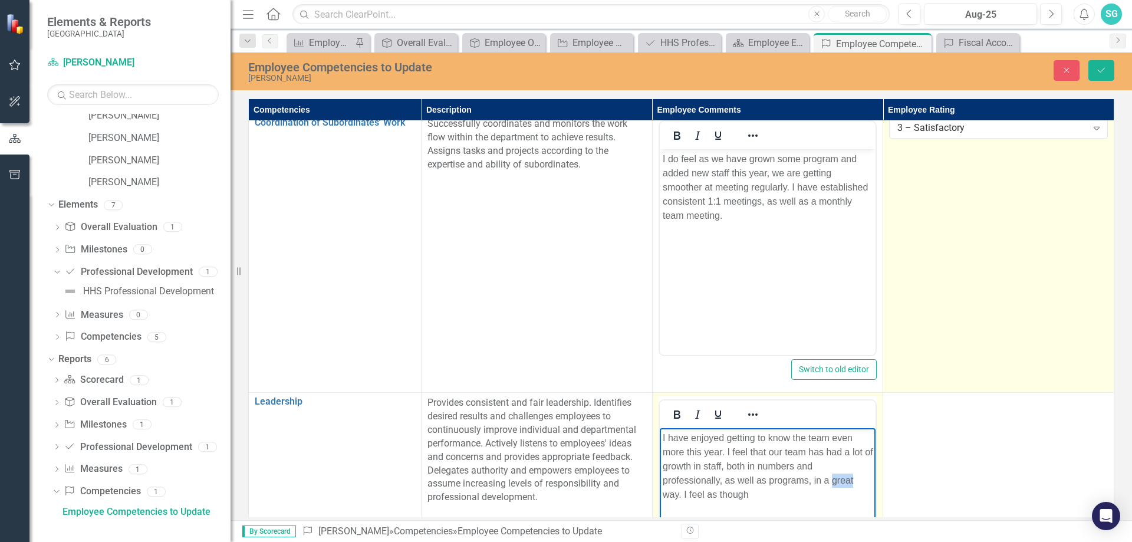
drag, startPoint x: 831, startPoint y: 480, endPoint x: 861, endPoint y: 487, distance: 30.9
click at [861, 487] on p "I have enjoyed getting to know the team even more this year. I feel that our te…" at bounding box center [767, 466] width 210 height 71
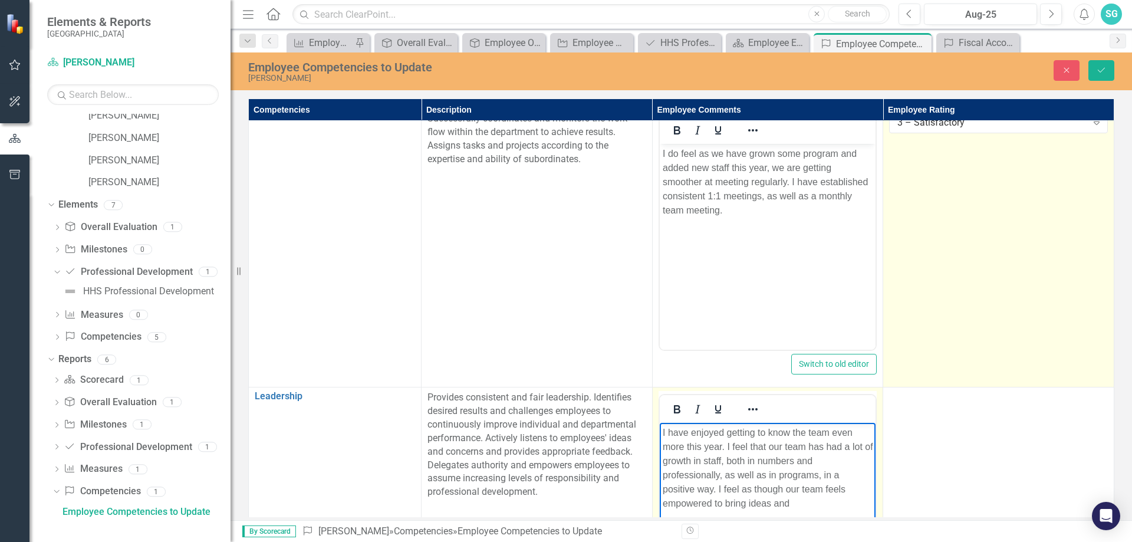
click at [800, 499] on p "I have enjoyed getting to know the team even more this year. I feel that our te…" at bounding box center [767, 468] width 210 height 85
click at [759, 458] on p "I have enjoyed getting to know the team even more this year. I feel that our te…" at bounding box center [767, 468] width 210 height 85
drag, startPoint x: 764, startPoint y: 443, endPoint x: 727, endPoint y: 451, distance: 37.3
click at [727, 451] on p "I have enjoyed getting to know the team even more this year. I feel that our te…" at bounding box center [767, 468] width 210 height 85
click at [696, 498] on p "I have enjoyed getting to know the team even more this year. Our team has had a…" at bounding box center [767, 468] width 210 height 85
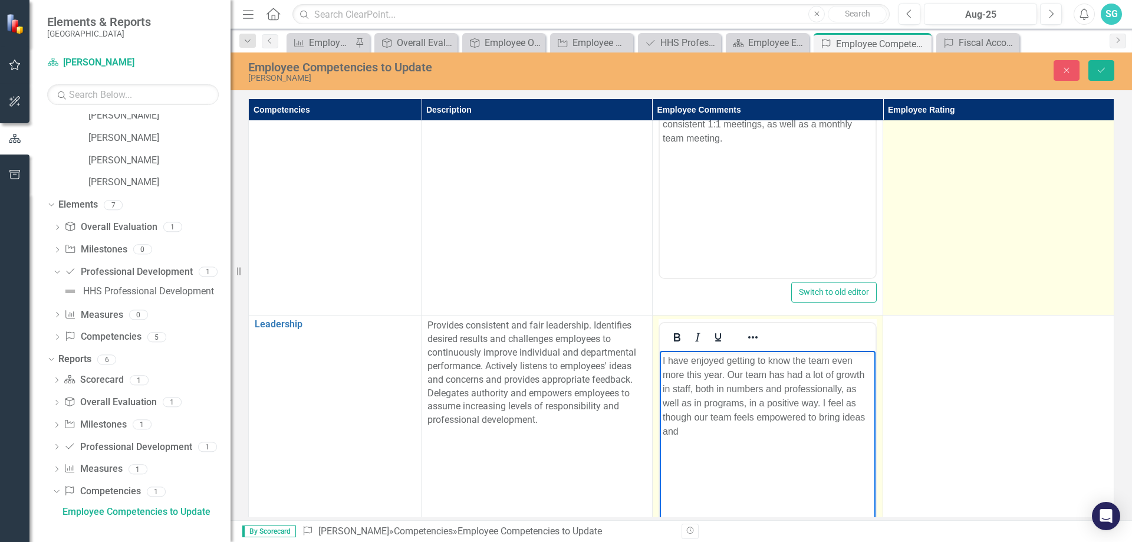
scroll to position [967, 0]
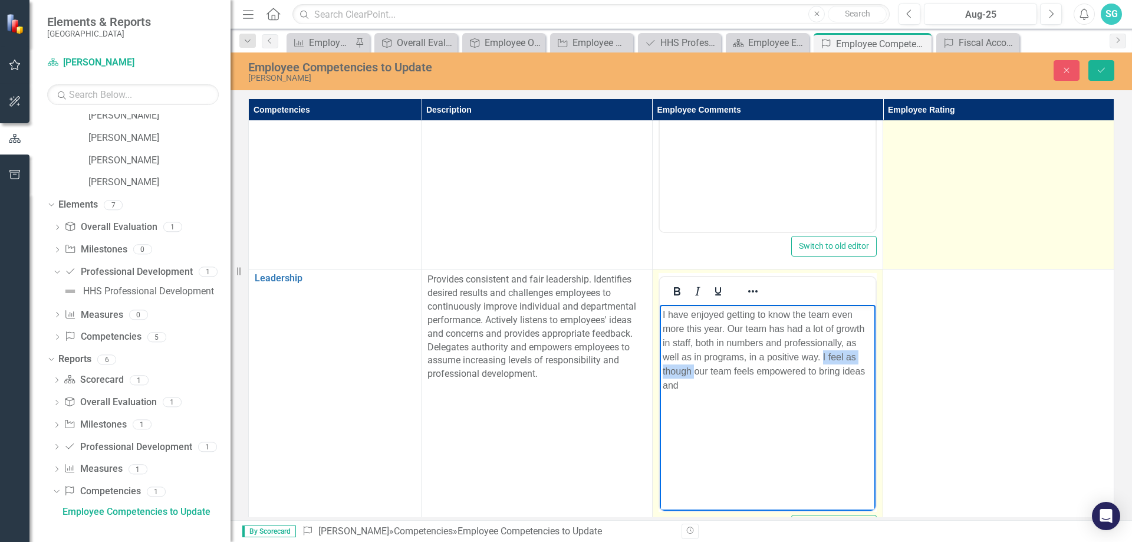
drag, startPoint x: 821, startPoint y: 354, endPoint x: 693, endPoint y: 374, distance: 130.0
click at [693, 374] on p "I have enjoyed getting to know the team even more this year. Our team has had a…" at bounding box center [767, 350] width 210 height 85
drag, startPoint x: 828, startPoint y: 368, endPoint x: 755, endPoint y: 374, distance: 72.7
click at [755, 374] on p "I have enjoyed getting to know the team even more this year. Our team has had a…" at bounding box center [767, 343] width 210 height 71
drag, startPoint x: 681, startPoint y: 372, endPoint x: 663, endPoint y: 369, distance: 17.9
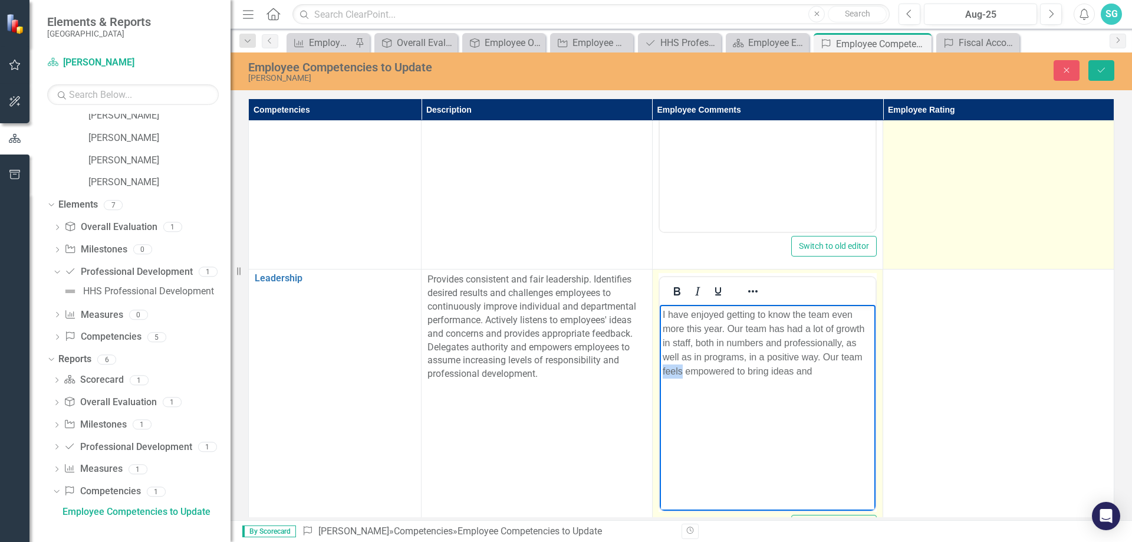
click at [663, 369] on p "I have enjoyed getting to know the team even more this year. Our team has had a…" at bounding box center [767, 343] width 210 height 71
click at [706, 375] on p "I have enjoyed getting to know the team even more this year. Our team has had a…" at bounding box center [767, 343] width 210 height 71
click at [758, 372] on p "I have enjoyed getting to know the team even more this year. Our team has had a…" at bounding box center [767, 343] width 210 height 71
click at [862, 383] on p "I have enjoyed getting to know the team even more this year. Our team has had a…" at bounding box center [767, 350] width 210 height 85
click at [782, 387] on p "I have enjoyed getting to know the team even more this year. Our team has had a…" at bounding box center [767, 350] width 210 height 85
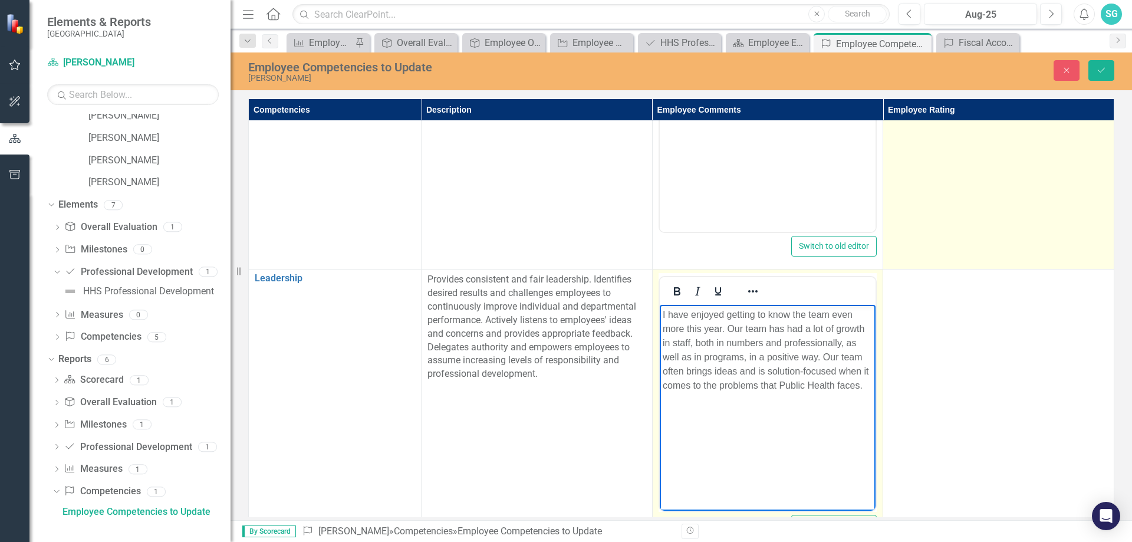
click at [834, 385] on p "I have enjoyed getting to know the team even more this year. Our team has had a…" at bounding box center [767, 350] width 210 height 85
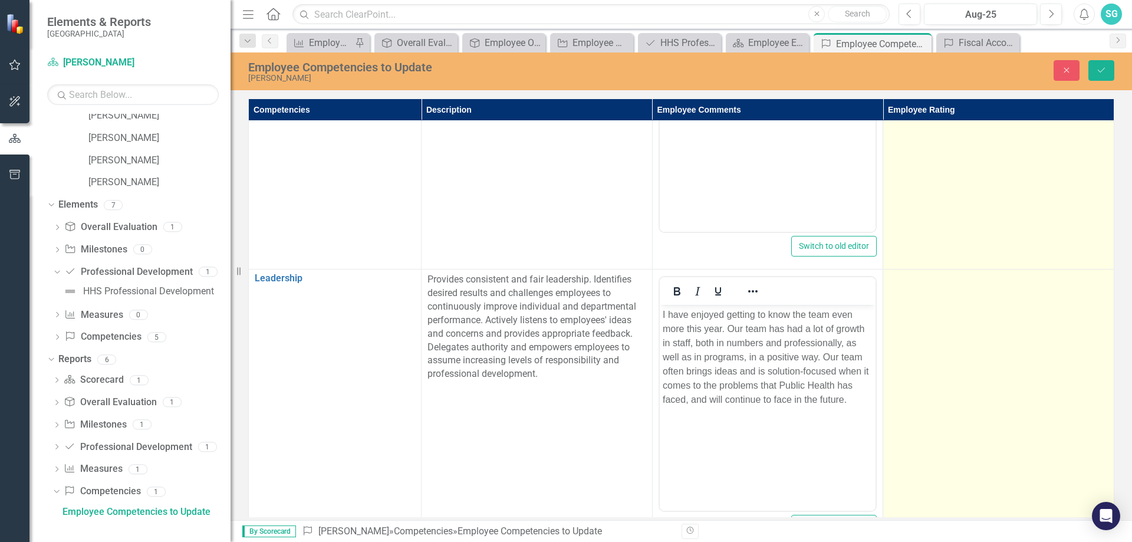
click at [1016, 336] on td at bounding box center [998, 408] width 231 height 279
click at [1013, 338] on td at bounding box center [998, 408] width 231 height 279
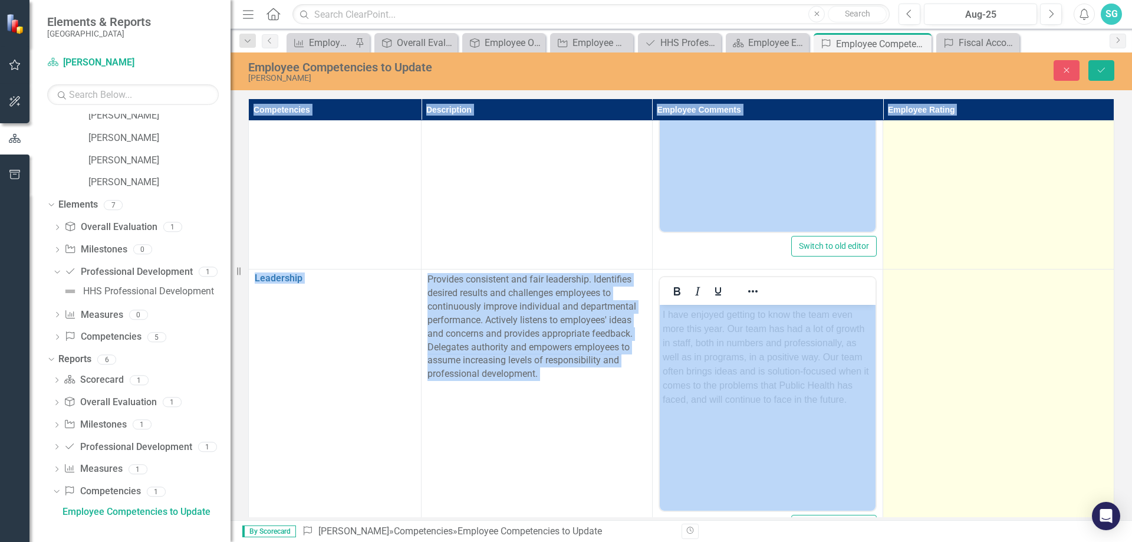
click at [1013, 338] on td at bounding box center [998, 408] width 231 height 279
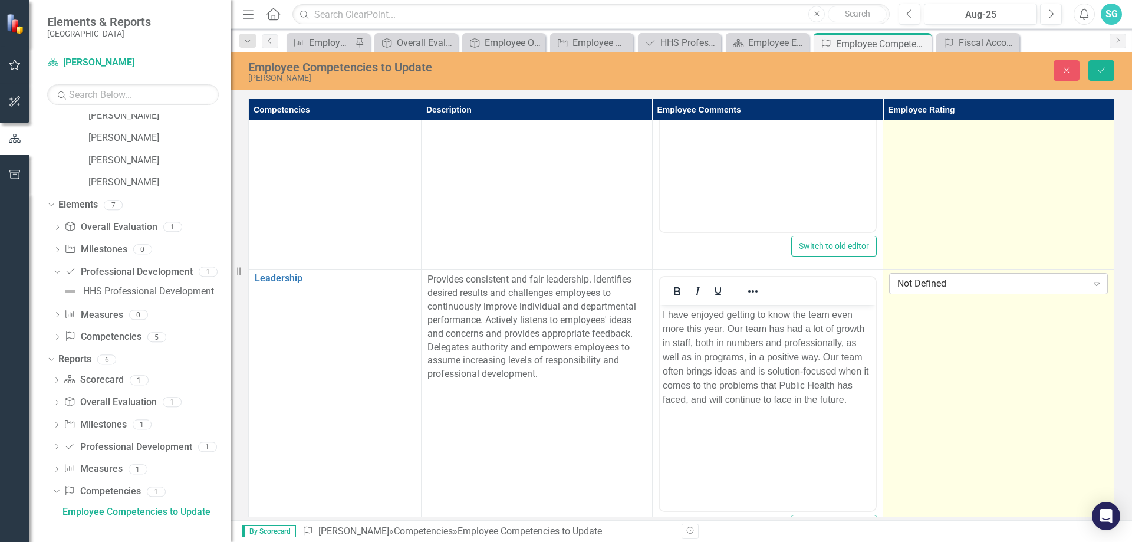
click at [985, 291] on div "Not Defined Expand" at bounding box center [998, 283] width 219 height 21
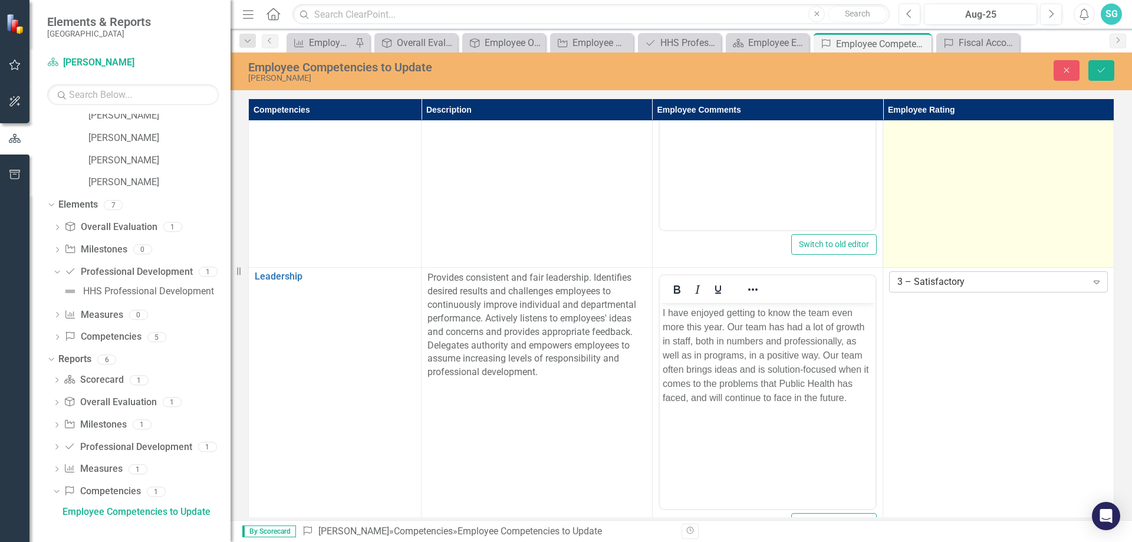
scroll to position [948, 0]
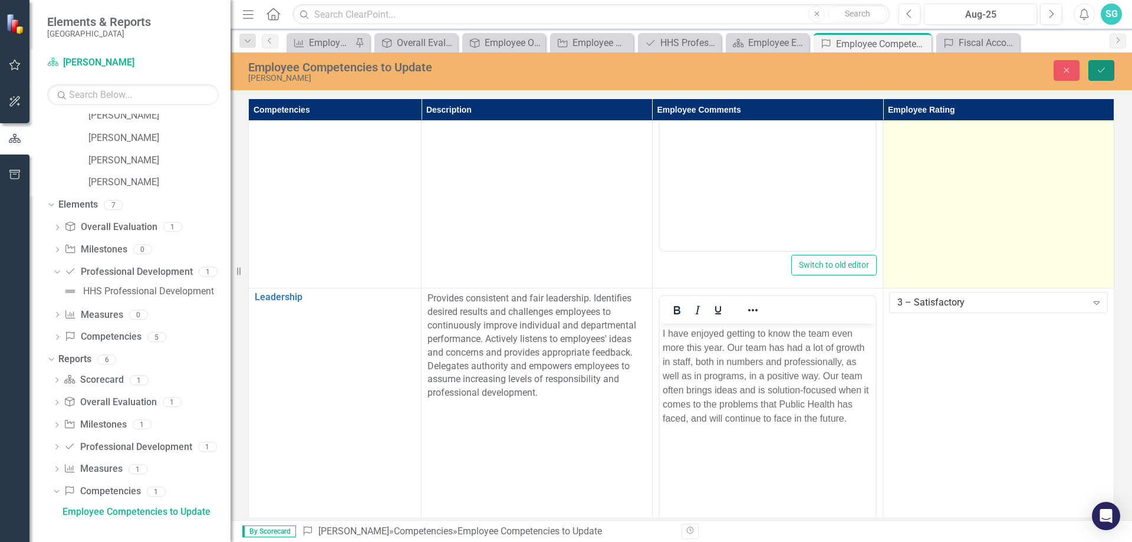
click at [1108, 74] on button "Save" at bounding box center [1101, 70] width 26 height 21
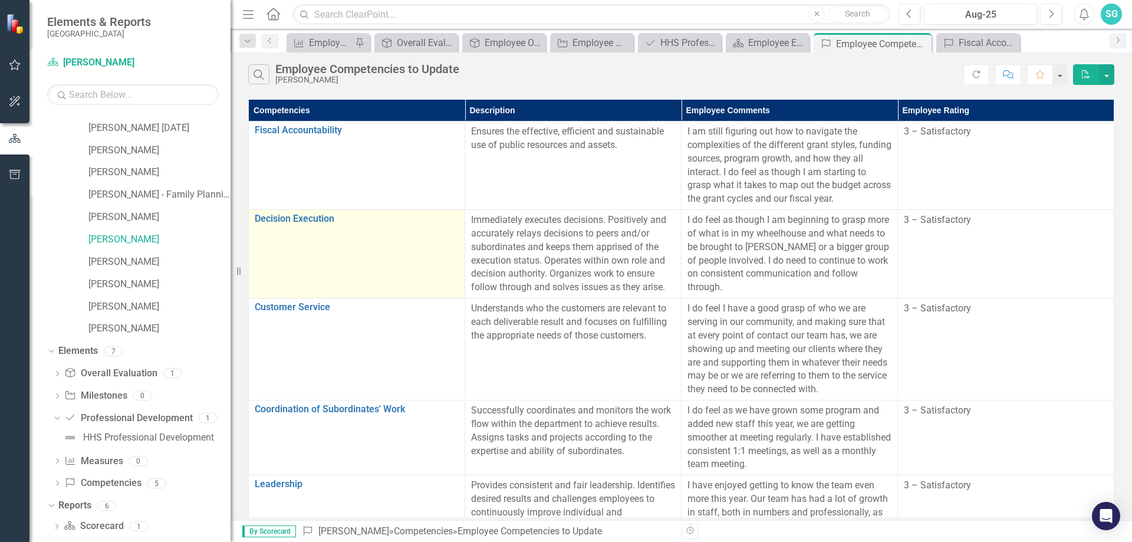
scroll to position [25, 0]
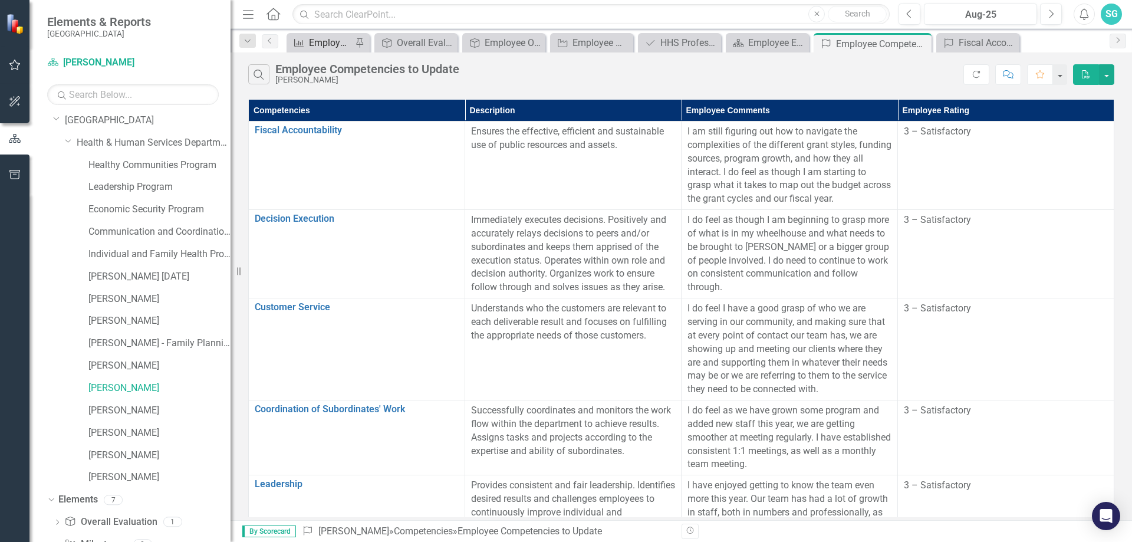
click at [322, 49] on div "Employee Measure Report to Update" at bounding box center [330, 42] width 43 height 15
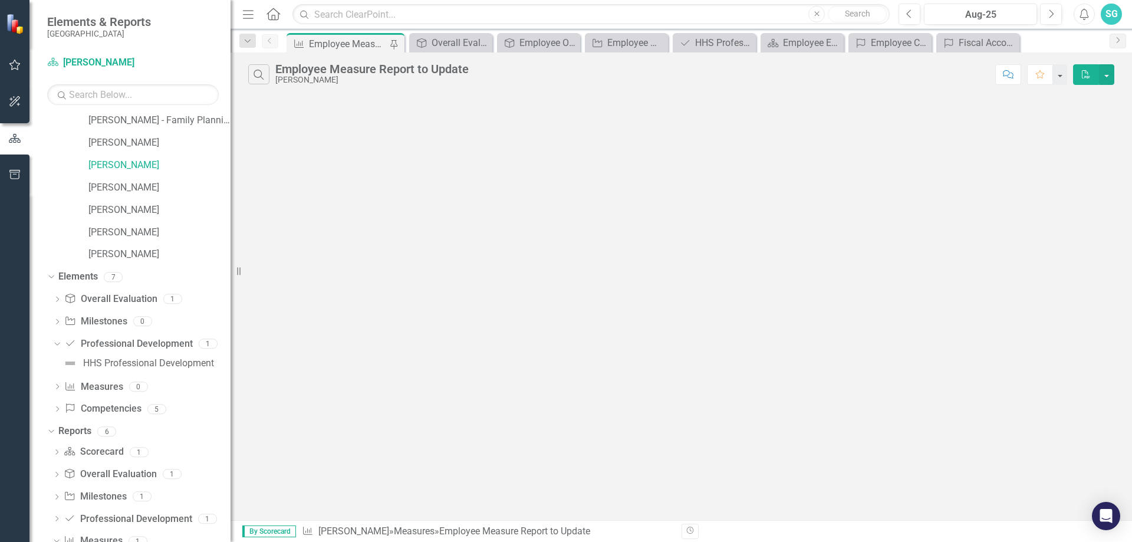
scroll to position [277, 0]
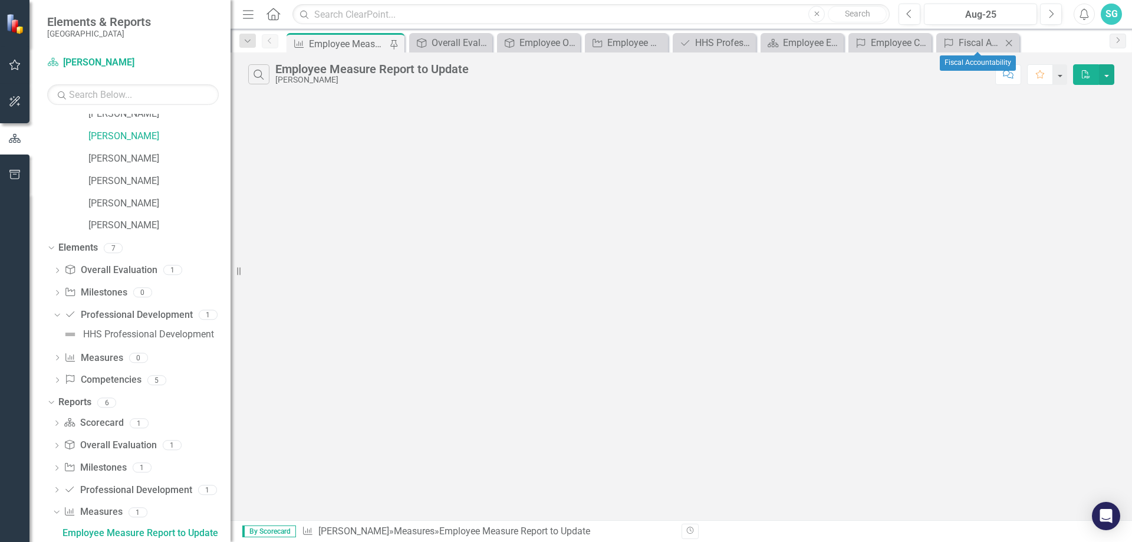
click at [1010, 43] on icon "Close" at bounding box center [1009, 42] width 12 height 9
click at [991, 39] on icon "Close" at bounding box center [992, 42] width 12 height 9
click at [961, 40] on div "Employee Evaluation Navigation" at bounding box center [929, 42] width 71 height 15
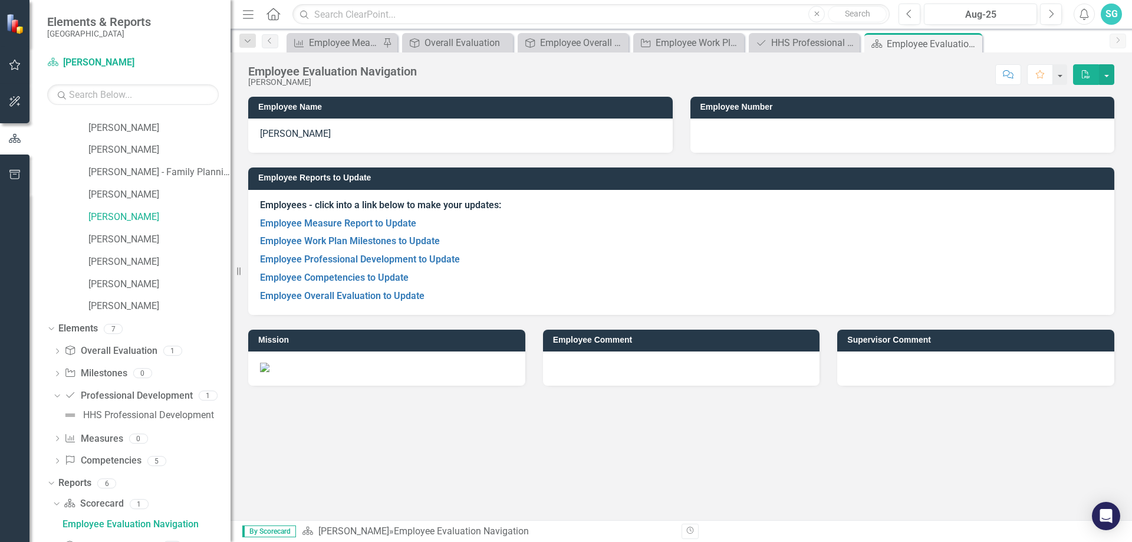
scroll to position [188, 0]
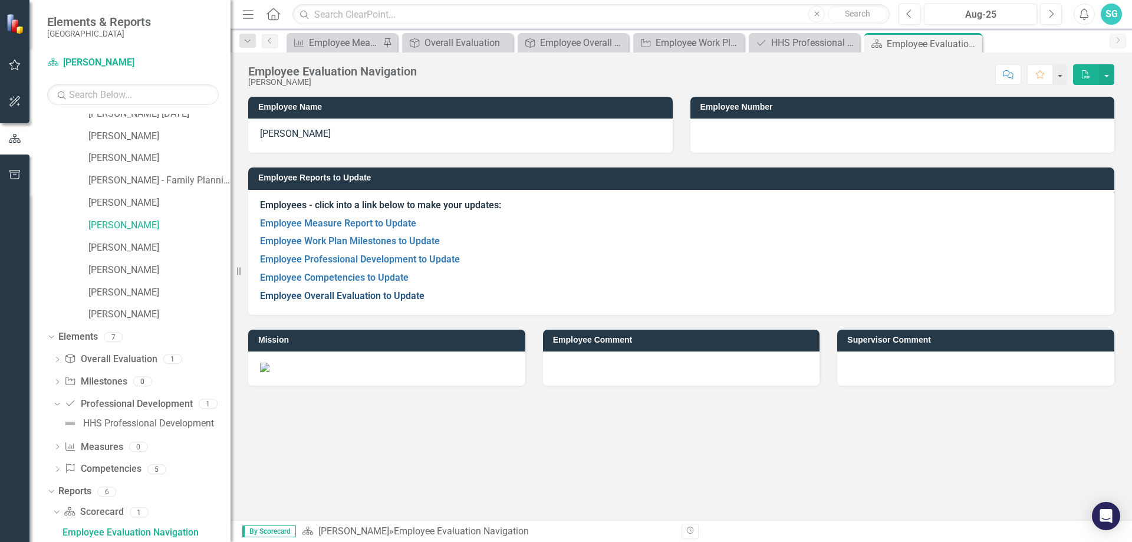
click at [329, 299] on link "Employee Overall Evaluation to Update" at bounding box center [342, 295] width 164 height 11
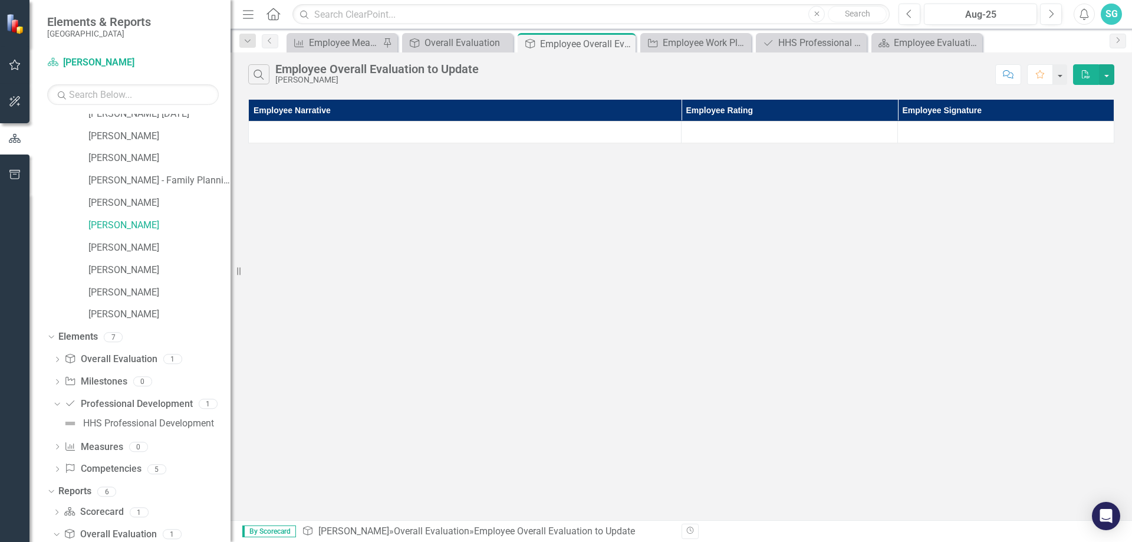
scroll to position [210, 0]
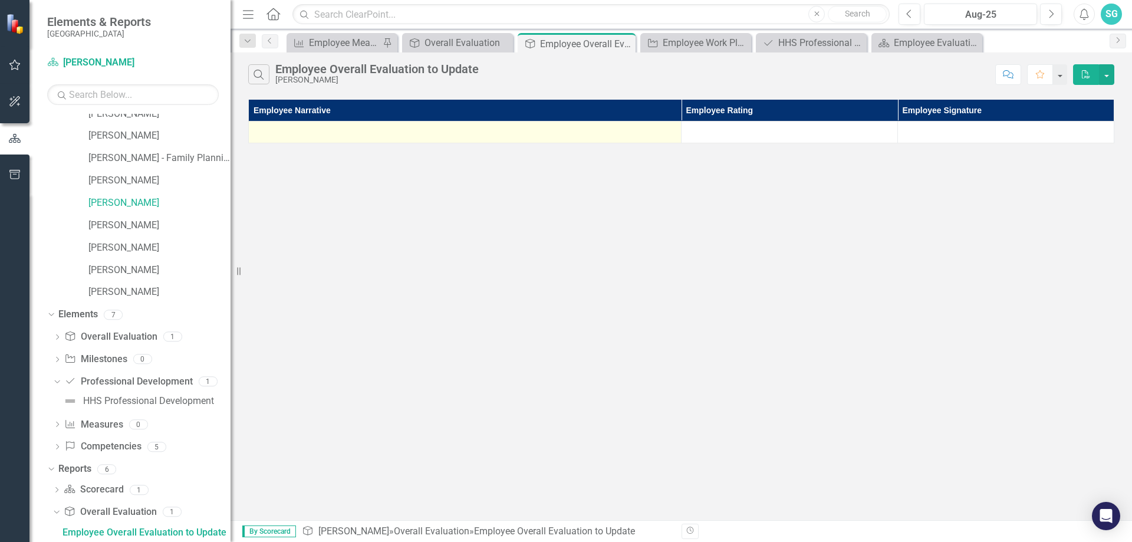
click at [317, 128] on div at bounding box center [465, 132] width 420 height 14
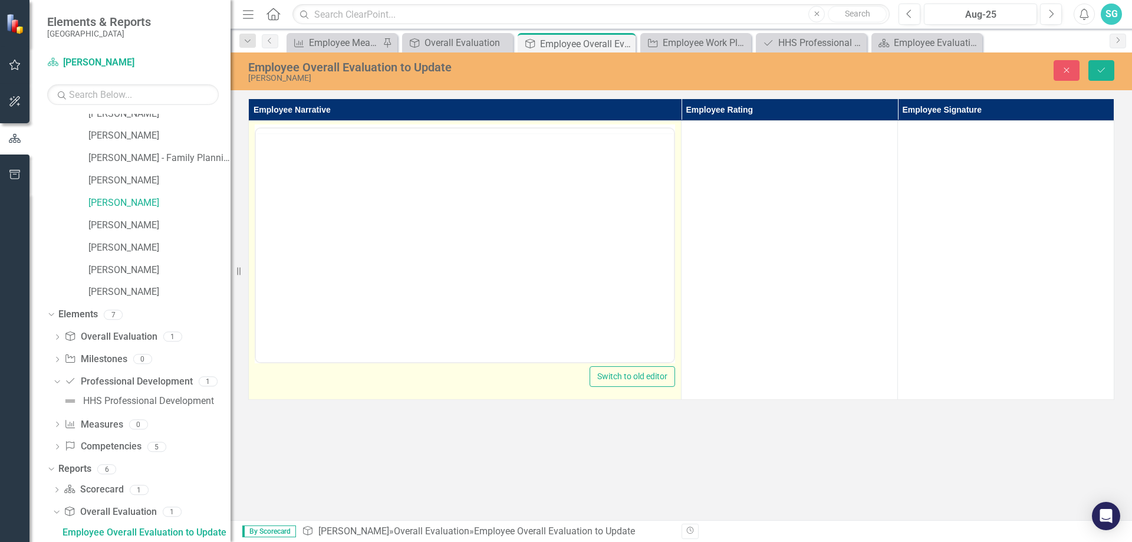
scroll to position [0, 0]
click at [346, 216] on body "Rich Text Area. Press ALT-0 for help." at bounding box center [465, 244] width 418 height 177
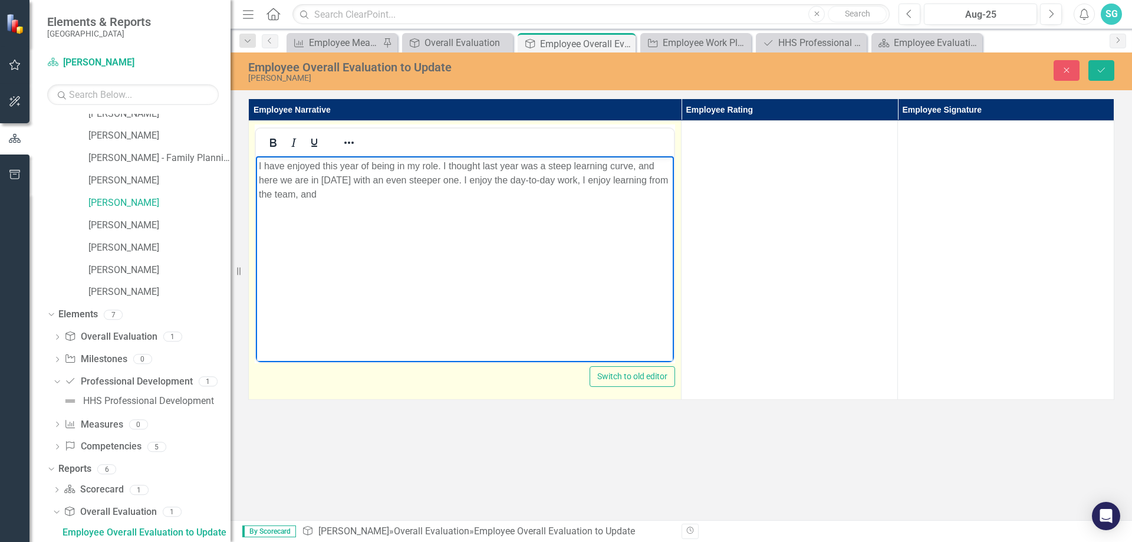
click at [548, 190] on p "I have enjoyed this year of being in my role. I thought last year was a steep l…" at bounding box center [465, 180] width 412 height 42
click at [513, 191] on p "I have enjoyed this year of being in my role. I thought last year was a steep l…" at bounding box center [465, 180] width 412 height 42
click at [282, 212] on p "I have enjoyed this year of being in my role. I thought last year was a steep l…" at bounding box center [465, 187] width 412 height 57
click at [460, 205] on p "I have enjoyed this year of being in my role. I thought last year was a steep l…" at bounding box center [465, 187] width 412 height 57
click at [401, 218] on body "I have enjoyed this year of being in my role. I thought last year was a steep l…" at bounding box center [465, 244] width 418 height 177
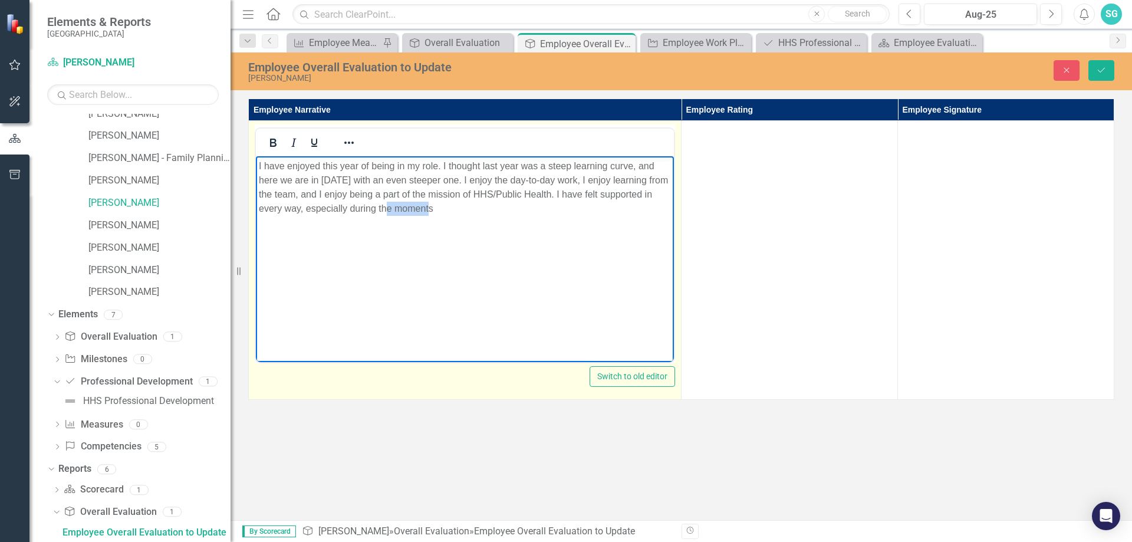
click at [401, 218] on body "I have enjoyed this year of being in my role. I thought last year was a steep l…" at bounding box center [465, 244] width 418 height 177
click at [440, 212] on p "I have enjoyed this year of being in my role. I thought last year was a steep l…" at bounding box center [465, 187] width 412 height 57
click at [444, 215] on p "I have enjoyed this year of being in my role. I thought last year was a steep l…" at bounding box center [465, 187] width 412 height 57
click at [618, 213] on p "I have enjoyed this year of being in my role. I thought last year was a steep l…" at bounding box center [465, 187] width 412 height 57
click at [276, 245] on body "I have enjoyed this year of being in my role. I thought last year was a steep l…" at bounding box center [465, 244] width 418 height 177
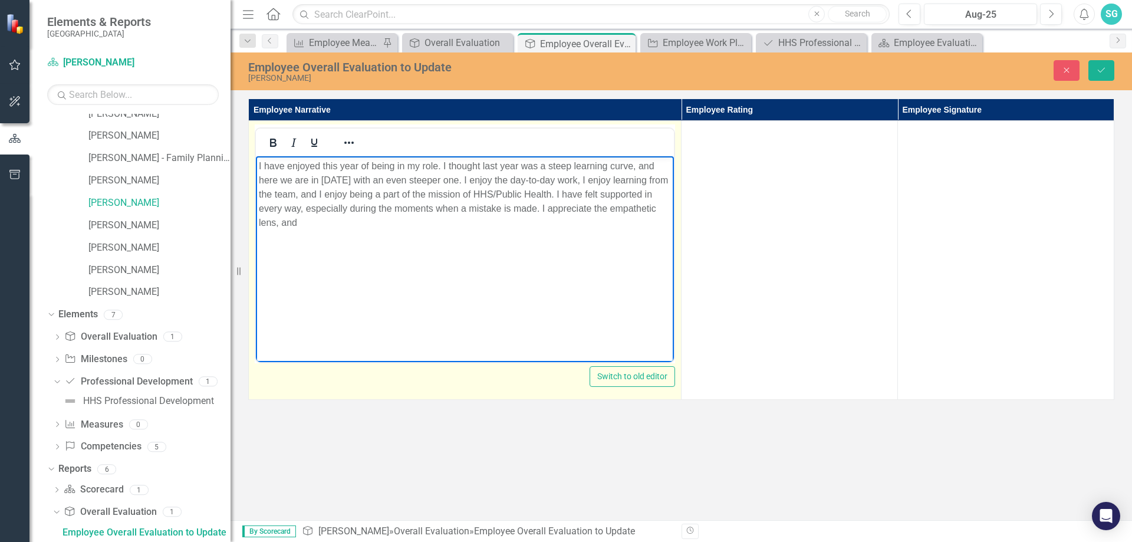
click at [298, 222] on p "I have enjoyed this year of being in my role. I thought last year was a steep l…" at bounding box center [465, 194] width 412 height 71
click at [673, 279] on body "I have enjoyed this year of being in my role. I thought last year was a steep l…" at bounding box center [465, 244] width 418 height 177
click at [363, 226] on p "I have enjoyed this year of being in my role. I thought last year was a steep l…" at bounding box center [465, 194] width 412 height 71
click at [312, 282] on body "I have enjoyed this year of being in my role. I thought last year was a steep l…" at bounding box center [465, 244] width 418 height 177
click at [265, 222] on p "I have enjoyed this year of being in my role. I thought last year was a steep l…" at bounding box center [465, 194] width 412 height 71
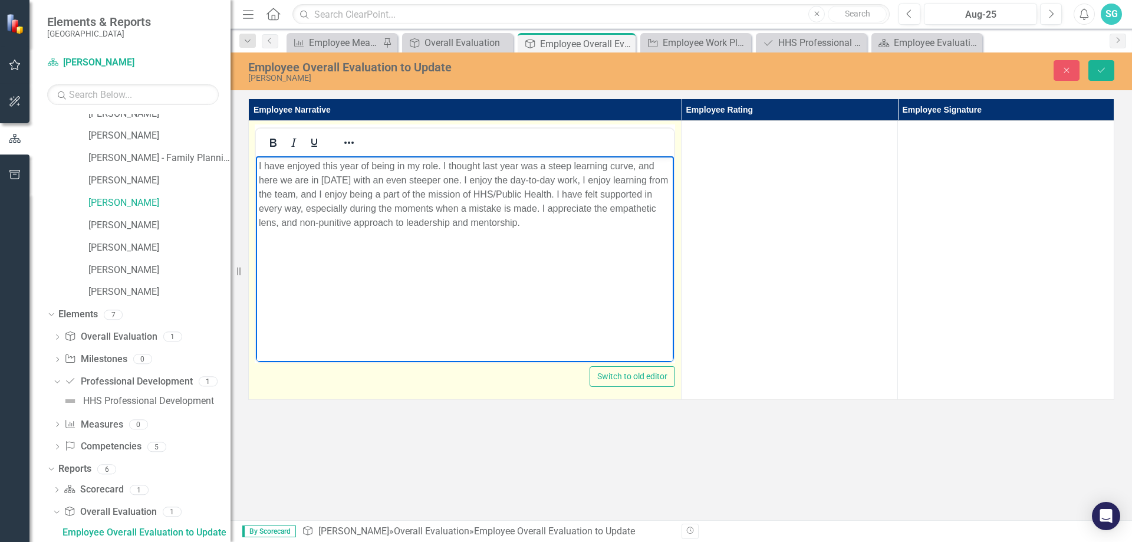
drag, startPoint x: 265, startPoint y: 222, endPoint x: 263, endPoint y: 238, distance: 16.0
click at [263, 238] on body "I have enjoyed this year of being in my role. I thought last year was a steep l…" at bounding box center [465, 244] width 418 height 177
click at [530, 202] on p "I have enjoyed this year of being in my role. I thought last year was a steep l…" at bounding box center [465, 194] width 412 height 71
click at [576, 209] on p "I have enjoyed this year of being in my role. I thought last year was a steep l…" at bounding box center [465, 194] width 412 height 71
click at [535, 224] on p "I have enjoyed this year of being in my role. I thought last year was a steep l…" at bounding box center [465, 194] width 412 height 71
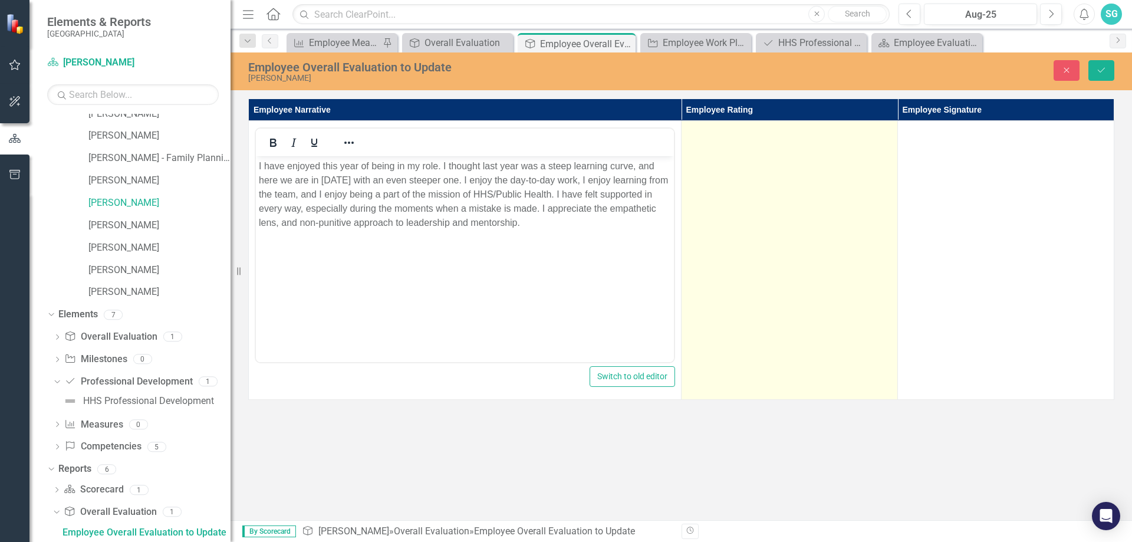
click at [757, 182] on td at bounding box center [789, 260] width 216 height 279
click at [755, 182] on td at bounding box center [789, 260] width 216 height 279
click at [750, 143] on div "Not Defined Expand" at bounding box center [789, 134] width 204 height 21
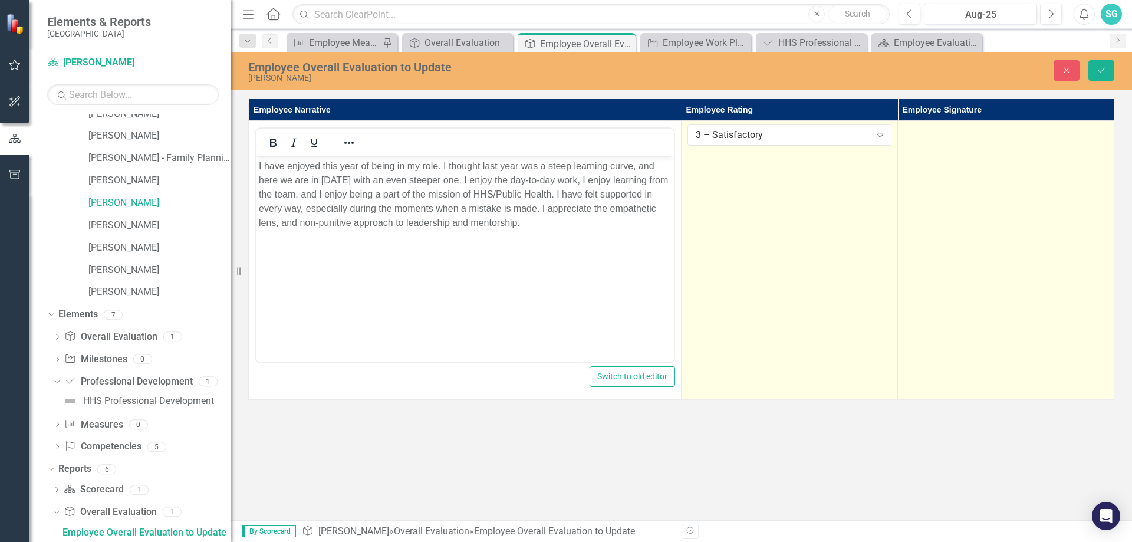
click at [1007, 170] on td at bounding box center [1006, 260] width 216 height 279
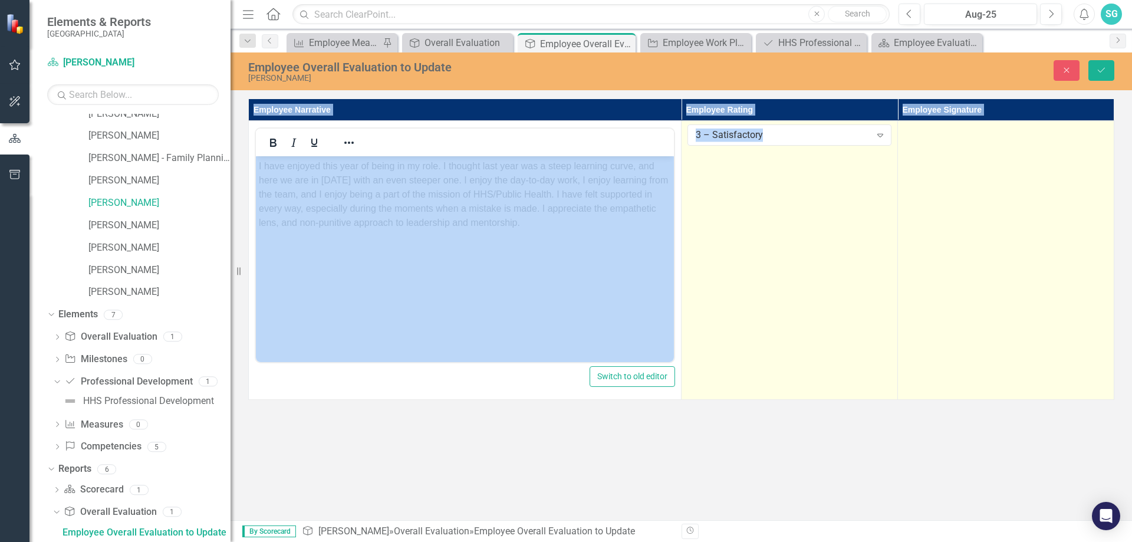
click at [1007, 170] on td at bounding box center [1006, 260] width 216 height 279
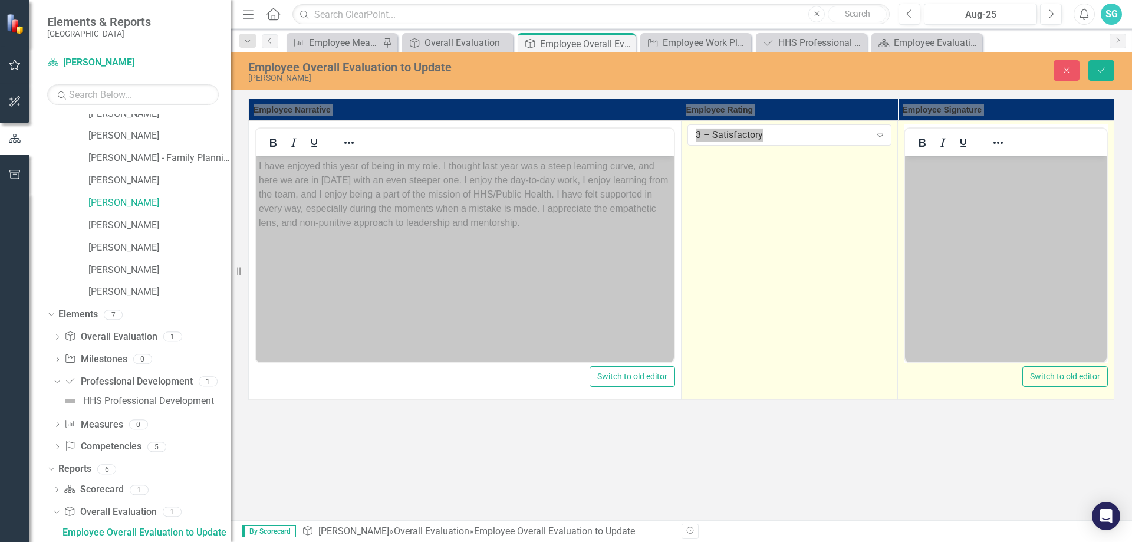
click at [983, 180] on body "Rich Text Area. Press ALT-0 for help." at bounding box center [1006, 244] width 202 height 177
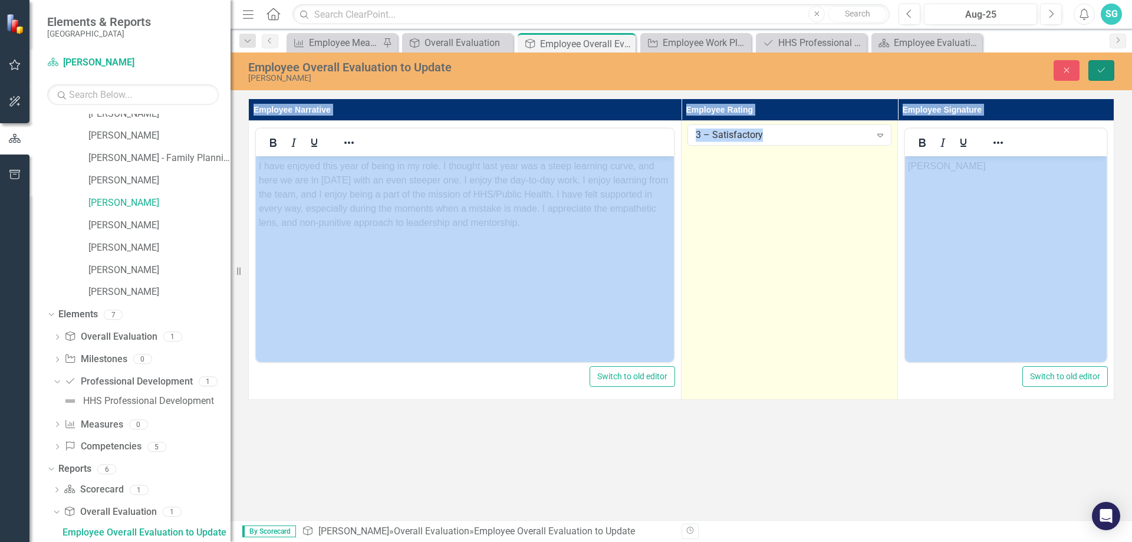
click at [1103, 66] on icon "Save" at bounding box center [1101, 70] width 11 height 8
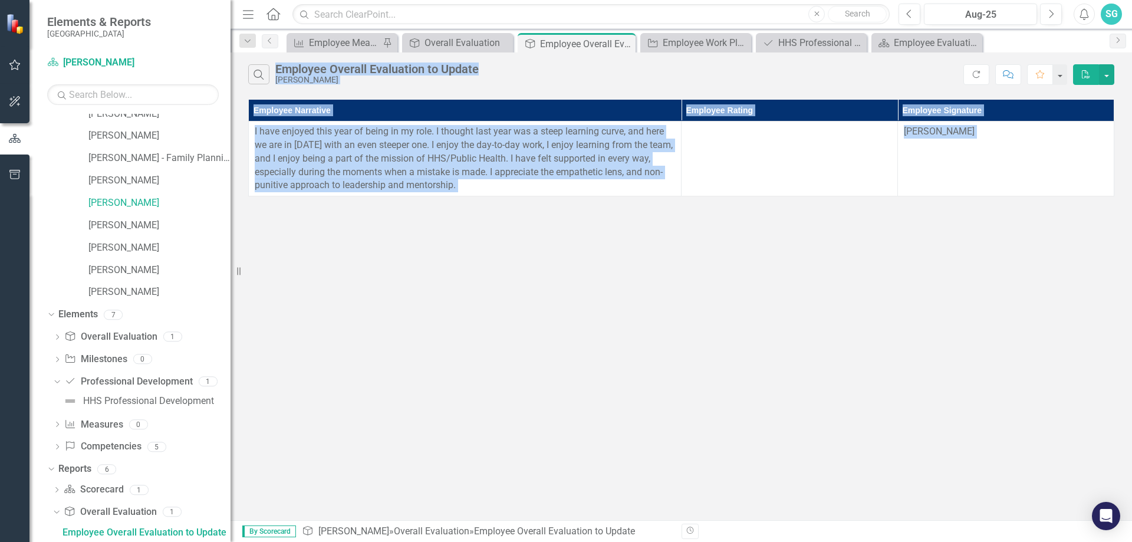
click at [950, 329] on div "Search Employee Overall Evaluation to Update [PERSON_NAME] Refresh Comment Favo…" at bounding box center [680, 285] width 901 height 467
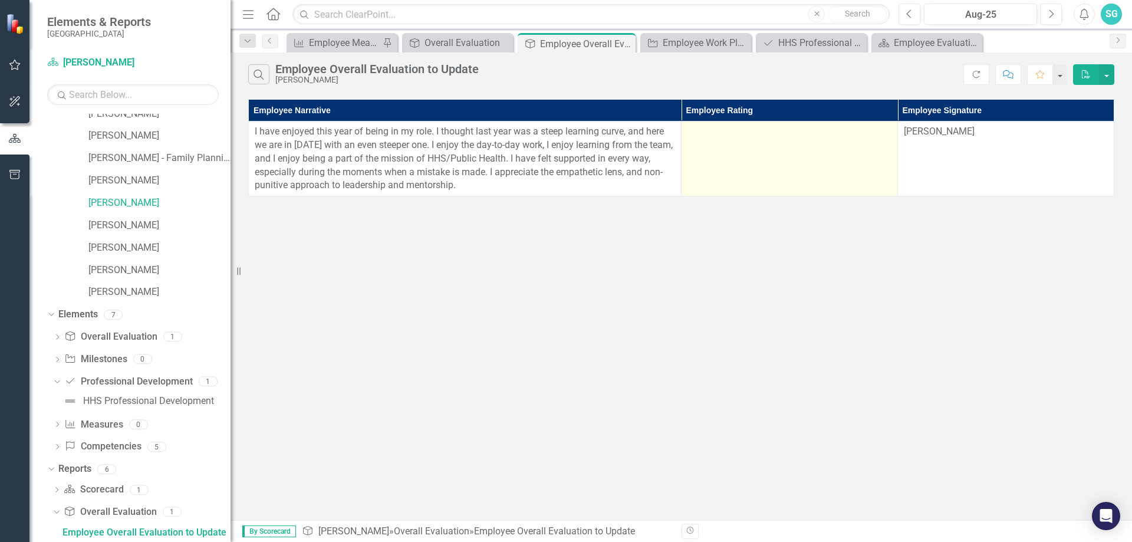
click at [749, 178] on td at bounding box center [789, 158] width 216 height 75
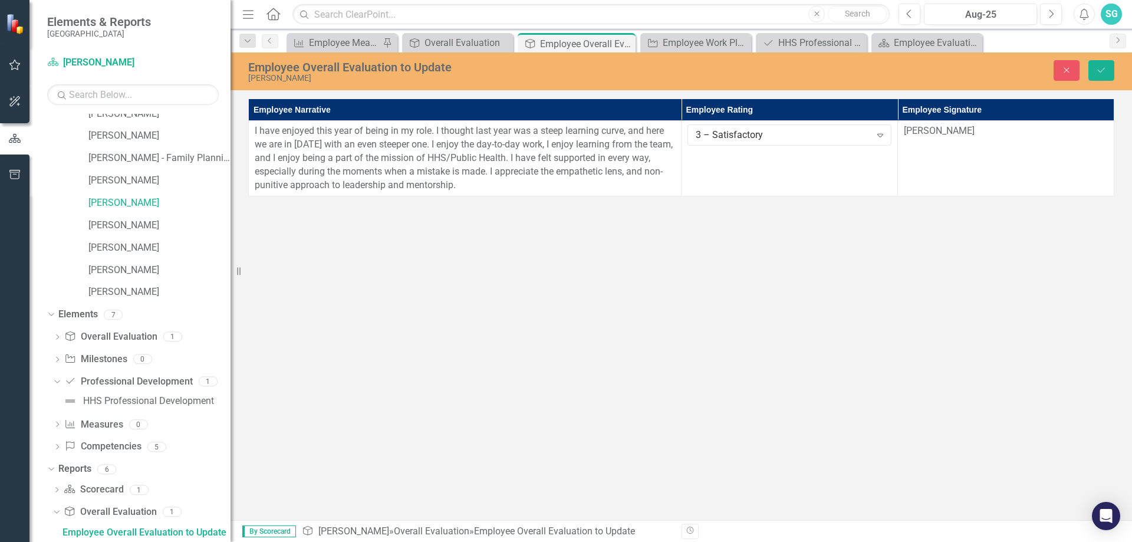
click at [884, 282] on div "Employee Overall Evaluation to Update [PERSON_NAME] Close Save Employee Narrati…" at bounding box center [680, 285] width 901 height 467
click at [1096, 75] on button "Save" at bounding box center [1101, 70] width 26 height 21
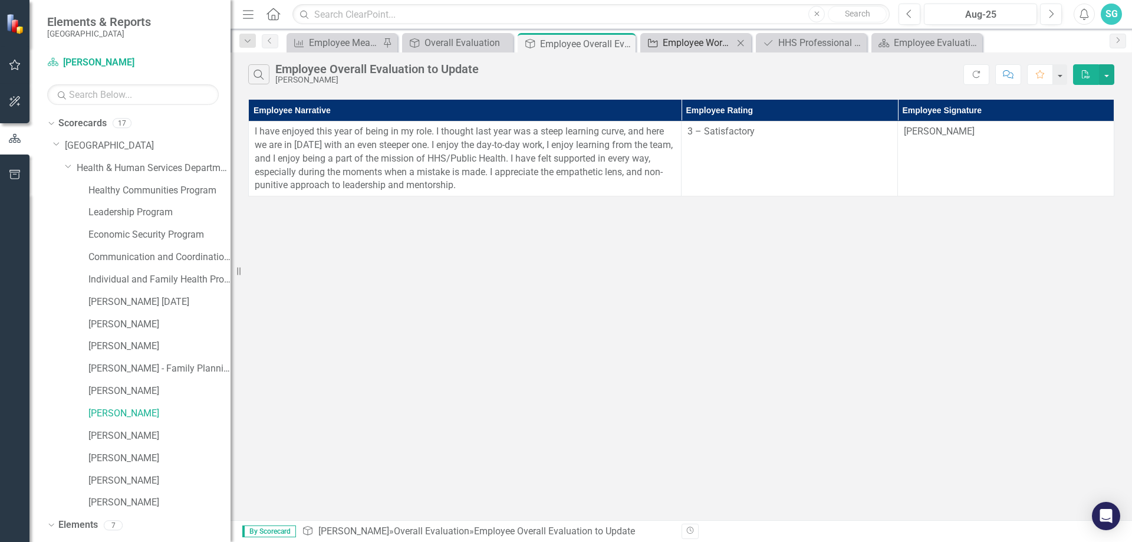
click at [706, 41] on div "Employee Work Plan Milestones to Update" at bounding box center [698, 42] width 71 height 15
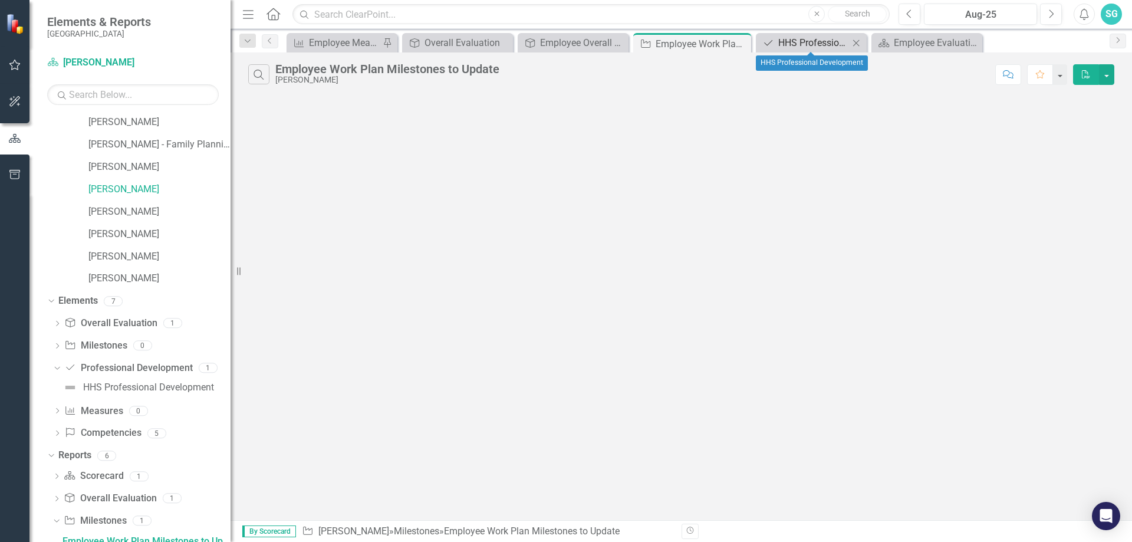
scroll to position [233, 0]
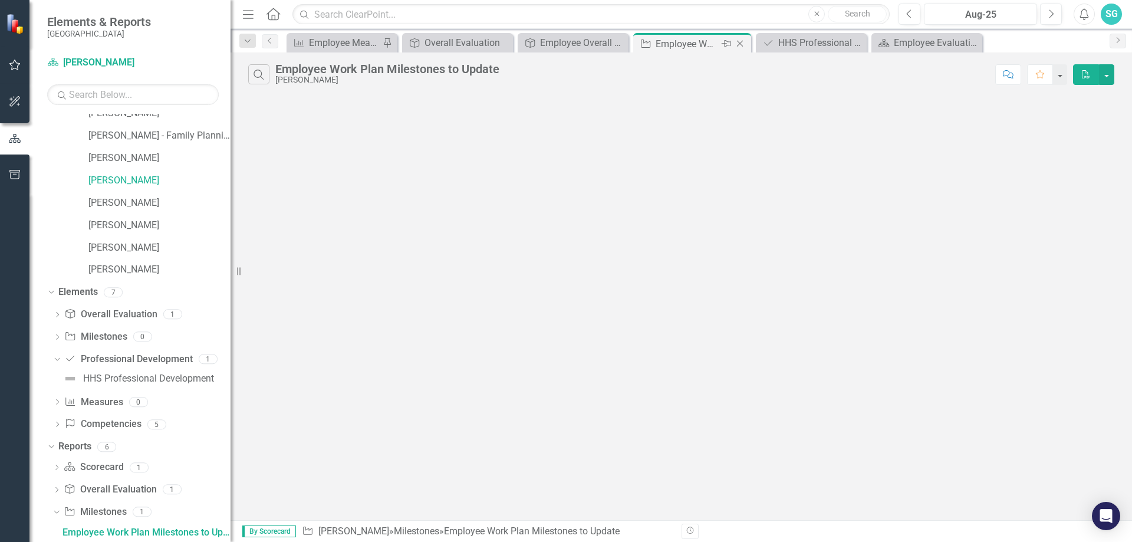
click at [737, 47] on icon "Close" at bounding box center [740, 43] width 12 height 9
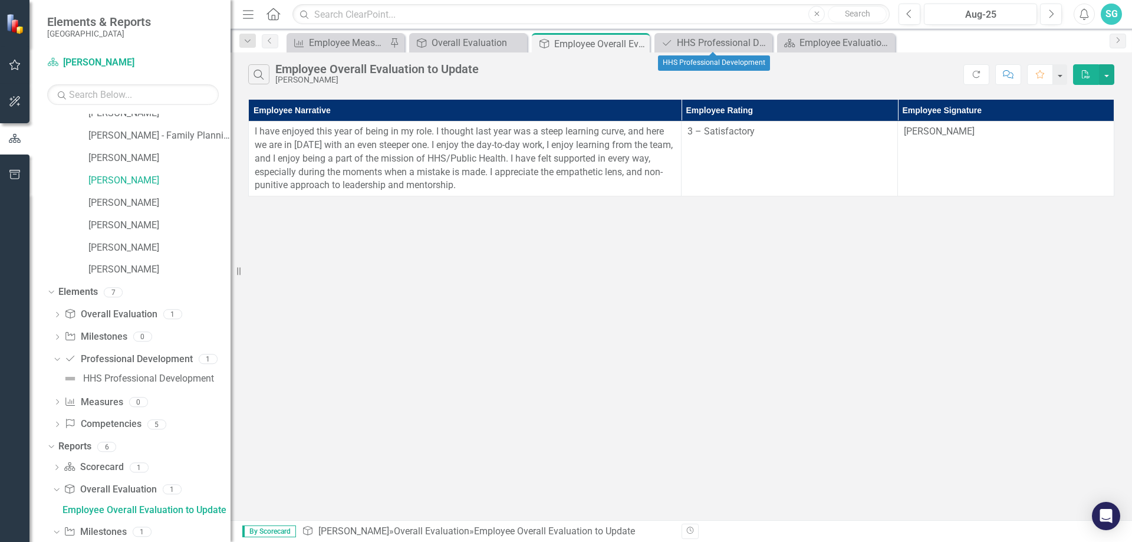
scroll to position [210, 0]
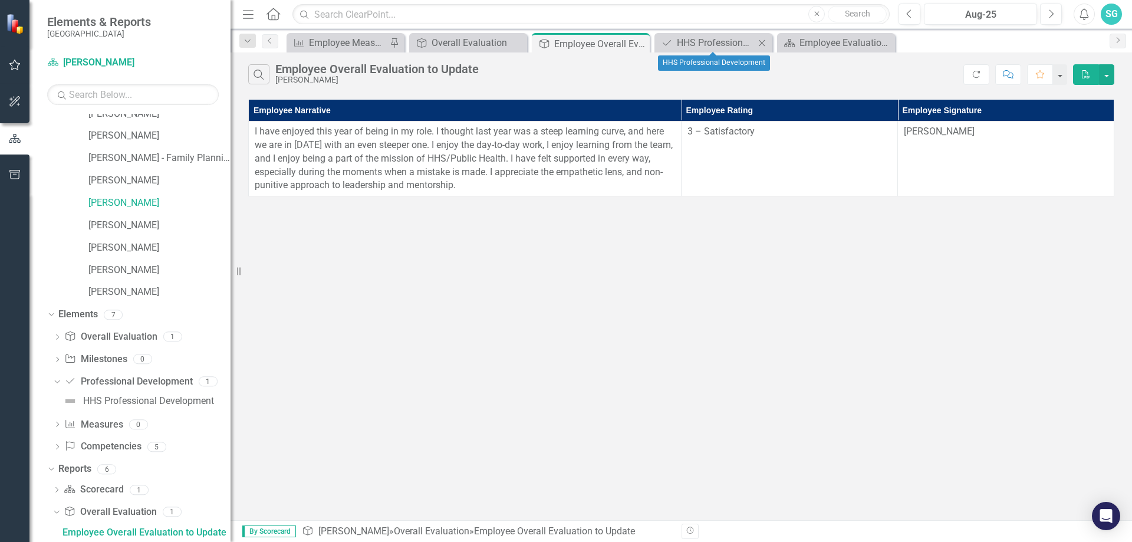
click at [762, 44] on icon "Close" at bounding box center [762, 42] width 12 height 9
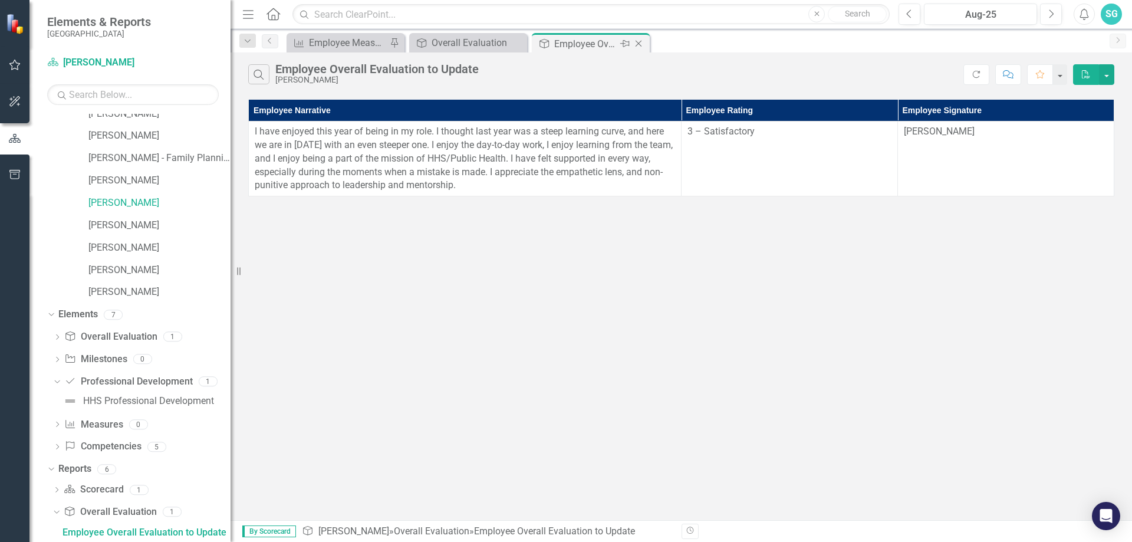
click at [641, 40] on icon "Close" at bounding box center [638, 43] width 12 height 9
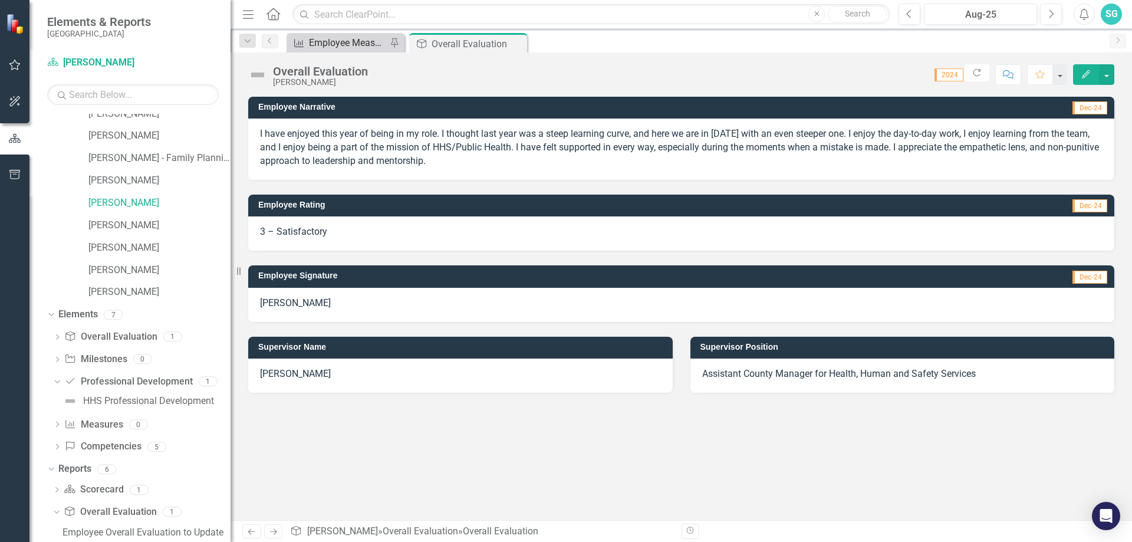
click at [345, 36] on div "Employee Measure Report to Update" at bounding box center [348, 42] width 78 height 15
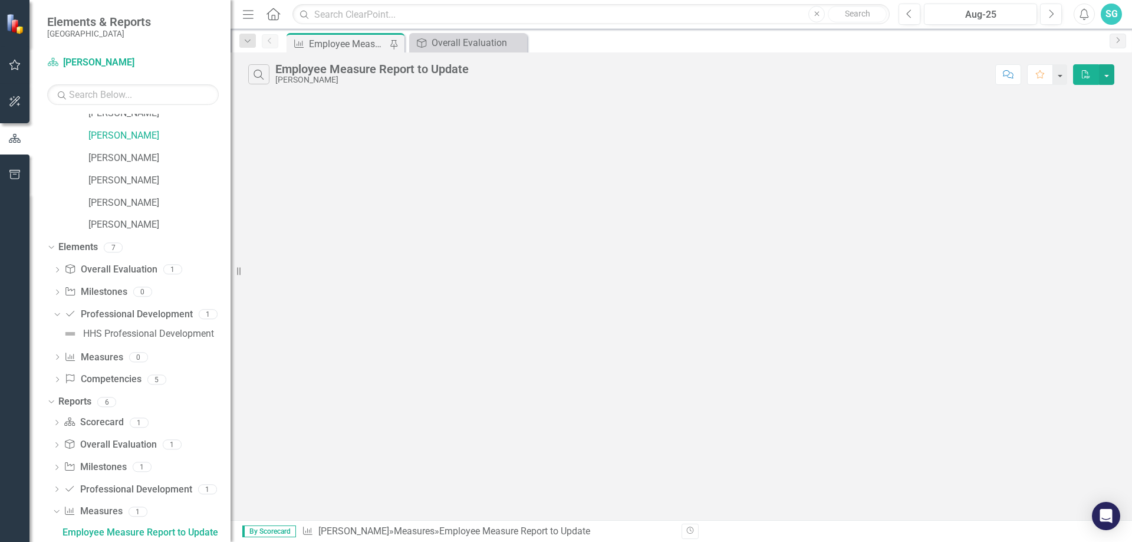
scroll to position [277, 0]
click at [517, 37] on div "Close" at bounding box center [516, 42] width 15 height 15
click at [123, 130] on link "[PERSON_NAME]" at bounding box center [159, 137] width 142 height 14
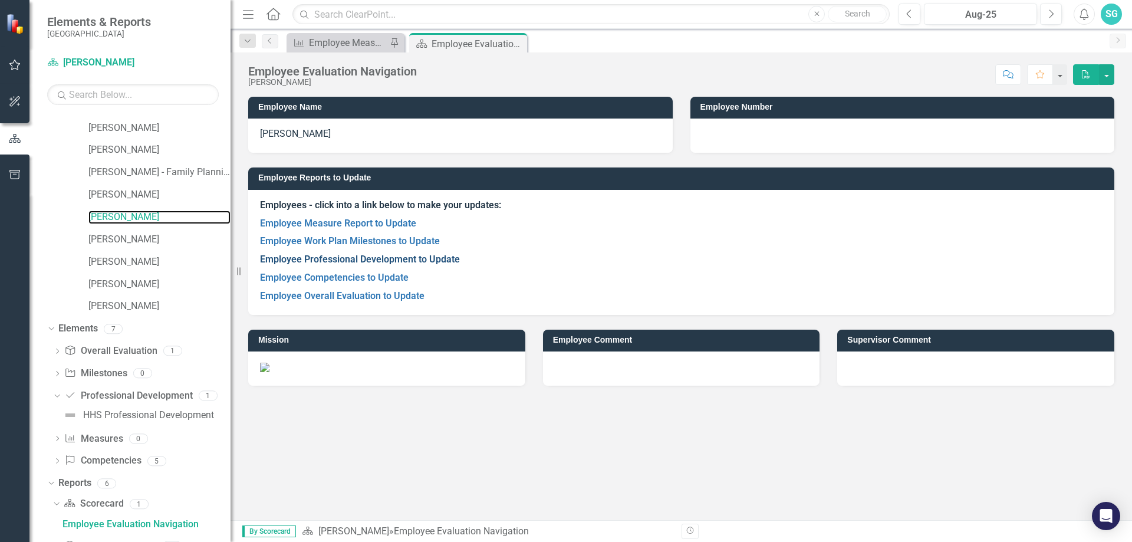
scroll to position [188, 0]
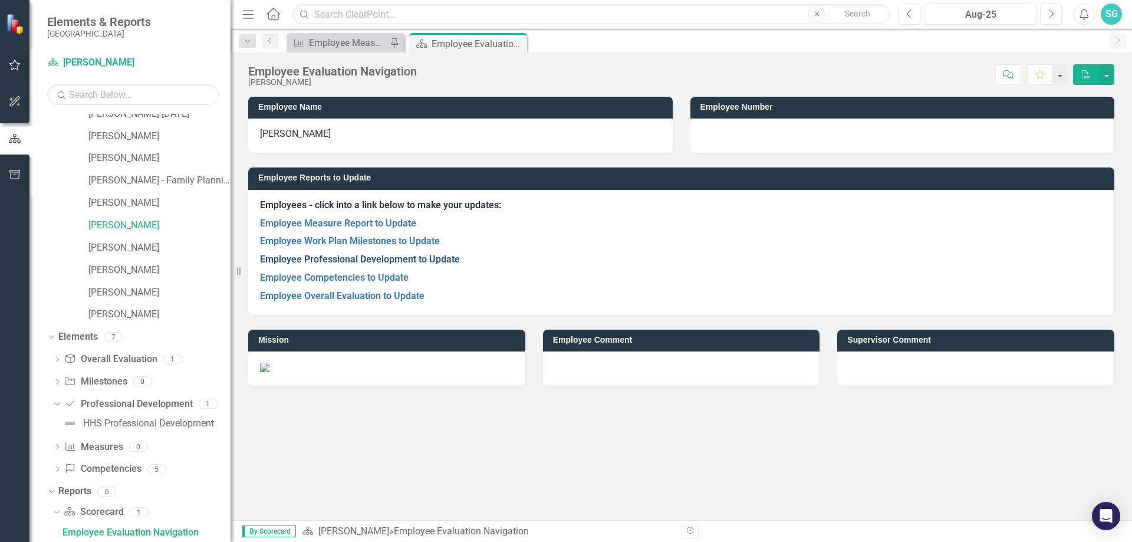
click at [329, 256] on link "Employee Professional Development to Update" at bounding box center [360, 258] width 200 height 11
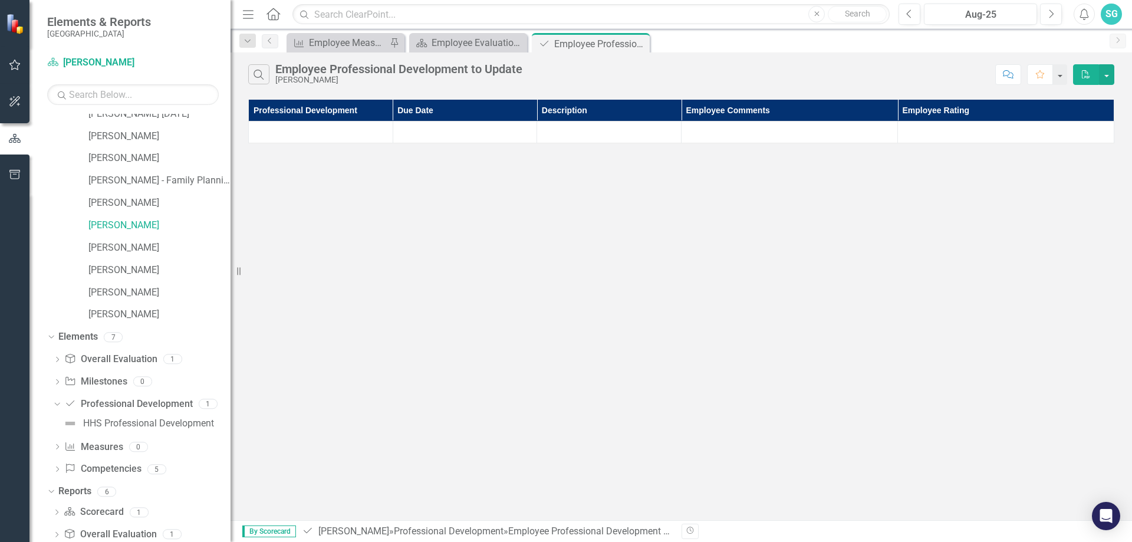
scroll to position [255, 0]
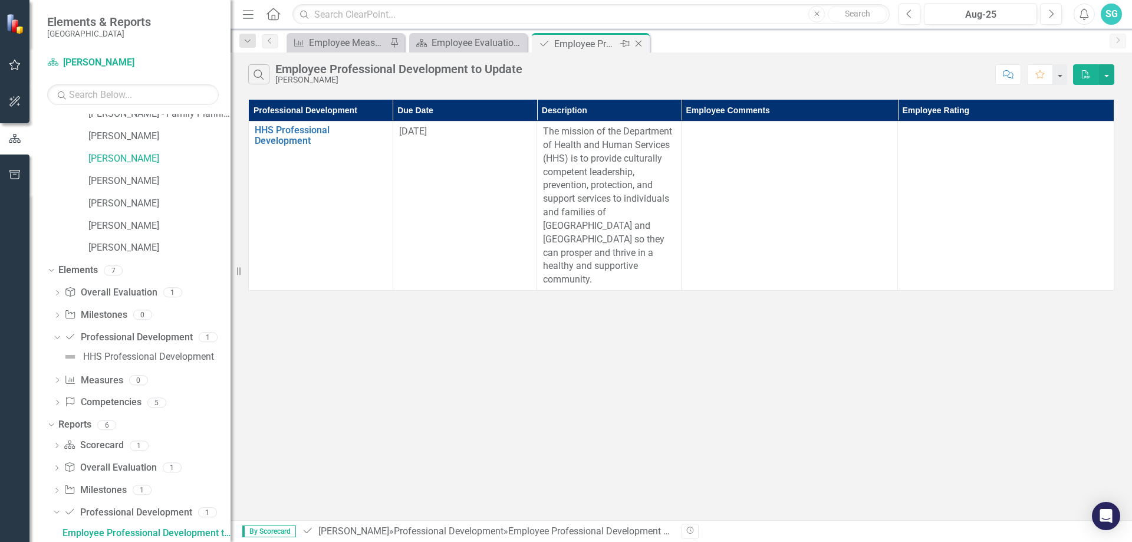
click at [639, 41] on icon "Close" at bounding box center [638, 43] width 12 height 9
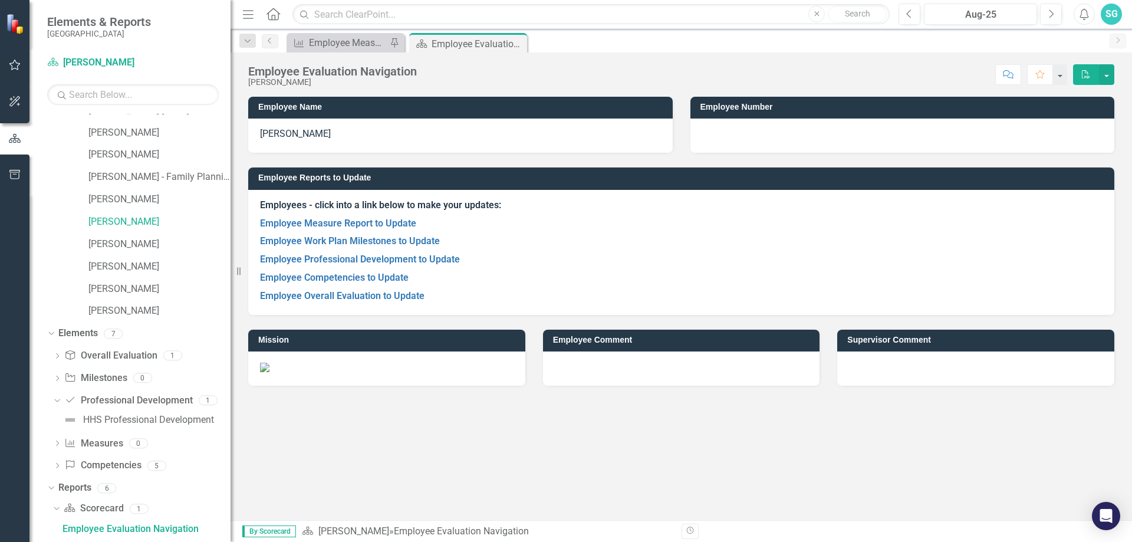
scroll to position [188, 0]
